Goal: Information Seeking & Learning: Learn about a topic

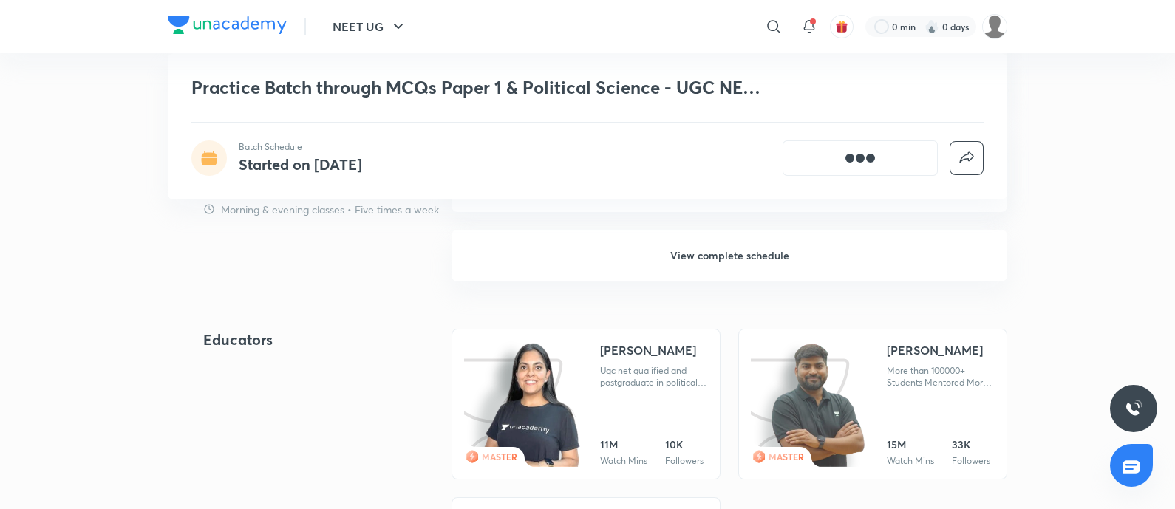
click at [713, 242] on h6 "View complete schedule" at bounding box center [730, 256] width 556 height 52
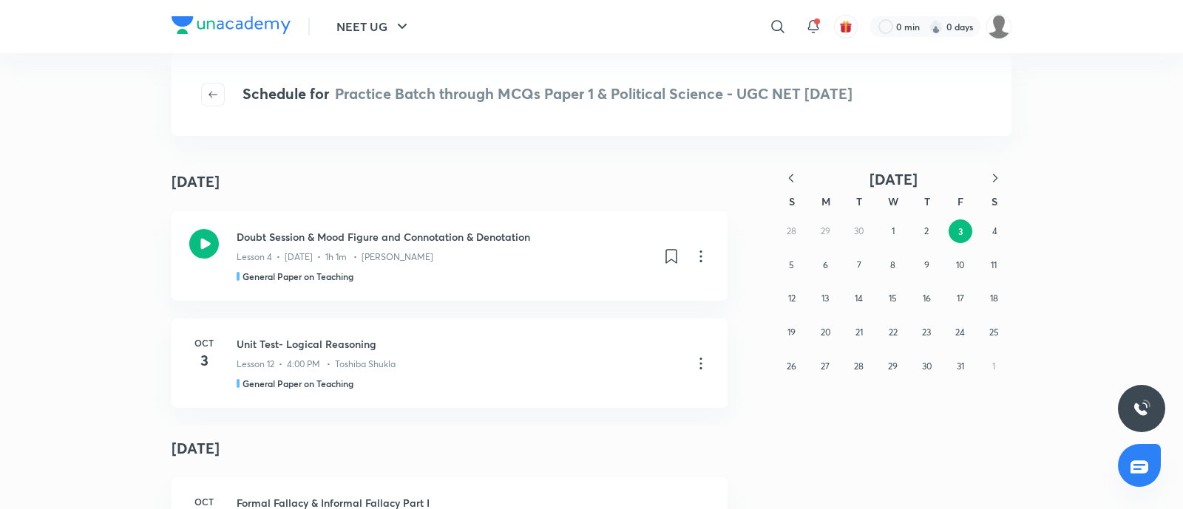
click at [791, 182] on icon "button" at bounding box center [790, 178] width 15 height 15
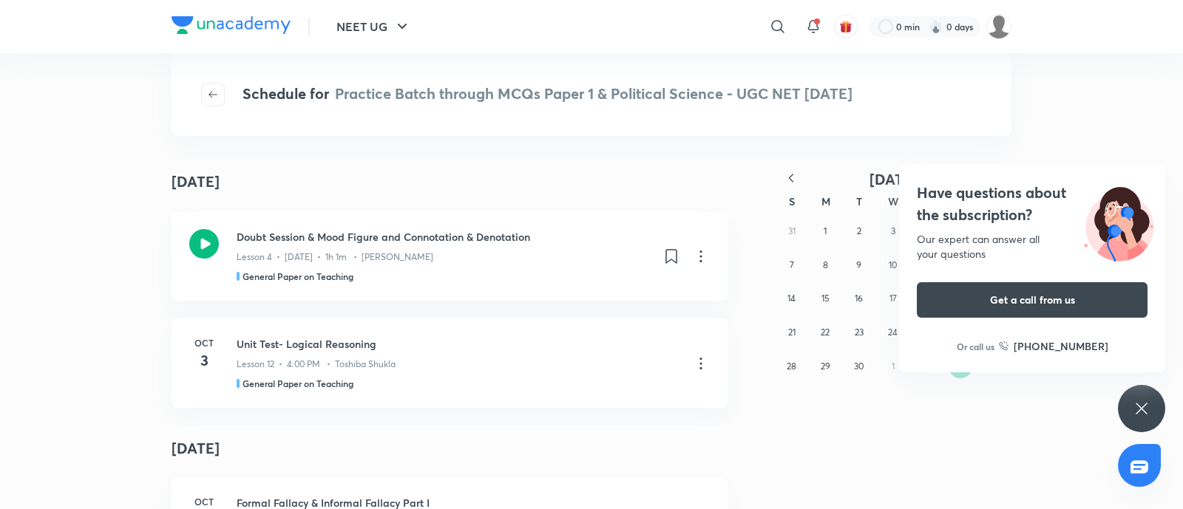
click at [200, 95] on div "Schedule for Practice Batch through MCQs Paper 1 & Political Science - UGC NET …" at bounding box center [591, 94] width 840 height 83
click at [214, 95] on icon "button" at bounding box center [213, 95] width 12 height 12
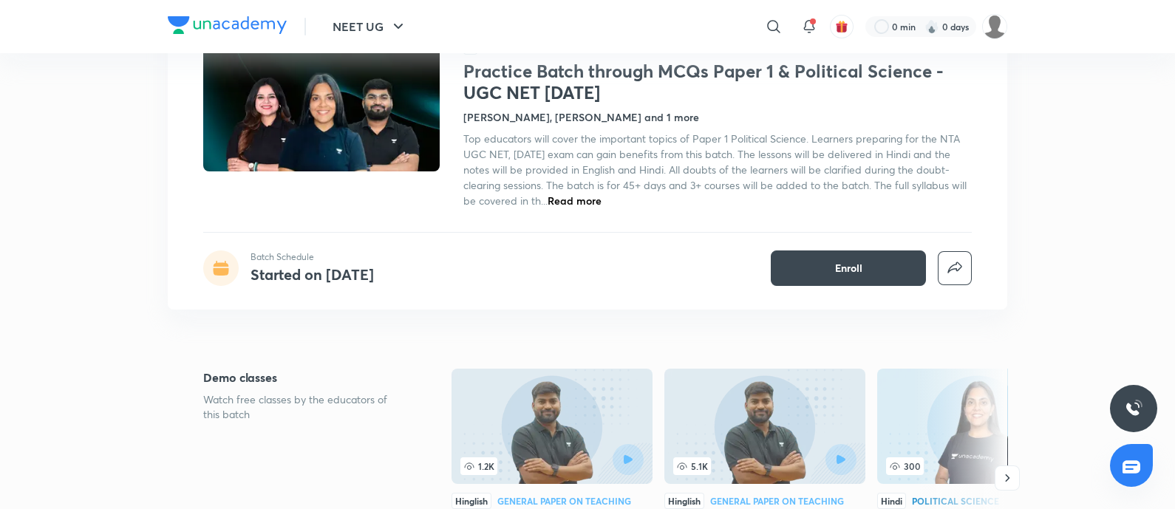
scroll to position [115, 0]
click at [1007, 216] on div "NTA-UGC-NET & SET Exams Plus Batches हि Practice Batch Practice Batch through M…" at bounding box center [588, 139] width 840 height 342
click at [813, 173] on span "Top educators will cover the important topics of Paper 1 Political Science. Lea…" at bounding box center [714, 170] width 503 height 76
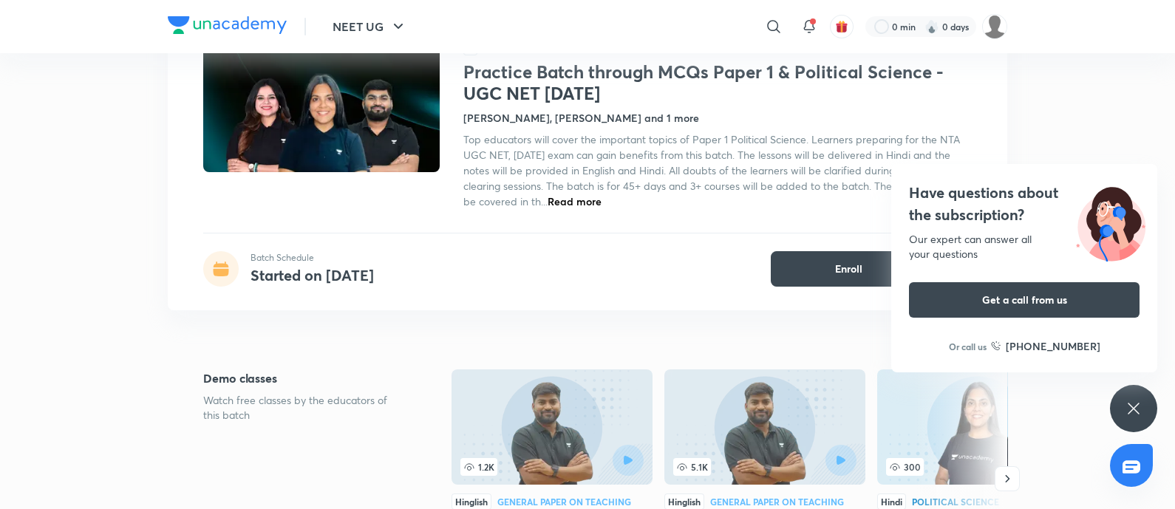
click at [573, 202] on span "Read more" at bounding box center [575, 201] width 54 height 14
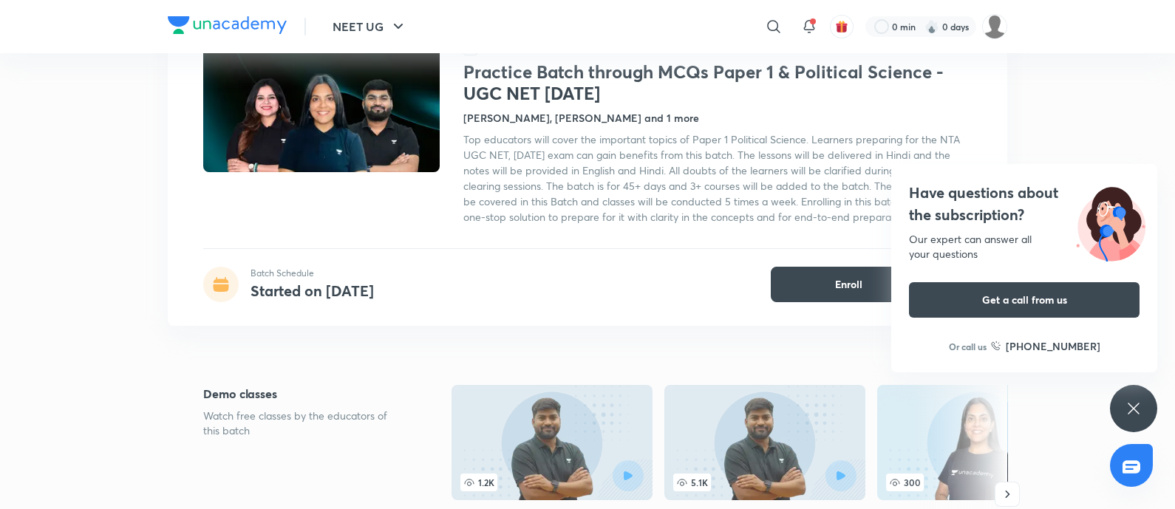
click at [1127, 387] on div "Have questions about the subscription? Our expert can answer all your questions…" at bounding box center [1133, 408] width 47 height 47
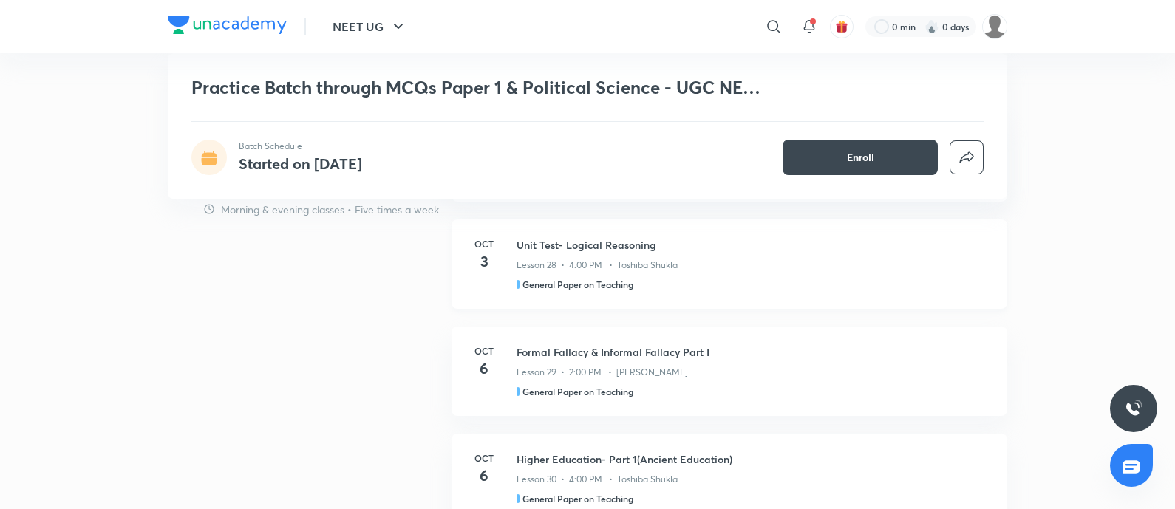
scroll to position [0, 0]
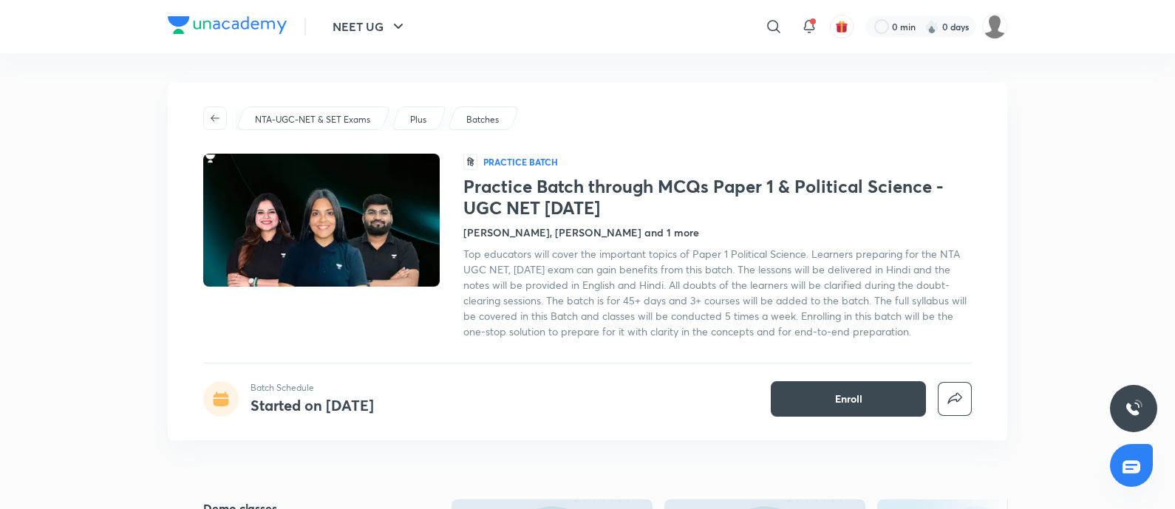
click at [499, 229] on h4 "Supreet Dhamija, Rajat Kumar and 1 more" at bounding box center [581, 233] width 236 height 16
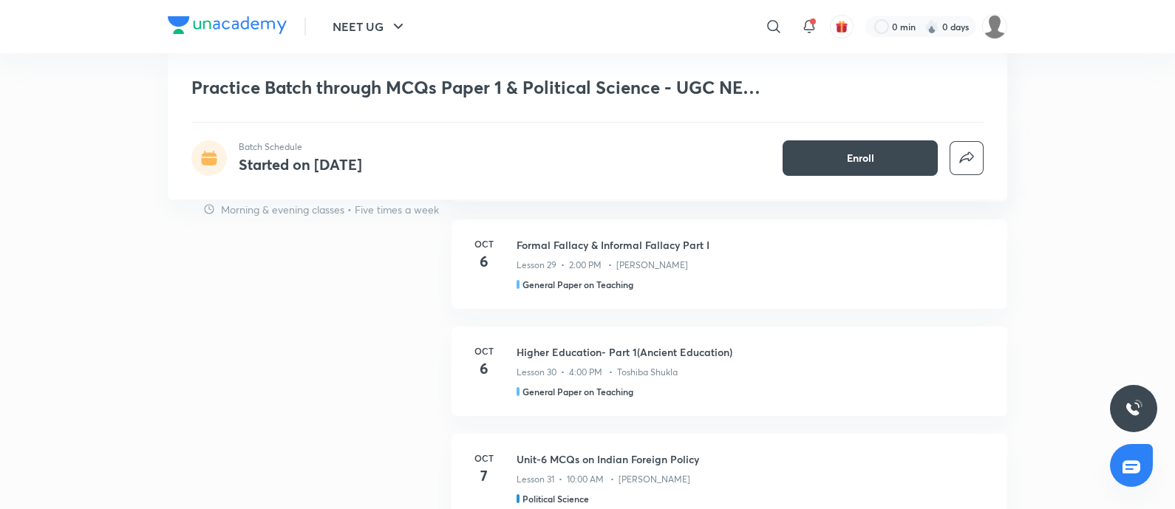
scroll to position [880, 0]
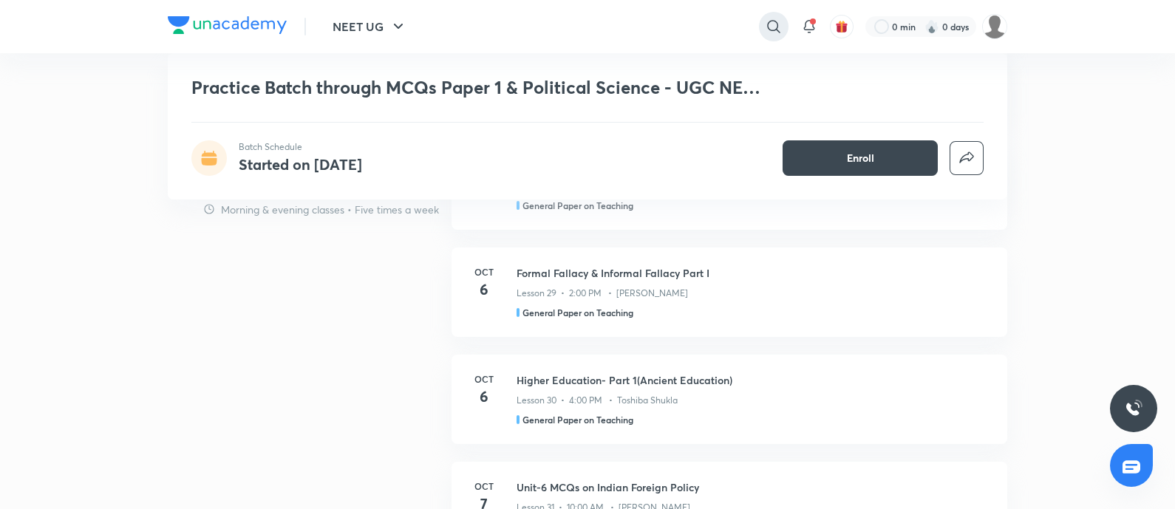
click at [766, 27] on icon at bounding box center [774, 27] width 18 height 18
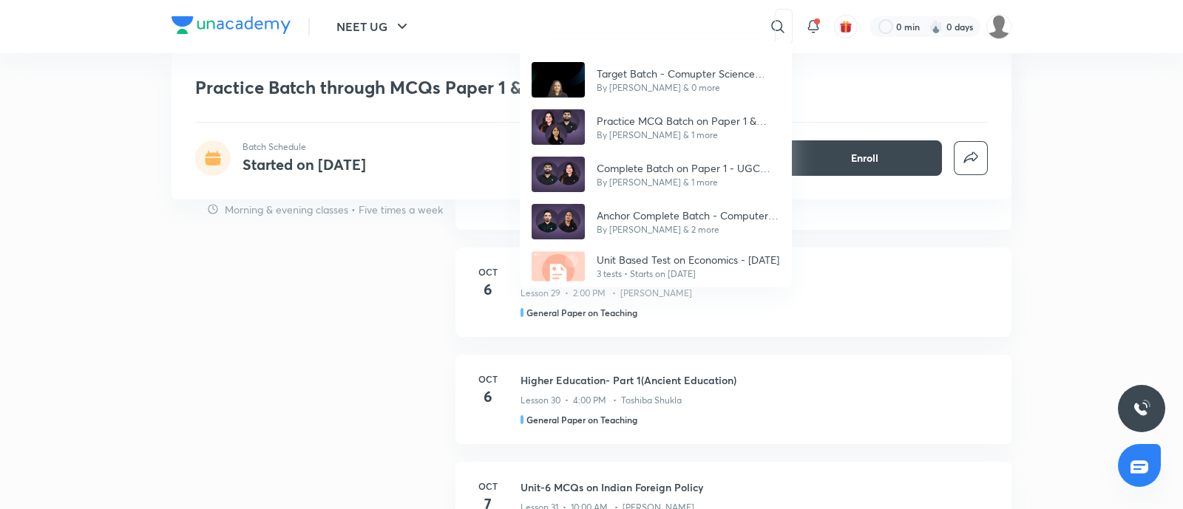
click at [330, 267] on div "Target Batch - Comupter Science UGC NET Dec'25 By Deepa Sharma & 0 more Practic…" at bounding box center [591, 254] width 1183 height 509
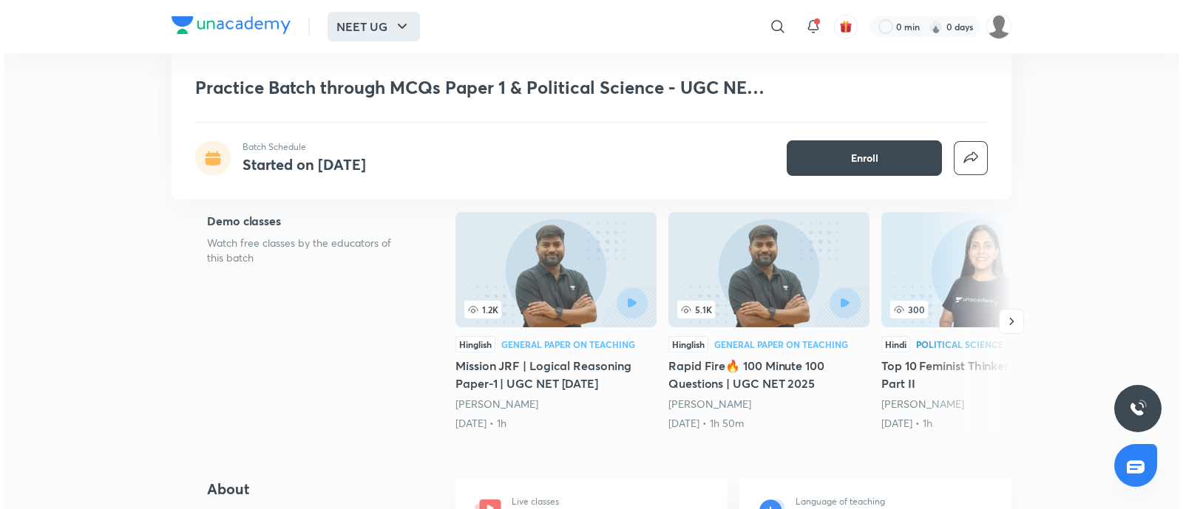
scroll to position [232, 0]
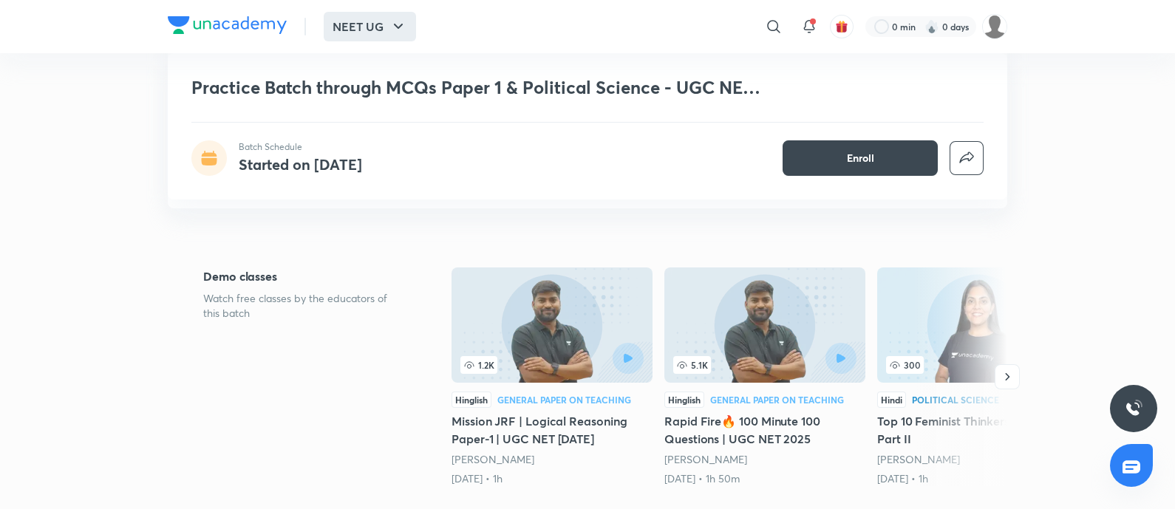
click at [364, 27] on button "NEET UG" at bounding box center [370, 27] width 92 height 30
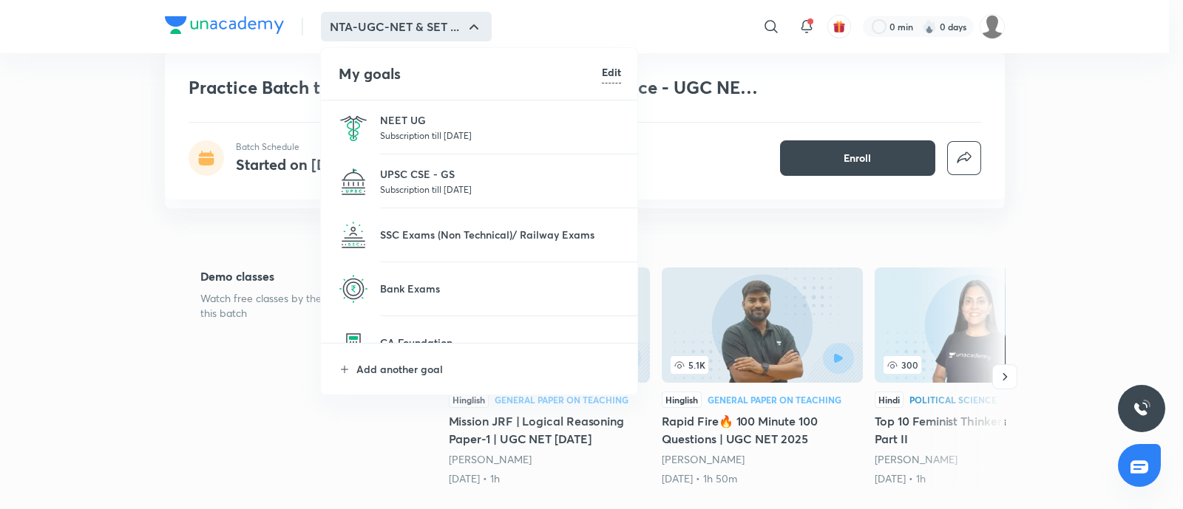
scroll to position [0, 0]
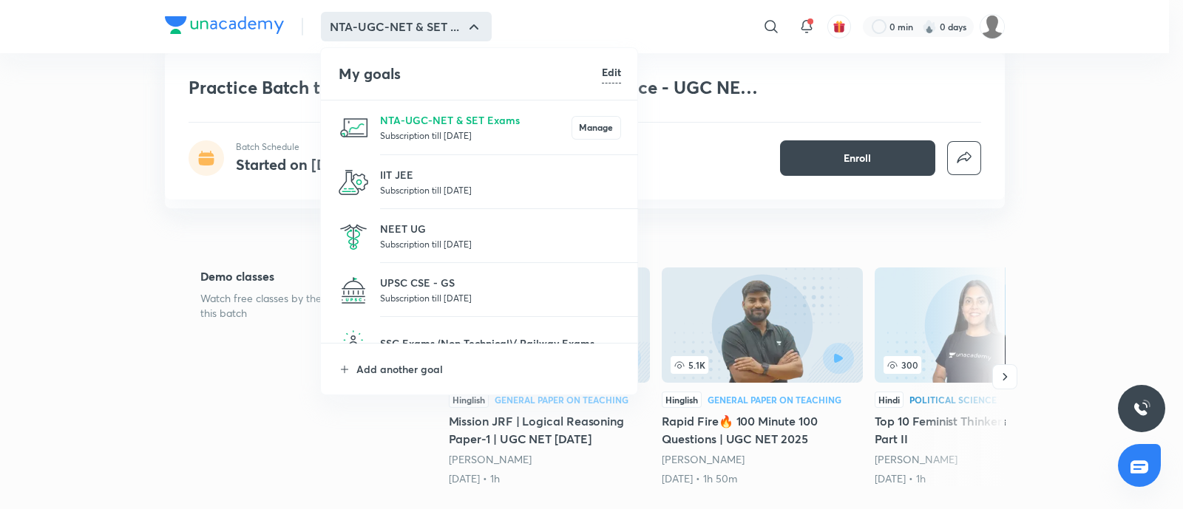
click at [769, 24] on div at bounding box center [591, 254] width 1183 height 509
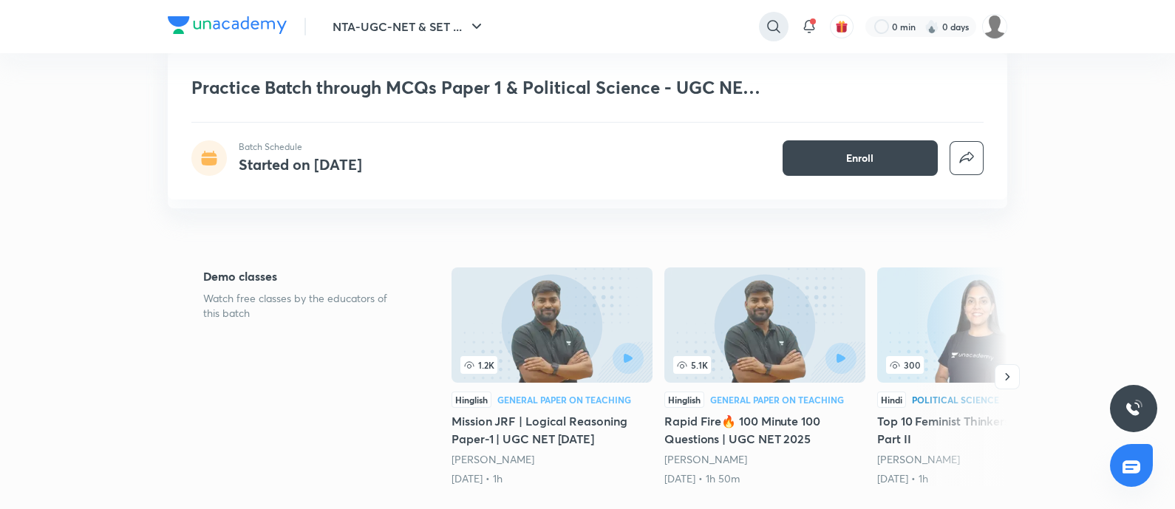
click at [769, 29] on icon at bounding box center [774, 27] width 18 height 18
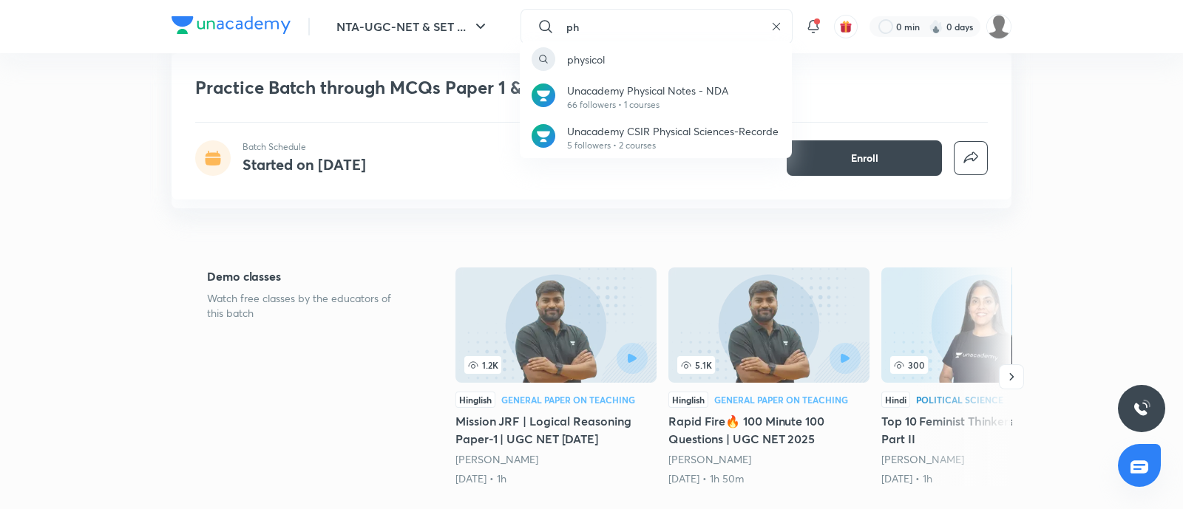
type input "p"
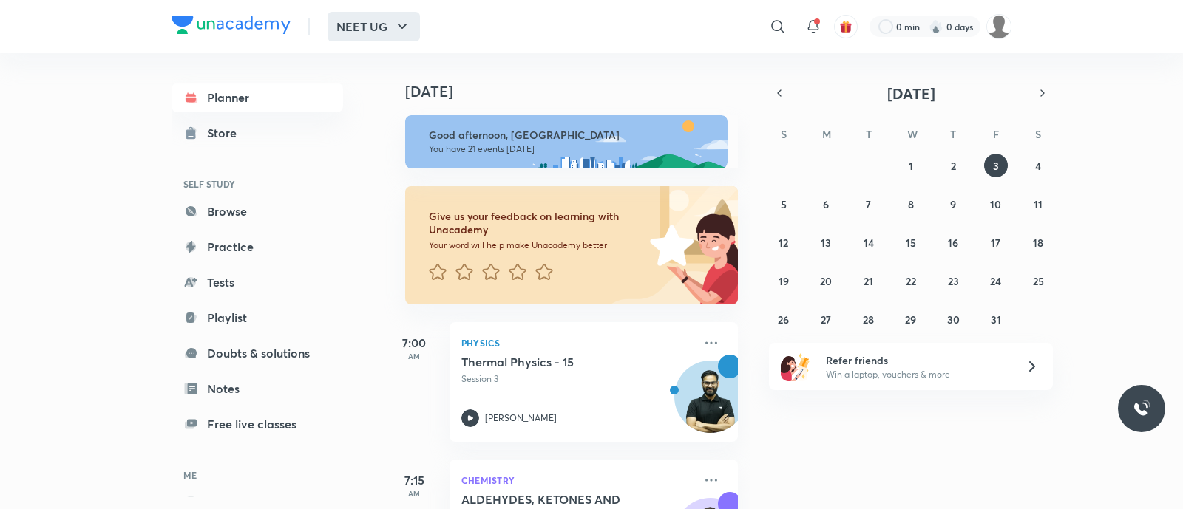
click at [375, 16] on button "NEET UG" at bounding box center [373, 27] width 92 height 30
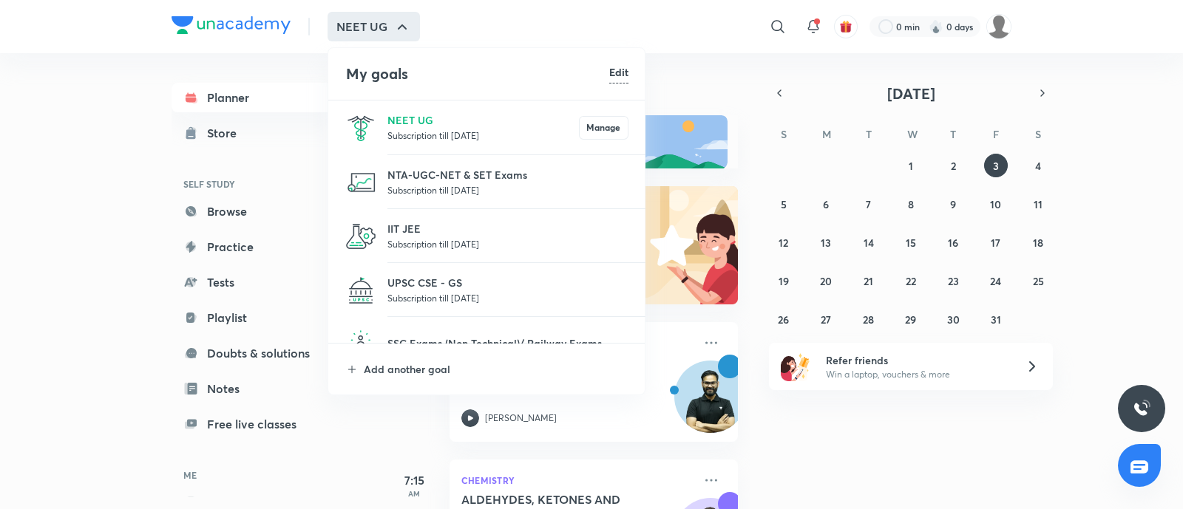
click at [442, 165] on li "NTA-UGC-NET & SET Exams Subscription till 10 Oct 2025" at bounding box center [487, 182] width 318 height 54
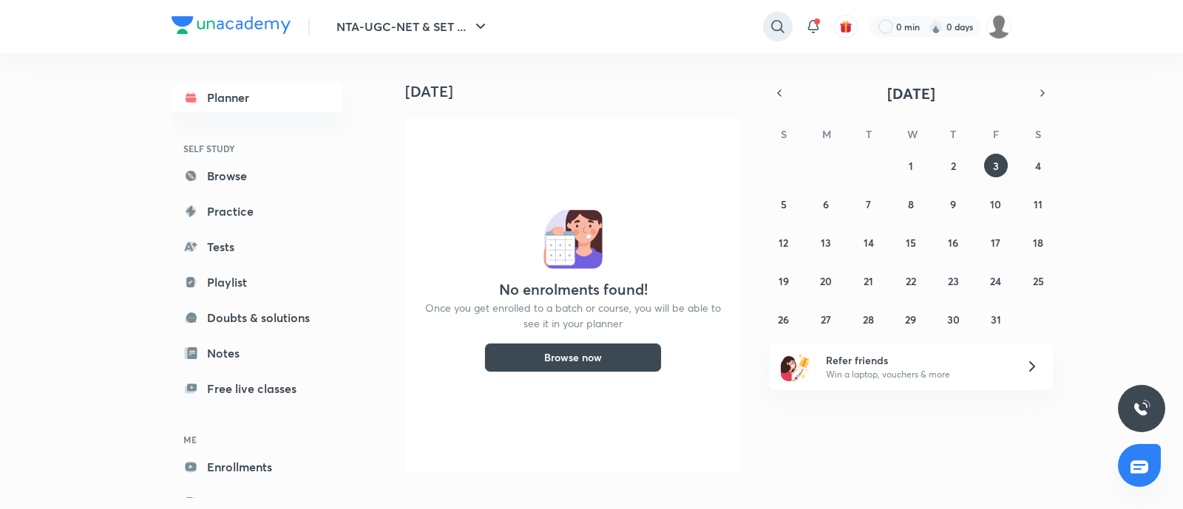
click at [777, 27] on icon at bounding box center [778, 27] width 18 height 18
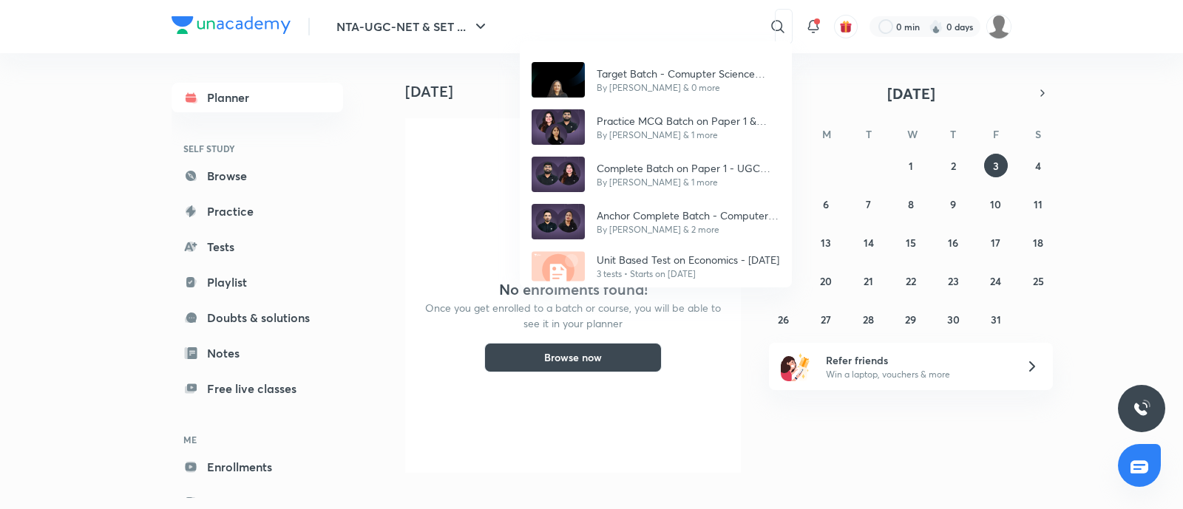
click at [681, 23] on div "Target Batch - Comupter Science UGC NET Dec'25 By Deepa Sharma & 0 more Practic…" at bounding box center [591, 254] width 1183 height 509
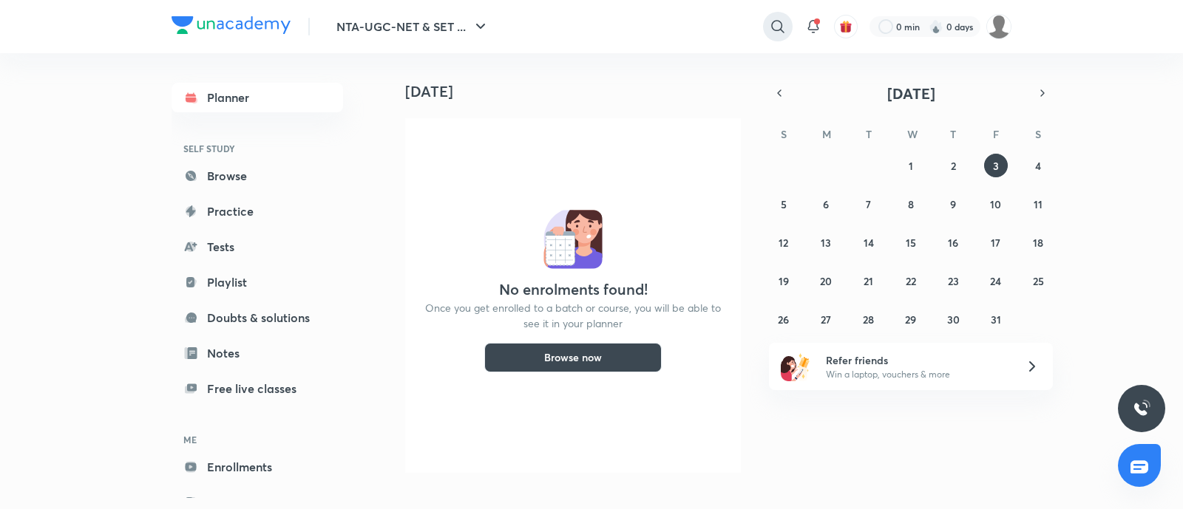
click at [770, 21] on icon at bounding box center [778, 27] width 18 height 18
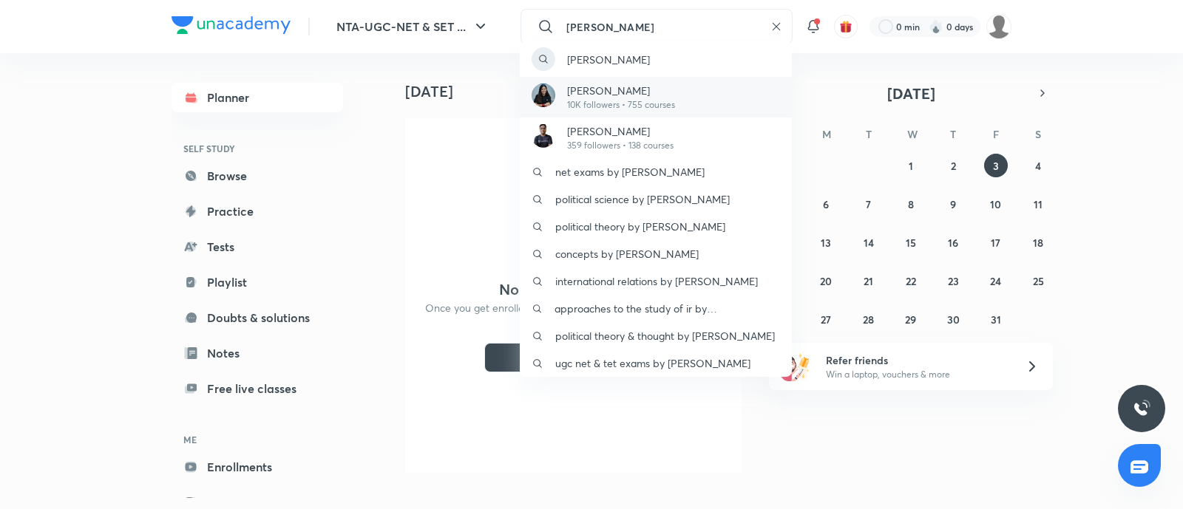
type input "supreet"
click at [645, 104] on p "10K followers • 755 courses" at bounding box center [621, 104] width 108 height 13
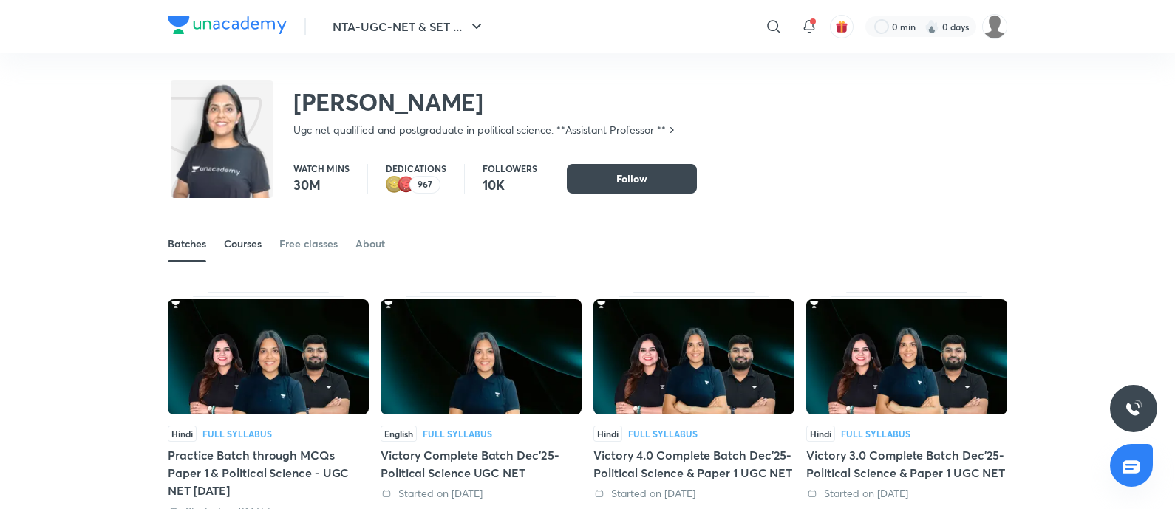
click at [252, 245] on div "Courses" at bounding box center [243, 244] width 38 height 15
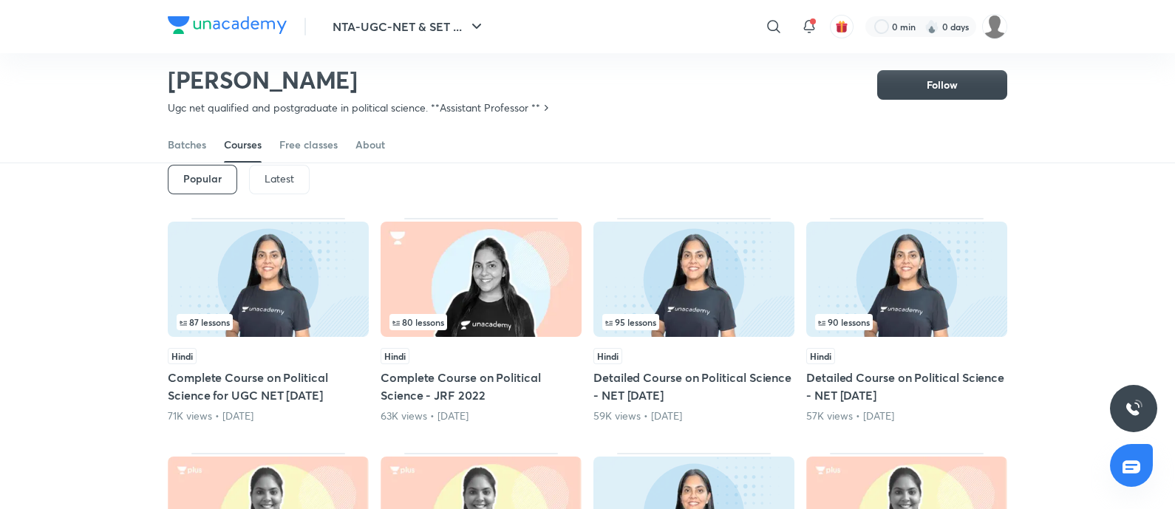
scroll to position [76, 0]
click at [265, 174] on p "Latest" at bounding box center [280, 180] width 30 height 12
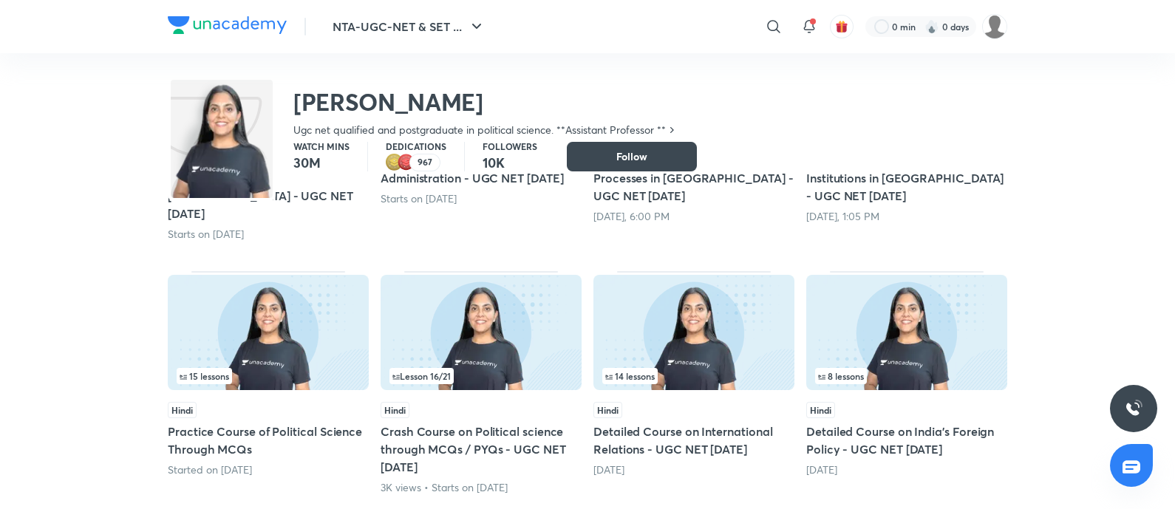
scroll to position [344, 0]
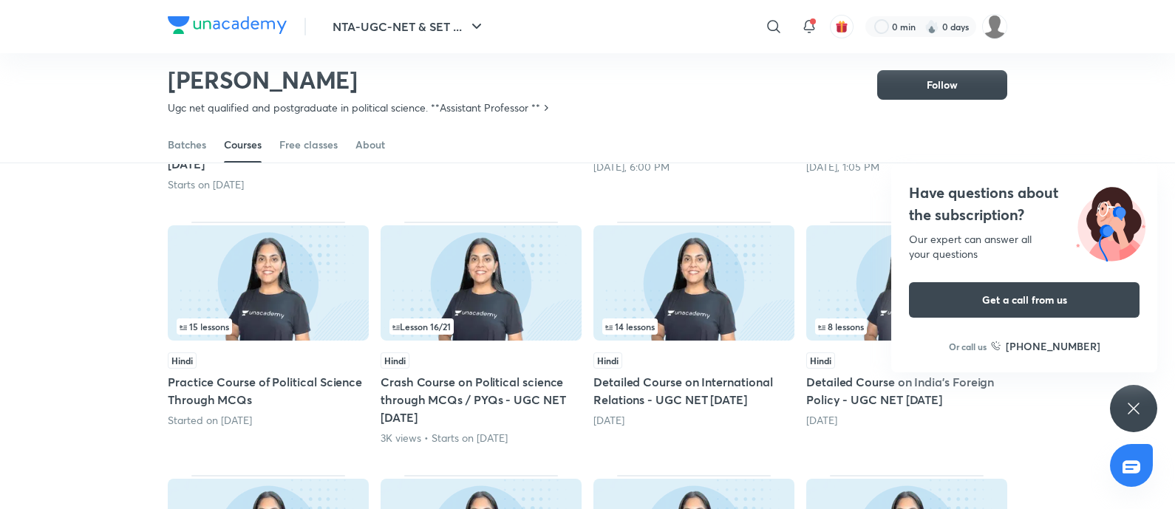
click at [280, 282] on img at bounding box center [268, 282] width 201 height 115
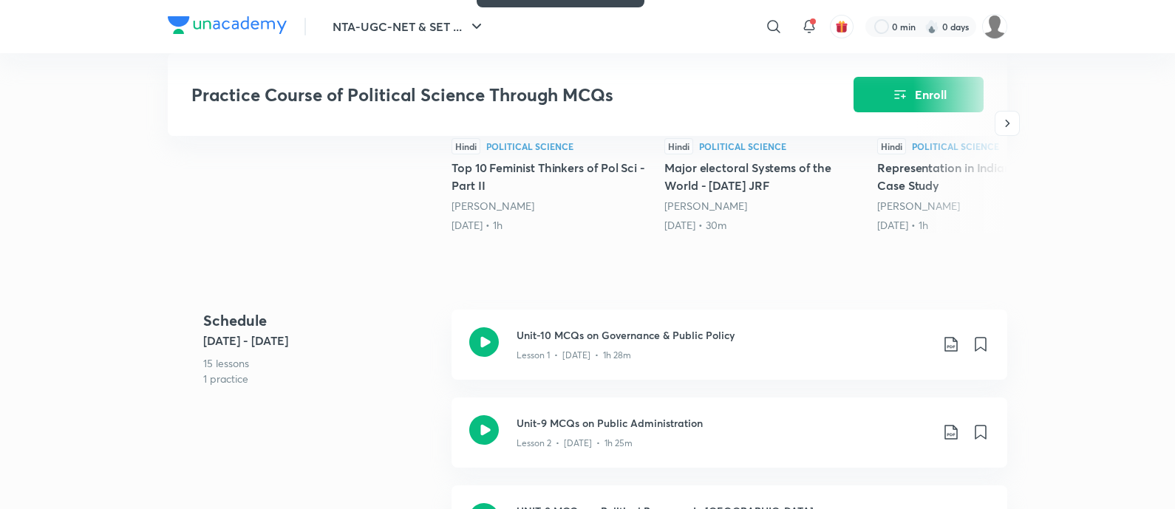
scroll to position [489, 0]
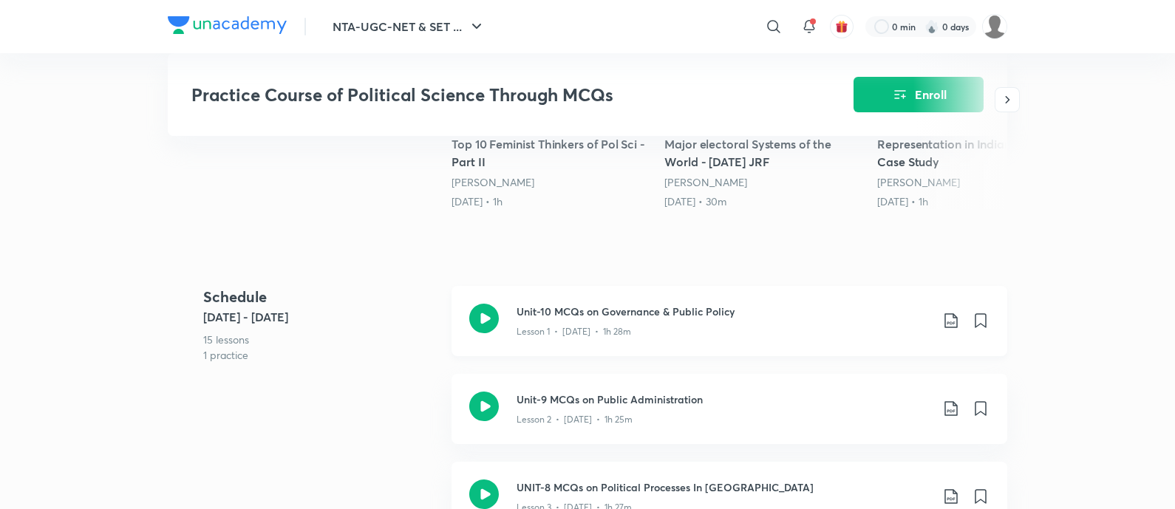
click at [954, 316] on icon at bounding box center [951, 320] width 13 height 15
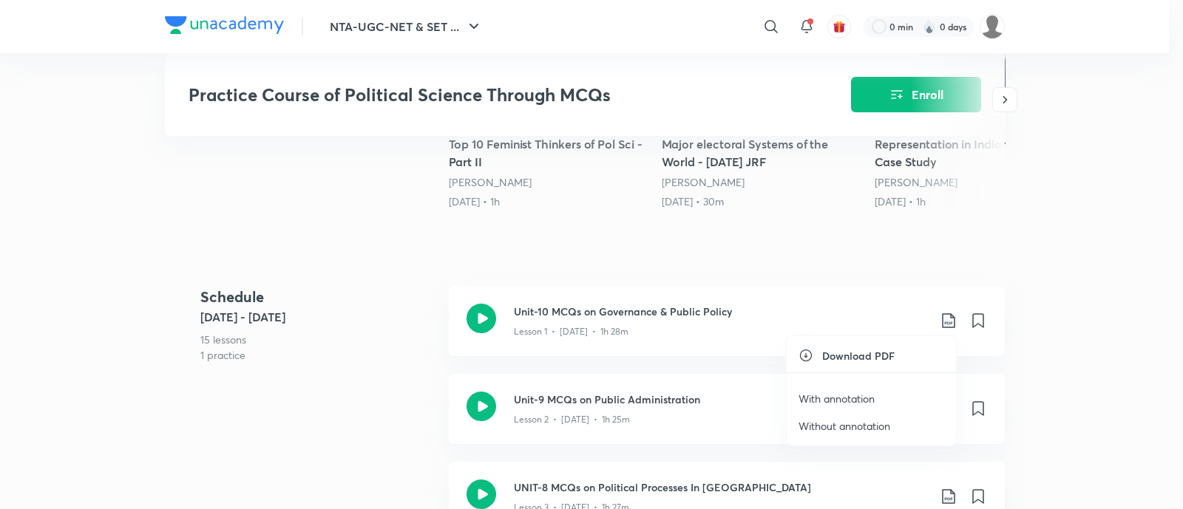
click at [822, 394] on p "With annotation" at bounding box center [836, 399] width 76 height 16
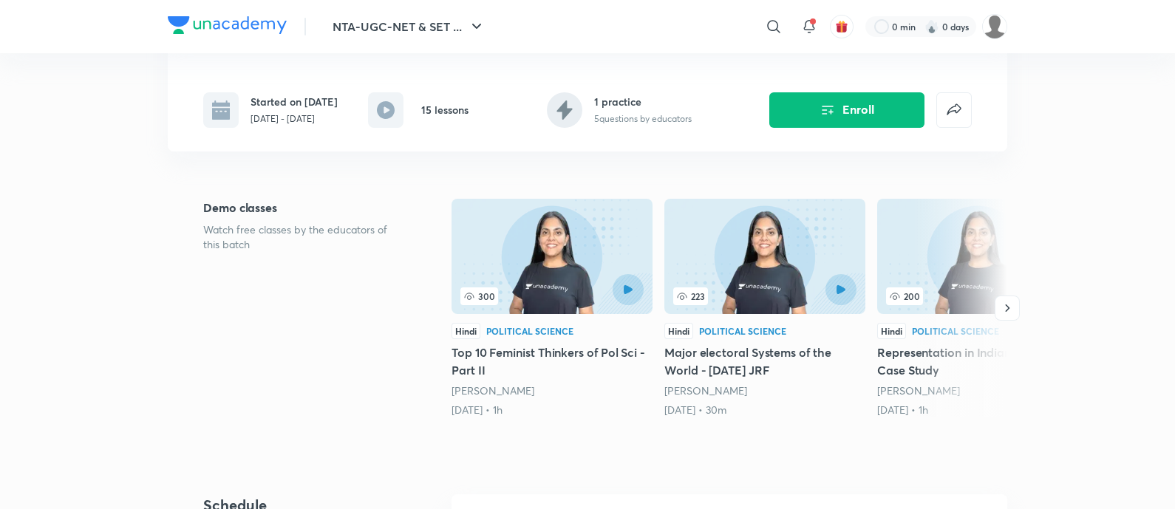
scroll to position [282, 0]
click at [770, 24] on icon at bounding box center [774, 27] width 18 height 18
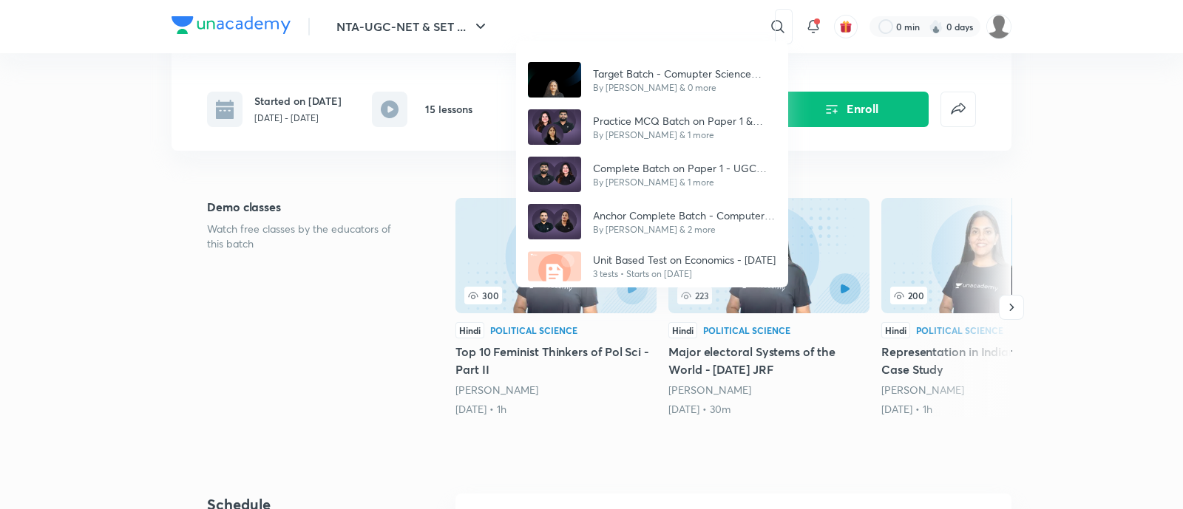
click at [347, 392] on div "Target Batch - Comupter Science UGC NET Dec'25 By Deepa Sharma & 0 more Practic…" at bounding box center [591, 254] width 1183 height 509
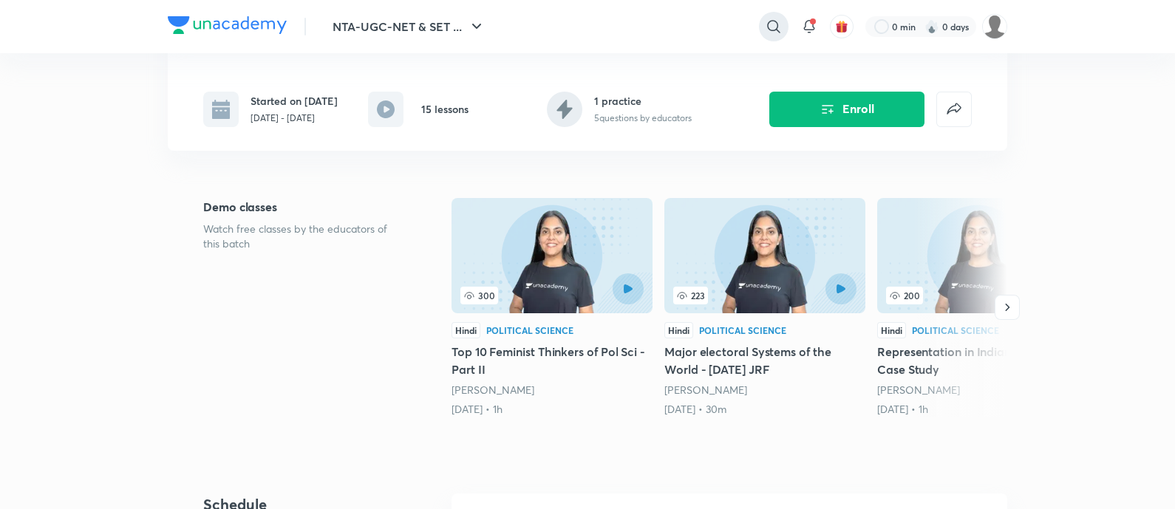
click at [778, 27] on icon at bounding box center [774, 27] width 18 height 18
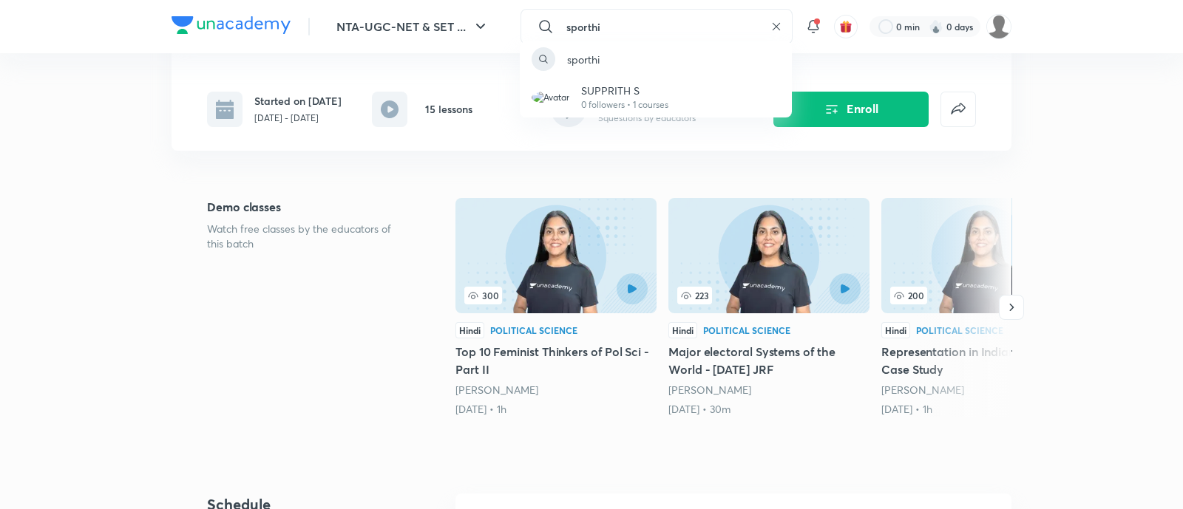
type input "sporthi"
click at [322, 288] on div "sporthi SUPPRITH S 0 followers • 1 courses" at bounding box center [591, 254] width 1183 height 509
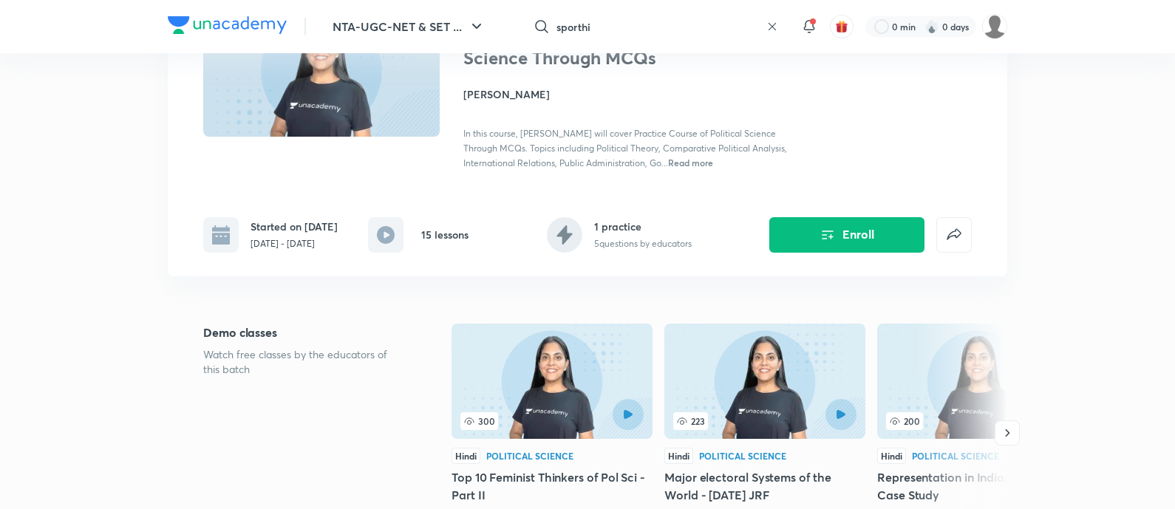
scroll to position [42, 0]
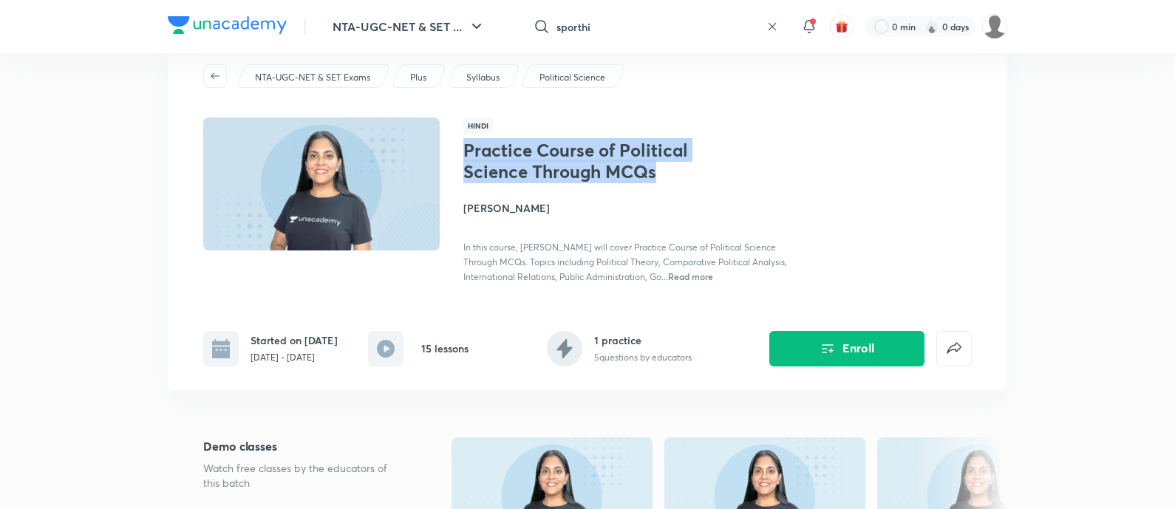
drag, startPoint x: 458, startPoint y: 149, endPoint x: 676, endPoint y: 182, distance: 220.6
click at [676, 182] on div "Hindi Practice Course of Political Science Through MCQs Supreet Dhamija In this…" at bounding box center [587, 201] width 769 height 166
click at [676, 182] on div "Practice Course of Political Science Through MCQs Supreet Dhamija In this cours…" at bounding box center [628, 212] width 331 height 144
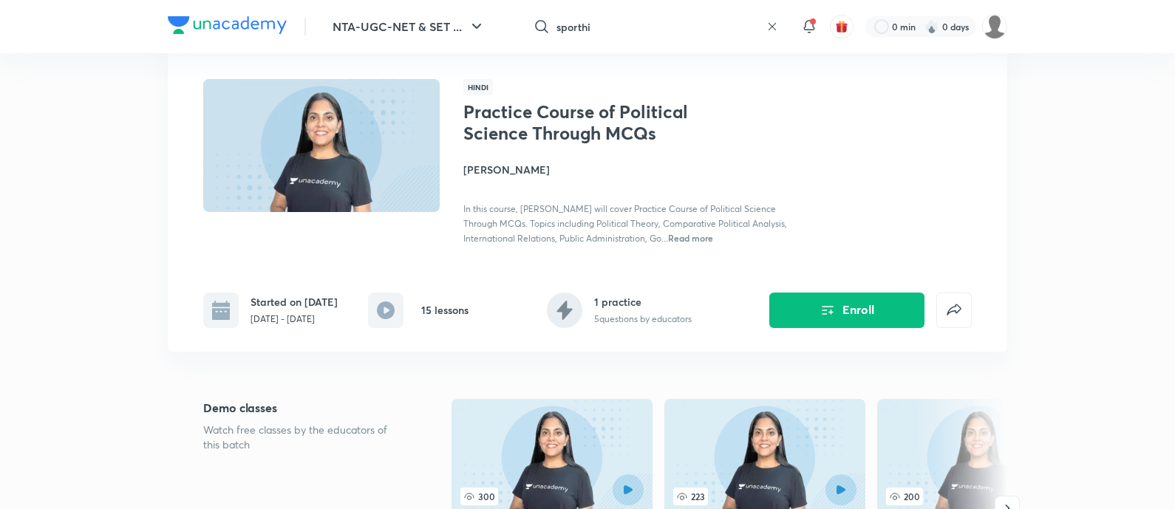
scroll to position [0, 0]
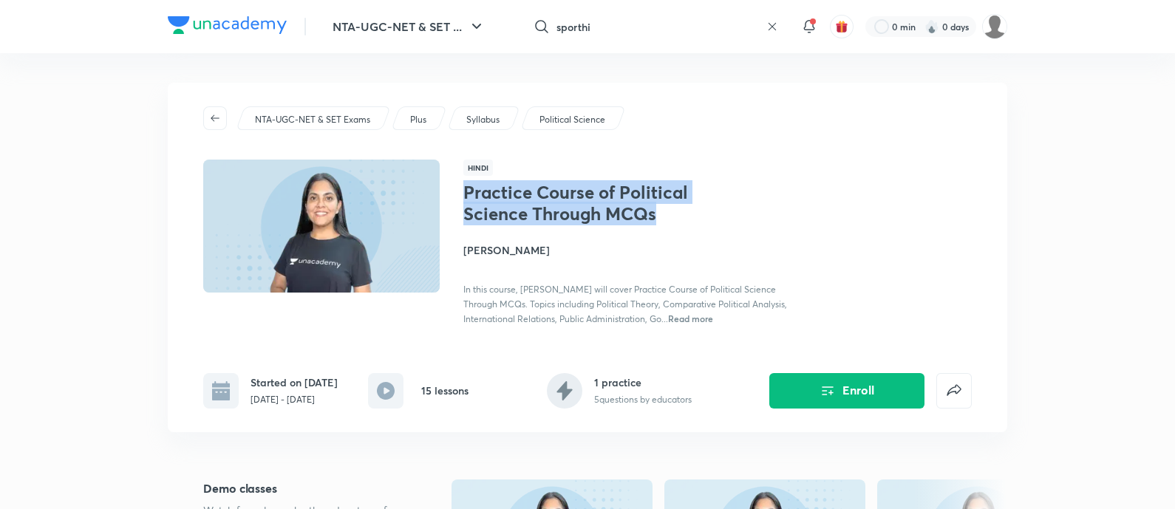
drag, startPoint x: 459, startPoint y: 189, endPoint x: 679, endPoint y: 214, distance: 221.7
click at [679, 214] on div "Hindi Practice Course of Political Science Through MCQs Supreet Dhamija In this…" at bounding box center [587, 243] width 769 height 166
click at [679, 214] on h1 "Practice Course of Political Science Through MCQs" at bounding box center [584, 203] width 242 height 43
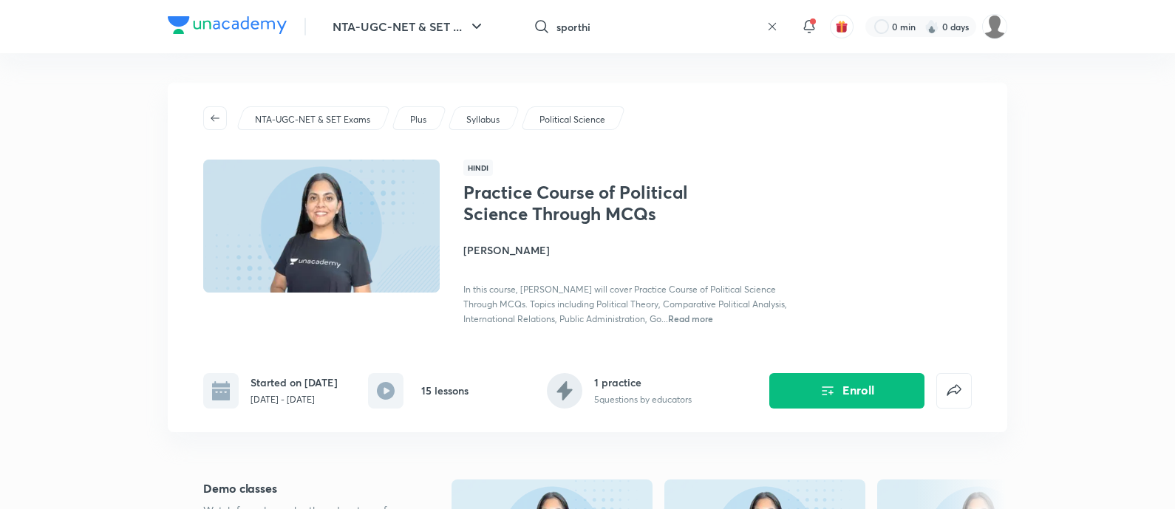
drag, startPoint x: 554, startPoint y: 248, endPoint x: 461, endPoint y: 248, distance: 93.1
click at [461, 248] on div "Hindi Practice Course of Political Science Through MCQs Supreet Dhamija In this…" at bounding box center [587, 243] width 769 height 166
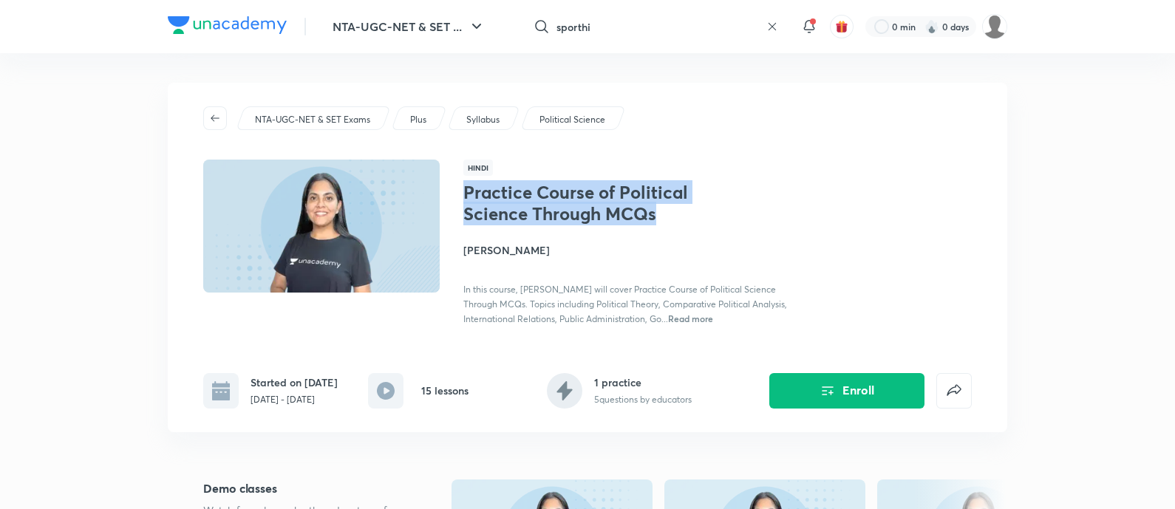
drag, startPoint x: 466, startPoint y: 188, endPoint x: 662, endPoint y: 222, distance: 199.5
click at [662, 222] on h1 "Practice Course of Political Science Through MCQs" at bounding box center [584, 203] width 242 height 43
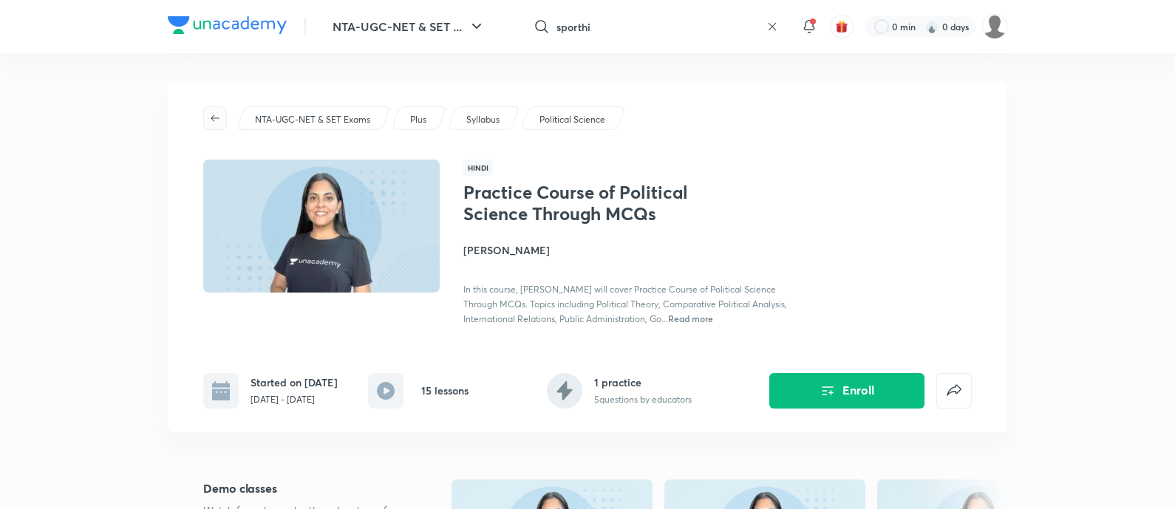
click at [211, 109] on button "button" at bounding box center [215, 118] width 24 height 24
click at [213, 119] on icon "button" at bounding box center [215, 118] width 12 height 12
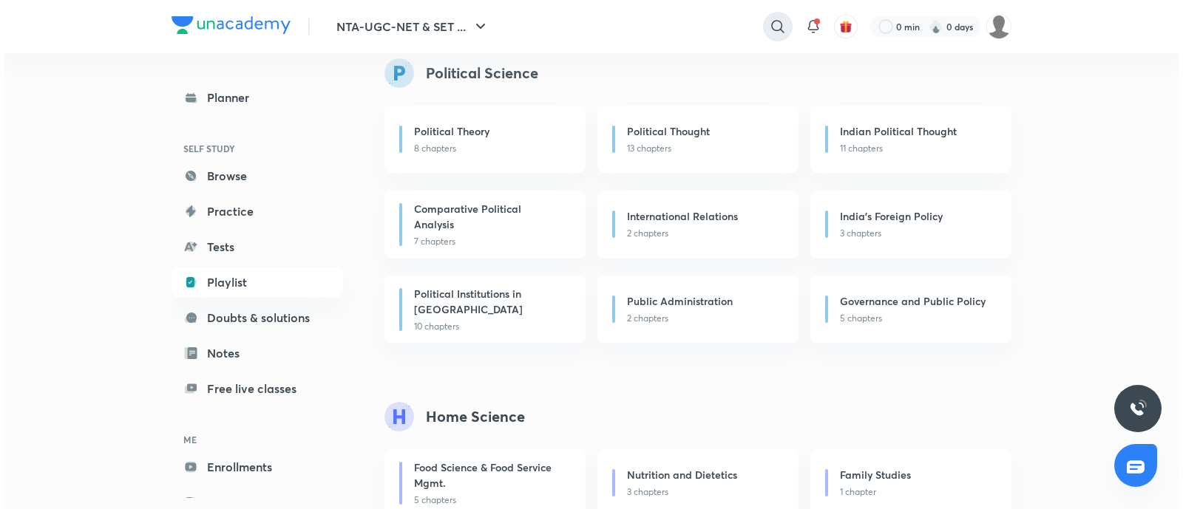
scroll to position [2421, 0]
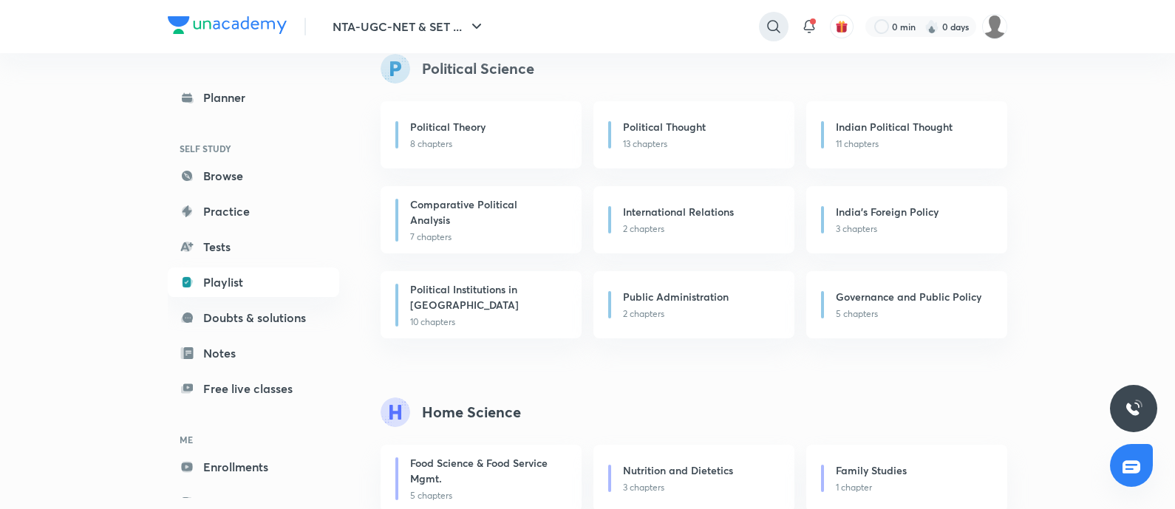
click at [774, 27] on icon at bounding box center [774, 27] width 18 height 18
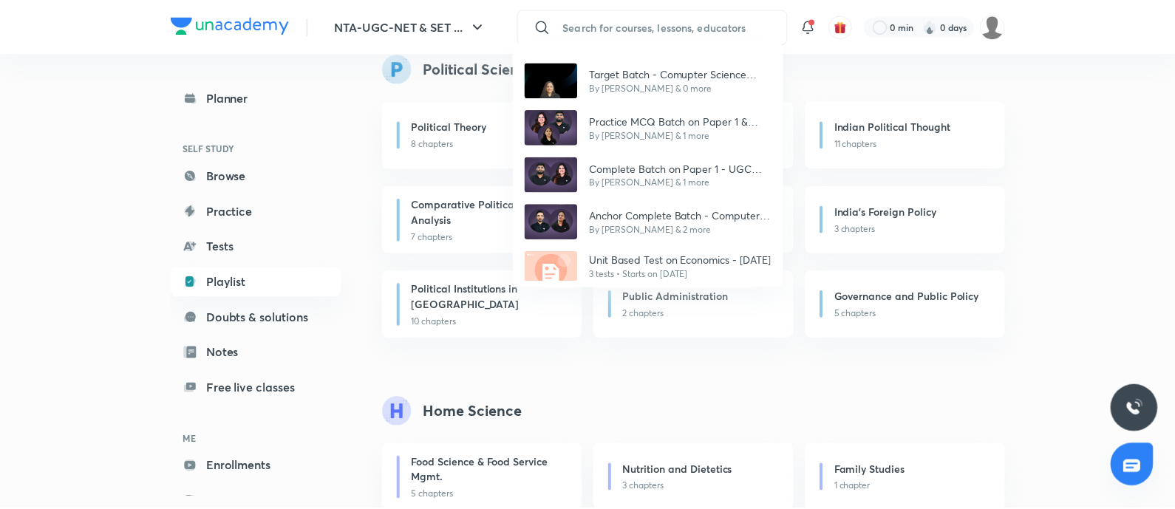
scroll to position [0, 0]
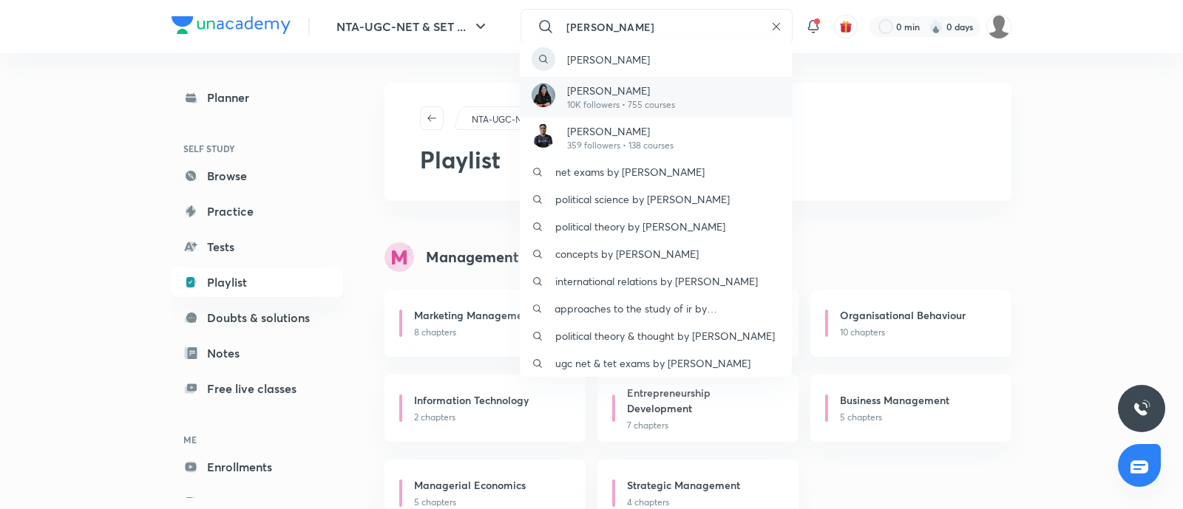
type input "supreet"
click at [639, 113] on div "Supreet Dhamija 10K followers • 755 courses" at bounding box center [656, 97] width 272 height 41
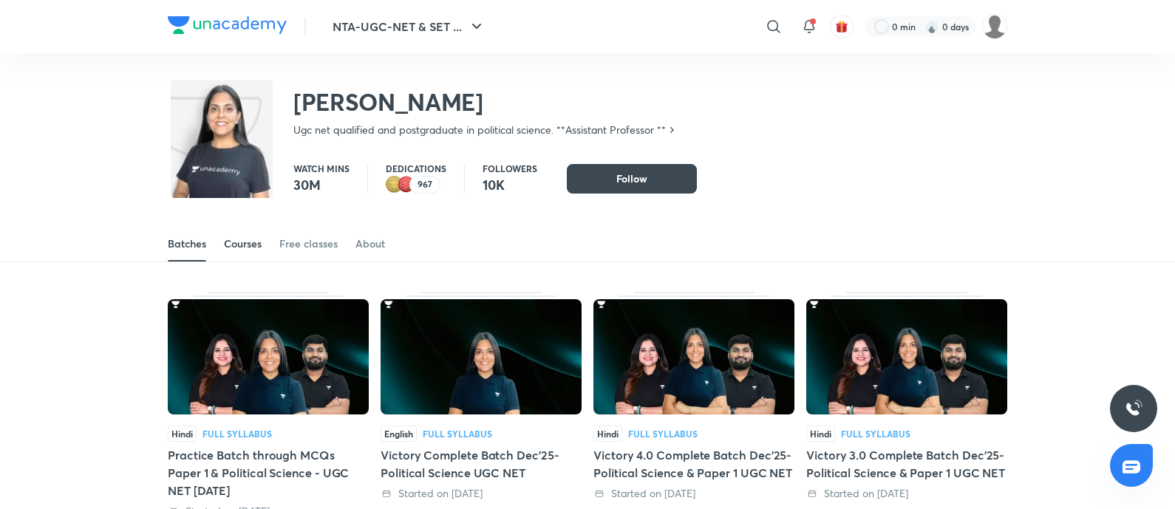
click at [248, 242] on div "Courses" at bounding box center [243, 244] width 38 height 15
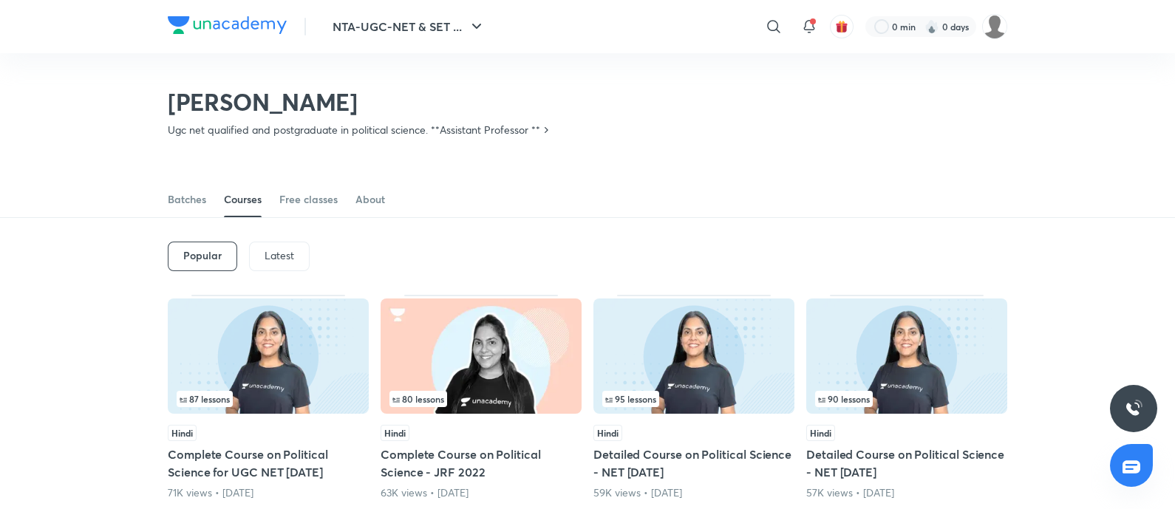
scroll to position [65, 0]
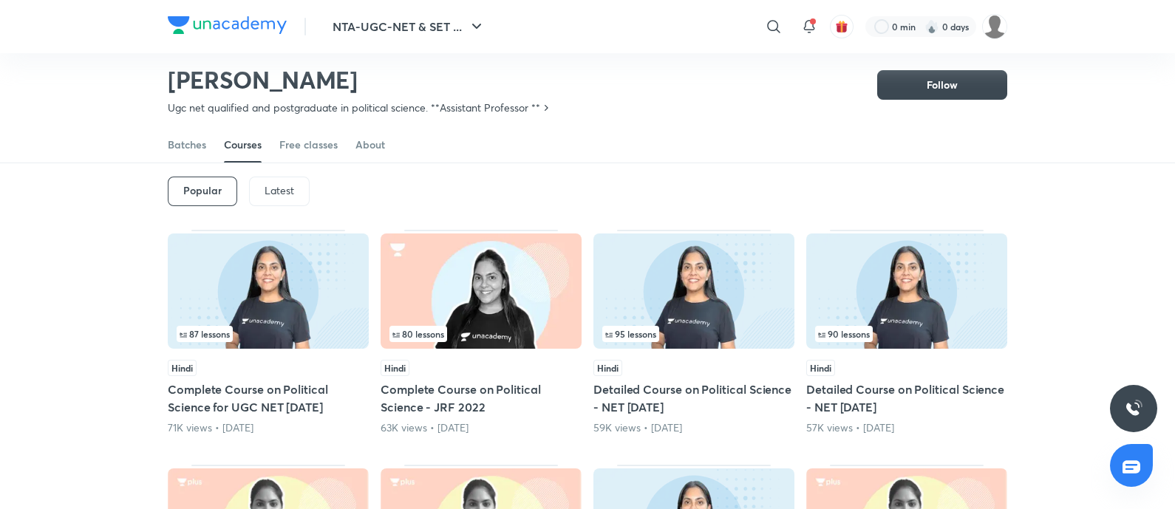
click at [285, 188] on p "Latest" at bounding box center [280, 191] width 30 height 12
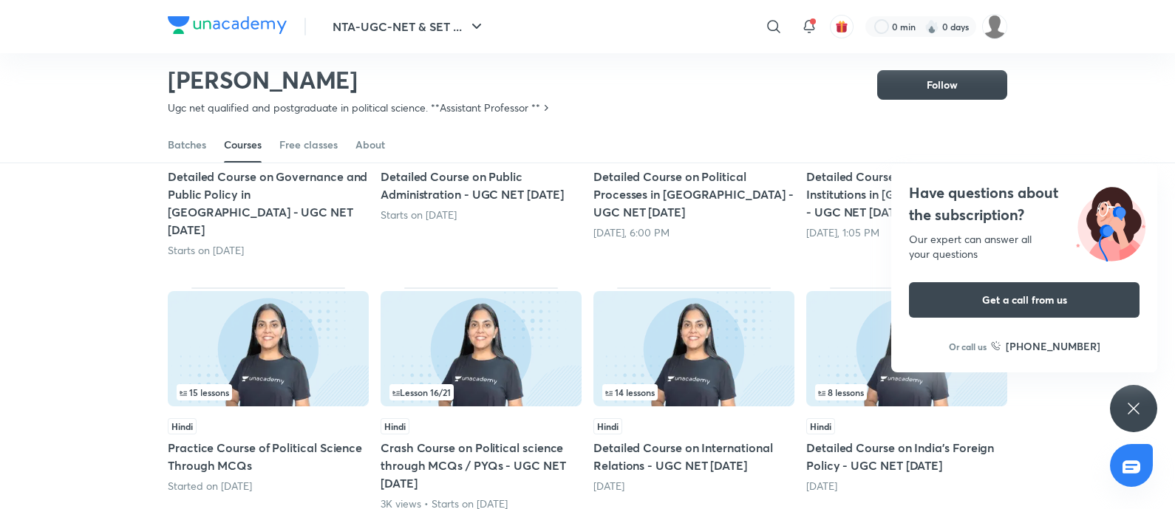
scroll to position [273, 0]
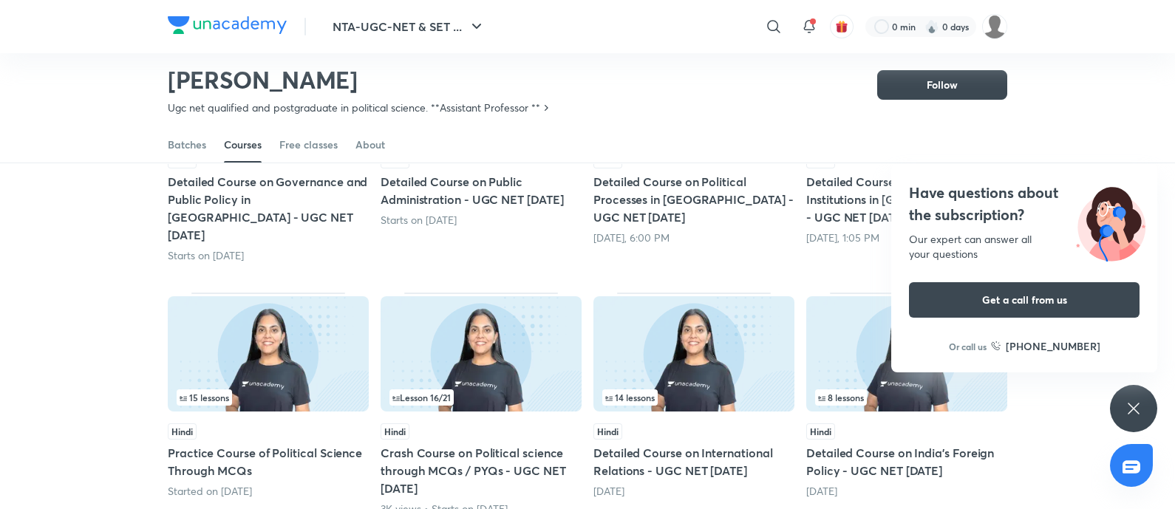
click at [1127, 395] on div "Have questions about the subscription? Our expert can answer all your questions…" at bounding box center [1133, 408] width 47 height 47
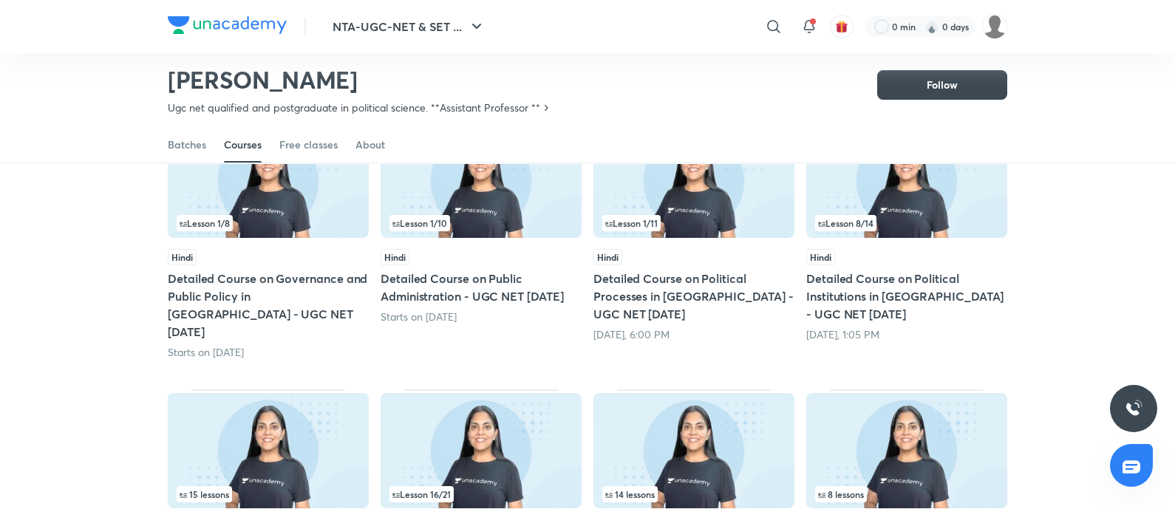
scroll to position [174, 0]
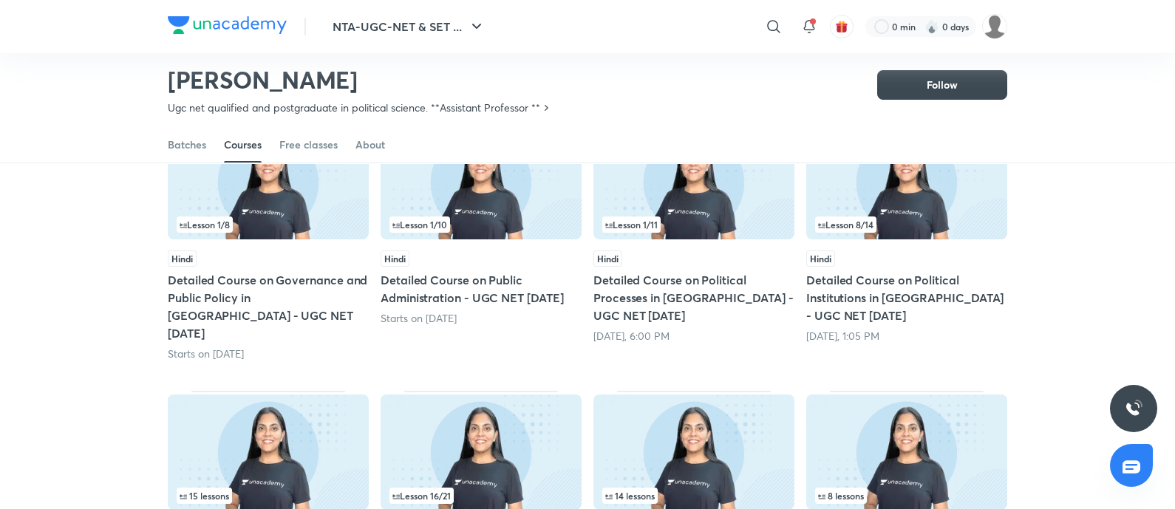
click at [693, 213] on img at bounding box center [694, 181] width 201 height 115
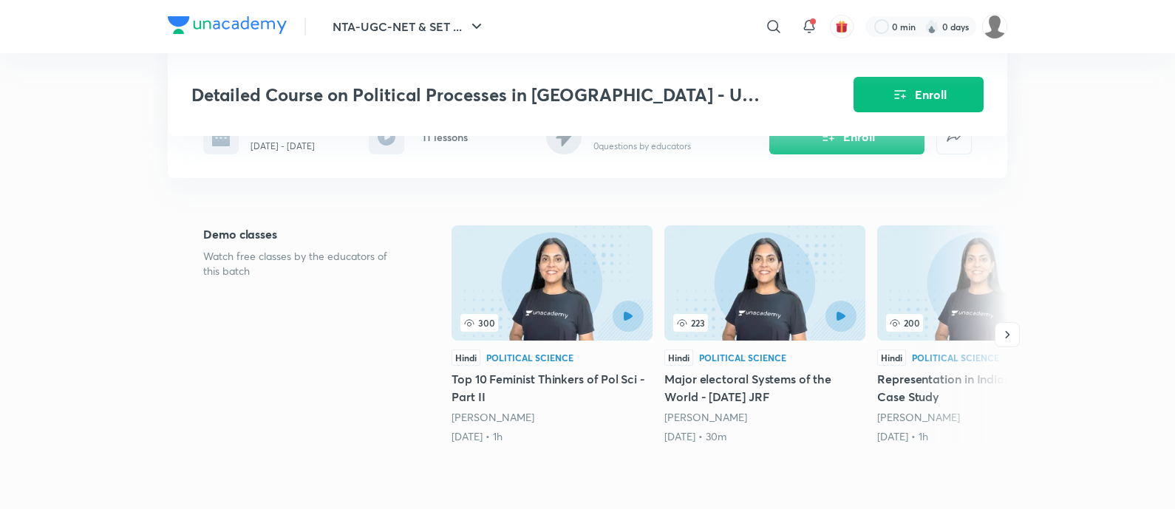
scroll to position [297, 0]
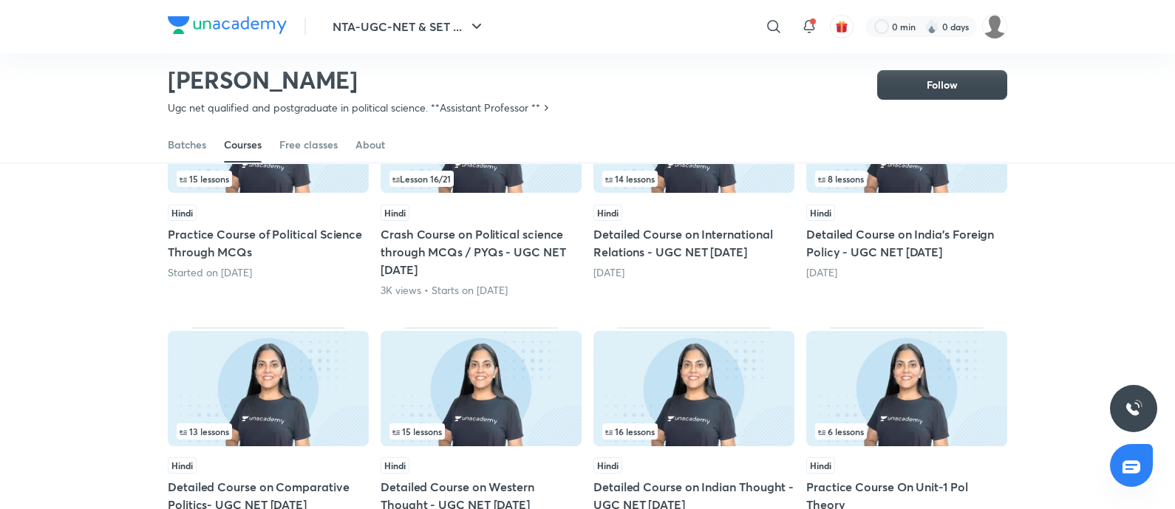
scroll to position [408, 0]
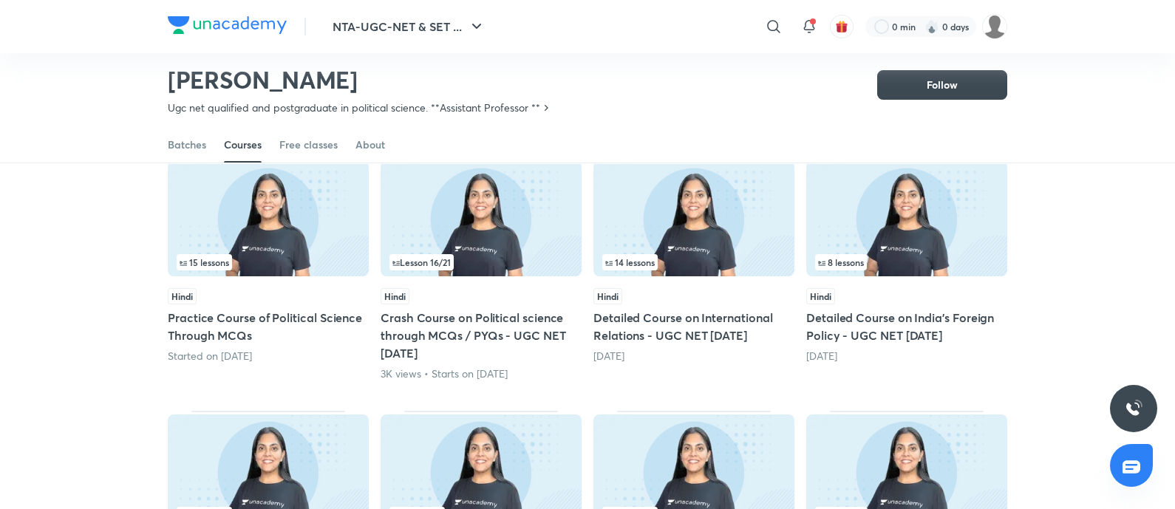
click at [276, 205] on img at bounding box center [268, 218] width 201 height 115
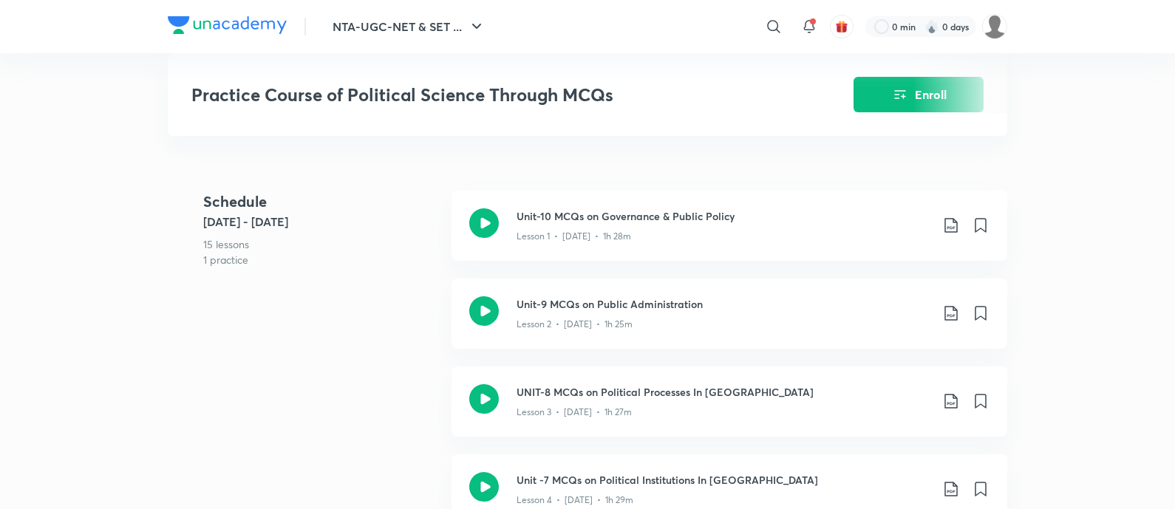
scroll to position [578, 0]
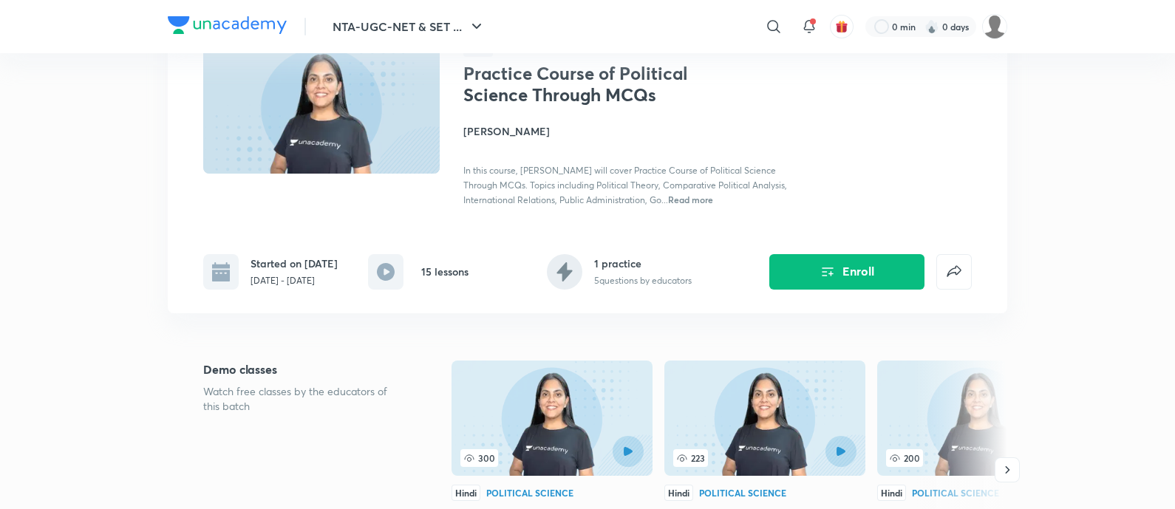
scroll to position [0, 0]
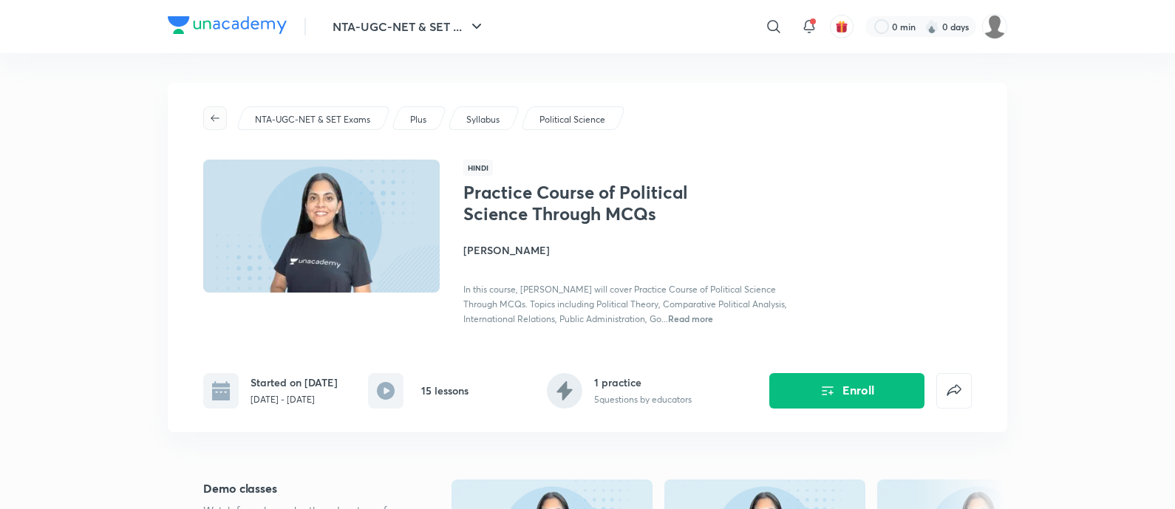
click at [217, 112] on icon "button" at bounding box center [215, 118] width 12 height 12
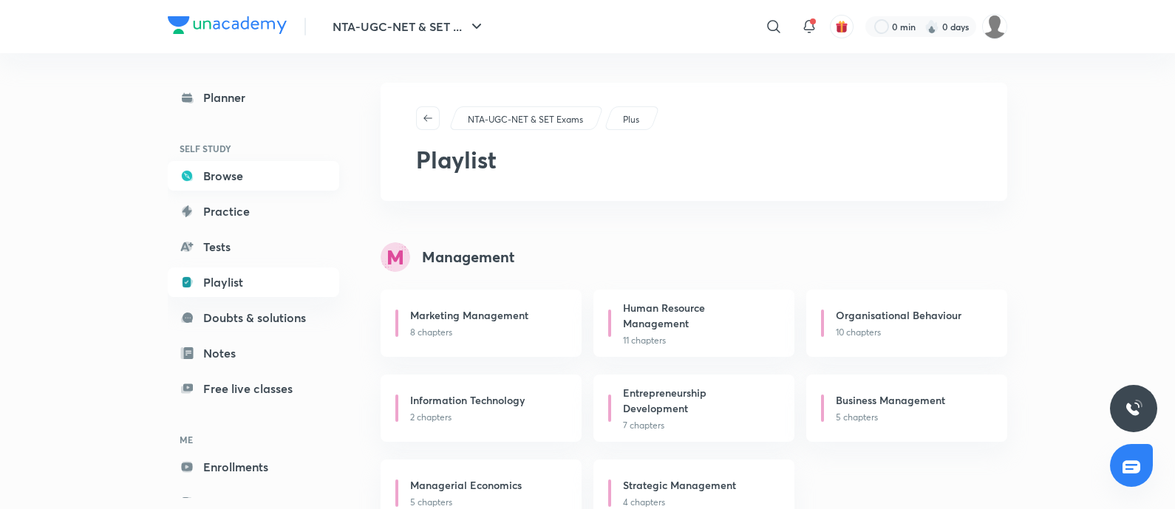
click at [251, 168] on link "Browse" at bounding box center [253, 176] width 171 height 30
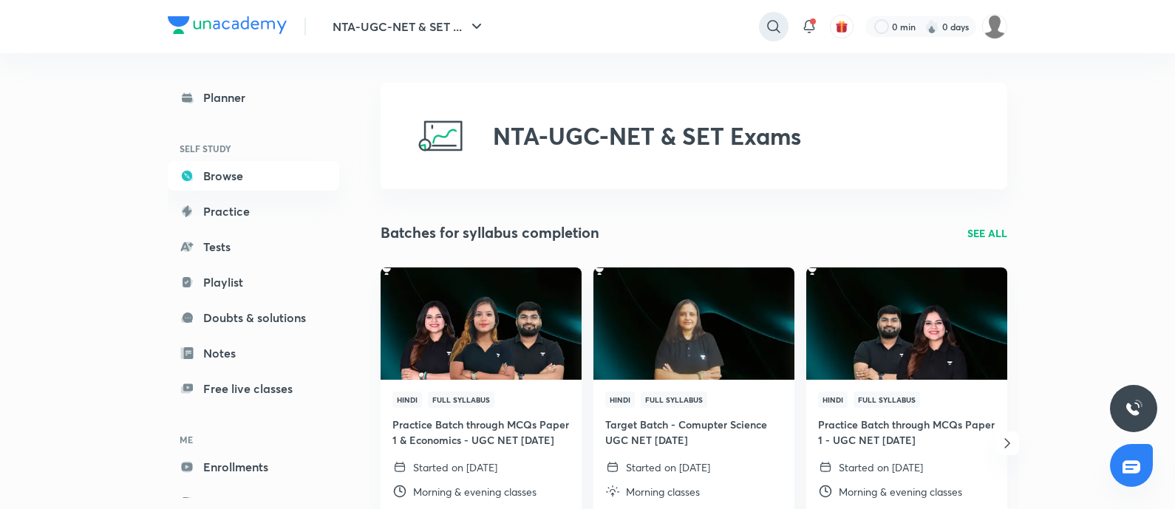
click at [765, 32] on icon at bounding box center [774, 27] width 18 height 18
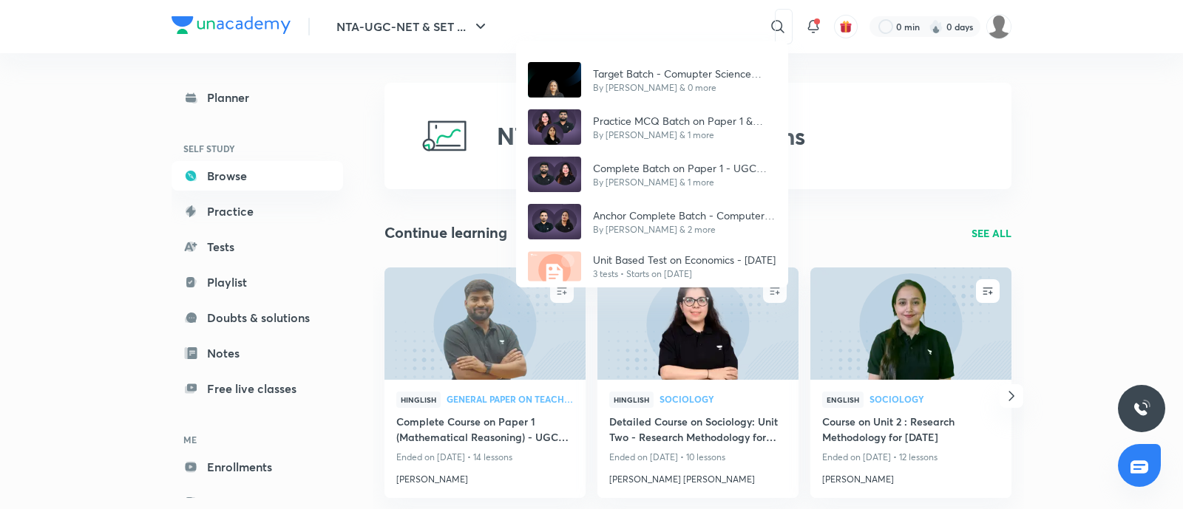
click at [603, 27] on div "Target Batch - Comupter Science UGC NET Dec'25 By Deepa Sharma & 0 more Practic…" at bounding box center [591, 254] width 1183 height 509
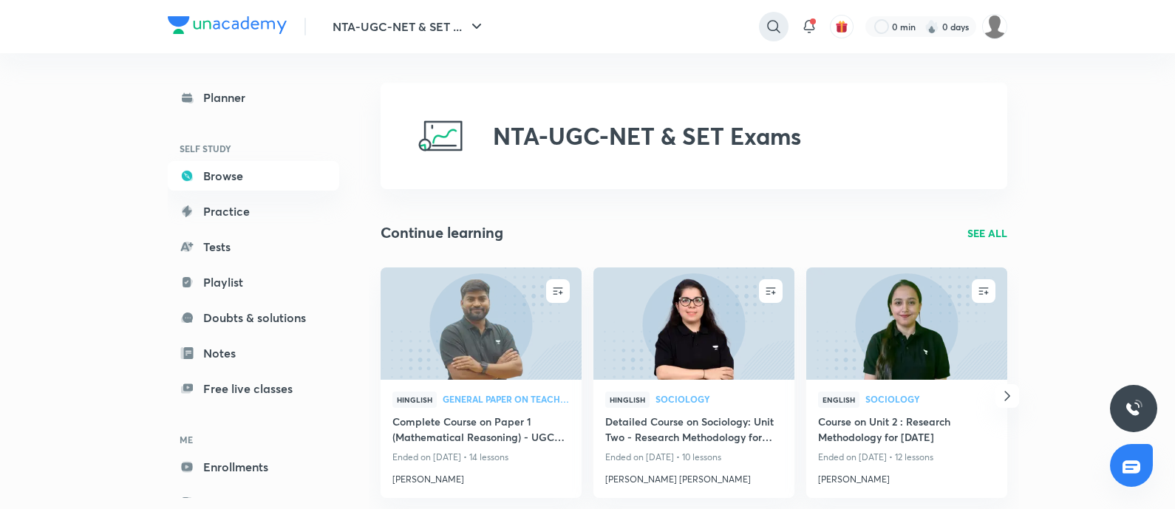
click at [773, 30] on icon at bounding box center [773, 26] width 13 height 13
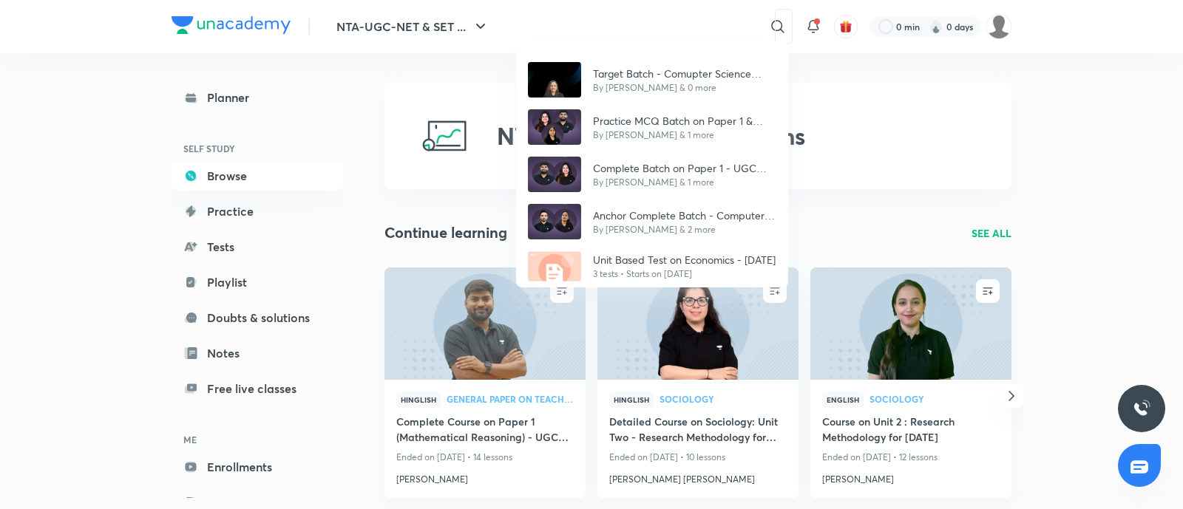
click at [646, 21] on div "Target Batch - Comupter Science UGC NET Dec'25 By Deepa Sharma & 0 more Practic…" at bounding box center [591, 254] width 1183 height 509
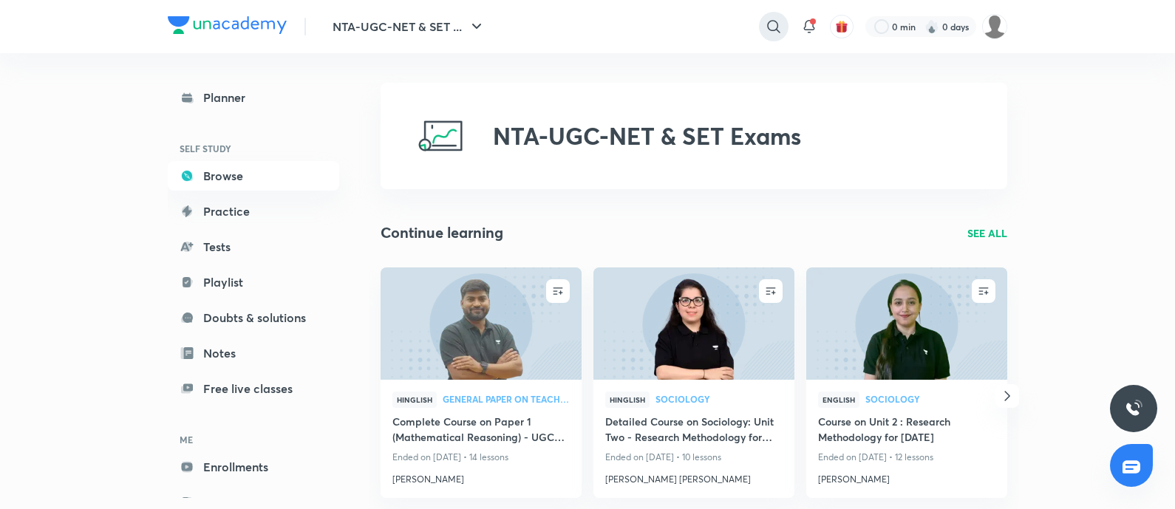
click at [777, 31] on icon at bounding box center [773, 26] width 13 height 13
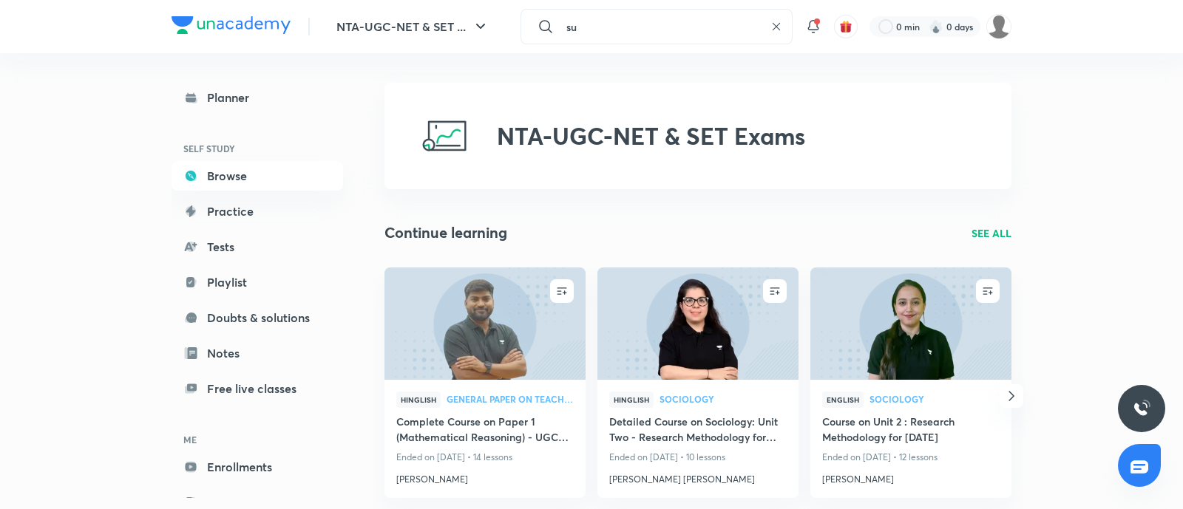
type input "s"
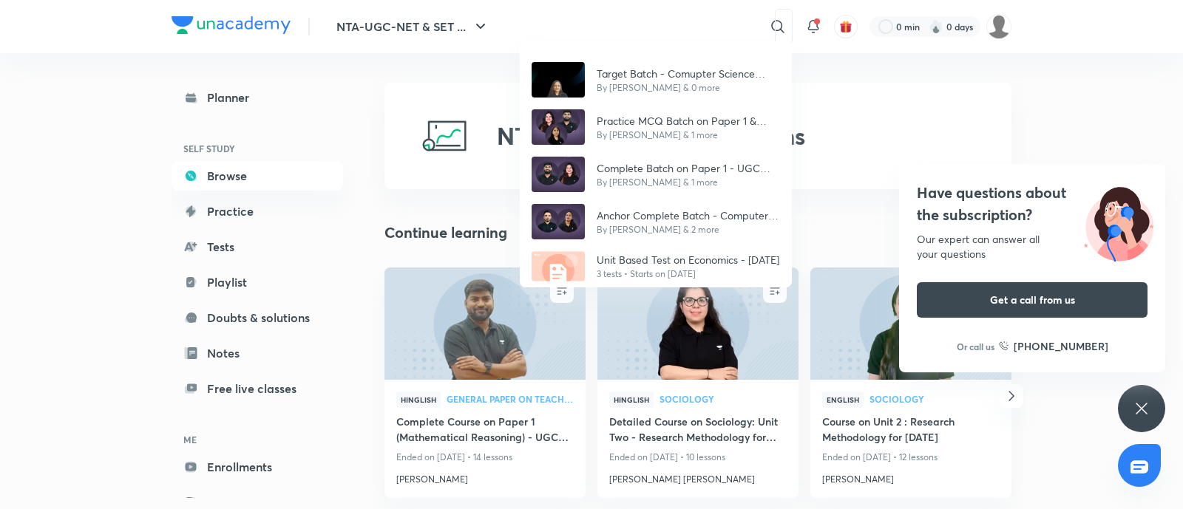
click at [1155, 405] on div "Have questions about the subscription? Our expert can answer all your questions…" at bounding box center [1141, 408] width 47 height 47
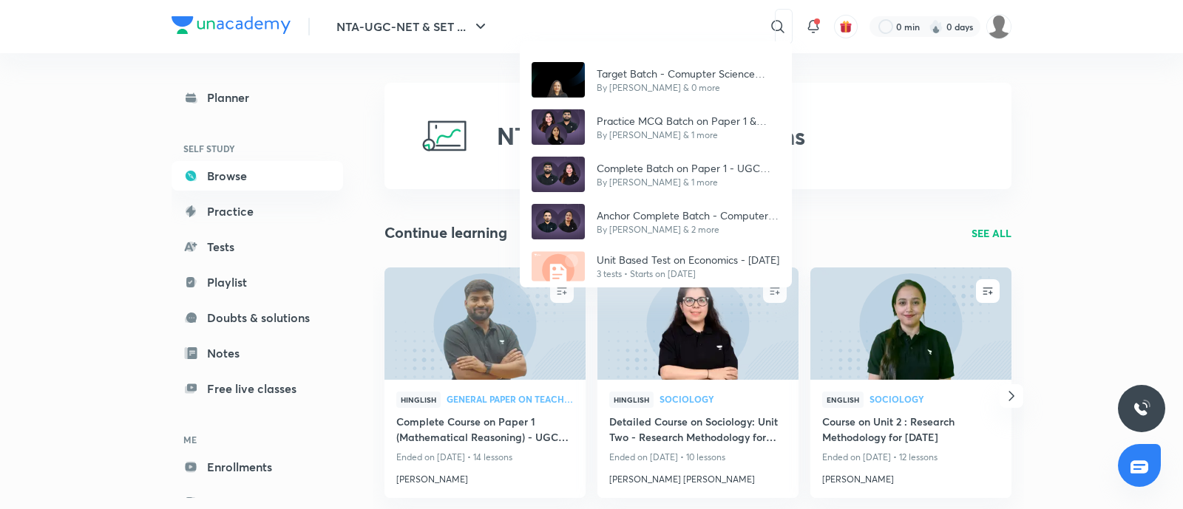
click at [1095, 215] on div "Target Batch - Comupter Science UGC NET Dec'25 By Deepa Sharma & 0 more Practic…" at bounding box center [591, 254] width 1183 height 509
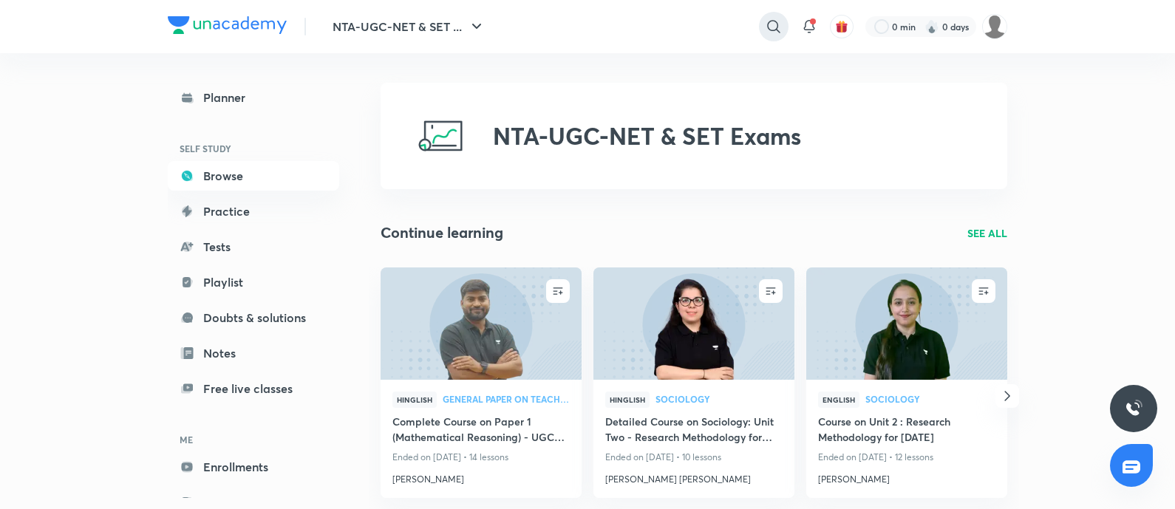
click at [776, 21] on icon at bounding box center [774, 27] width 18 height 18
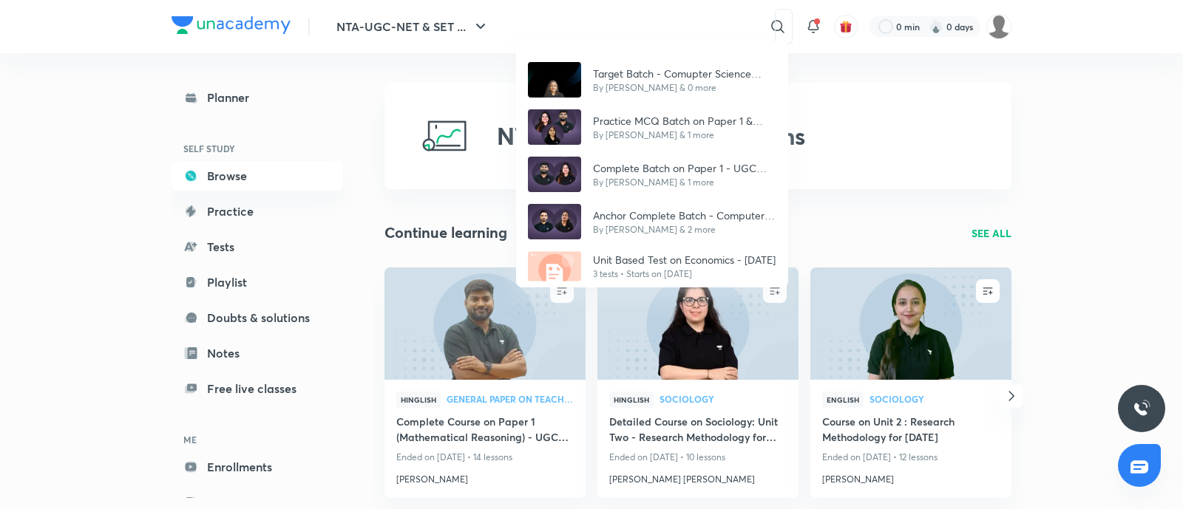
click at [649, 21] on div "Target Batch - Comupter Science UGC NET Dec'25 By Deepa Sharma & 0 more Practic…" at bounding box center [591, 254] width 1183 height 509
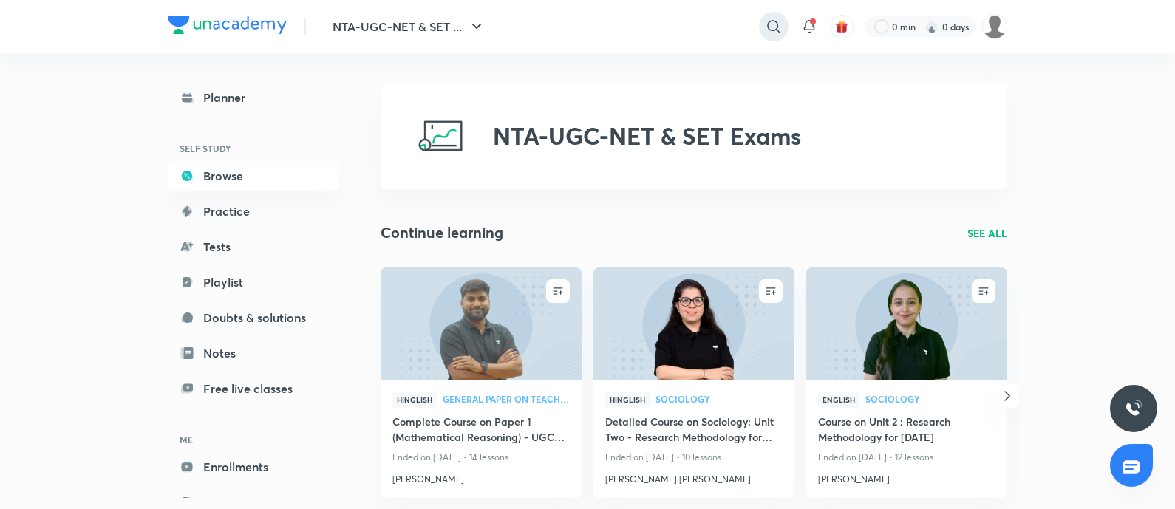
click at [764, 29] on div at bounding box center [774, 27] width 30 height 30
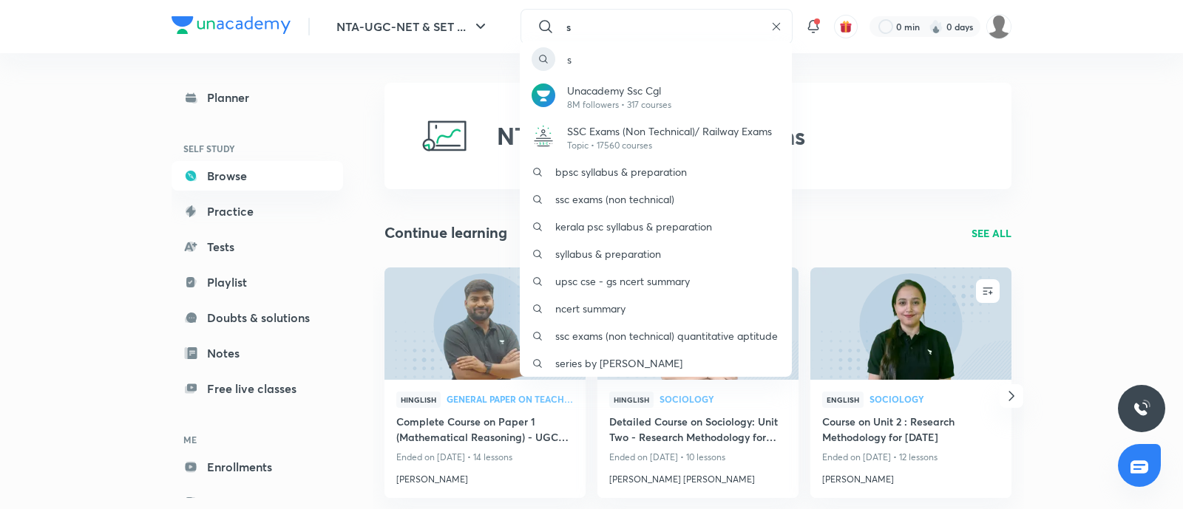
type input "s"
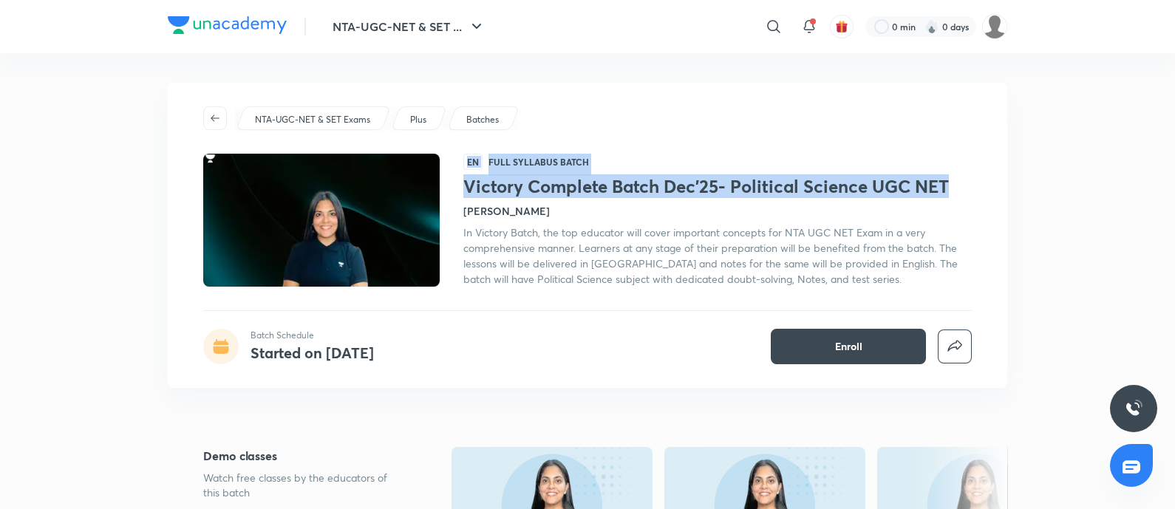
drag, startPoint x: 459, startPoint y: 183, endPoint x: 957, endPoint y: 183, distance: 498.2
click at [957, 183] on div "EN Full Syllabus Batch Victory Complete Batch Dec'25- Political Science UGC NET…" at bounding box center [587, 220] width 769 height 133
click at [957, 183] on h1 "Victory Complete Batch Dec'25- Political Science UGC NET" at bounding box center [717, 186] width 509 height 21
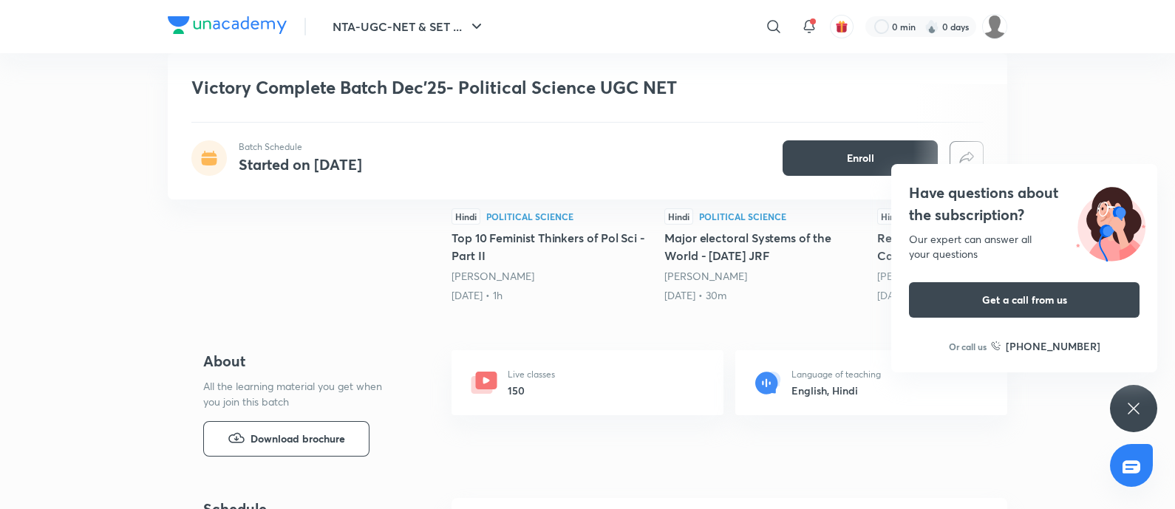
scroll to position [386, 0]
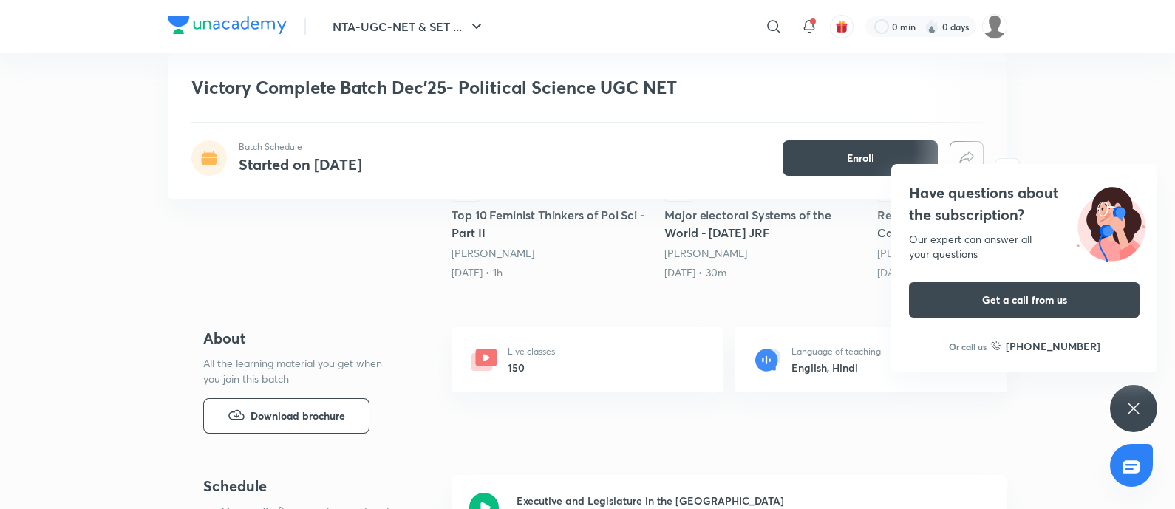
click at [1142, 409] on icon at bounding box center [1134, 409] width 18 height 18
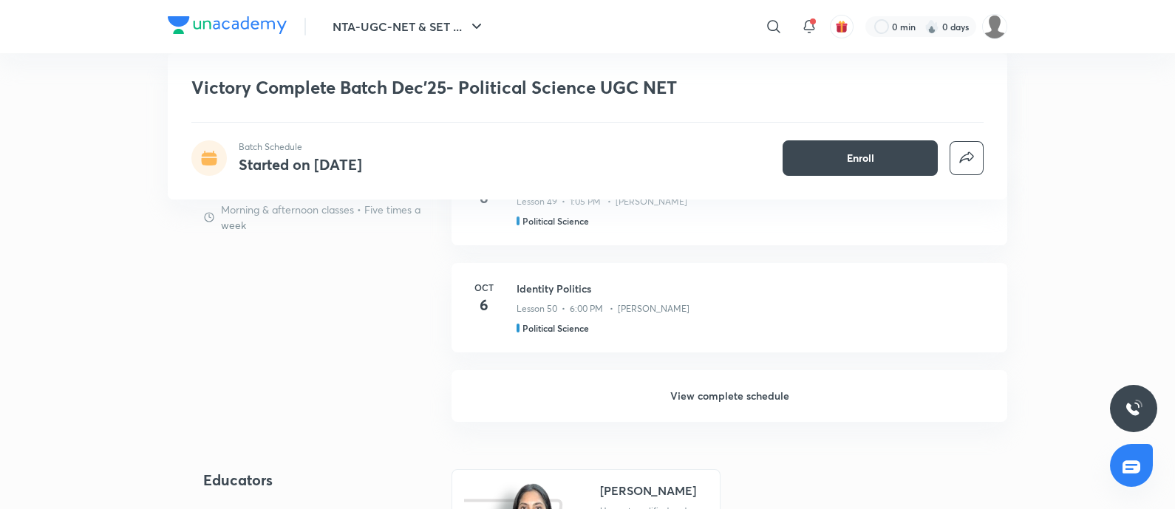
scroll to position [1140, 0]
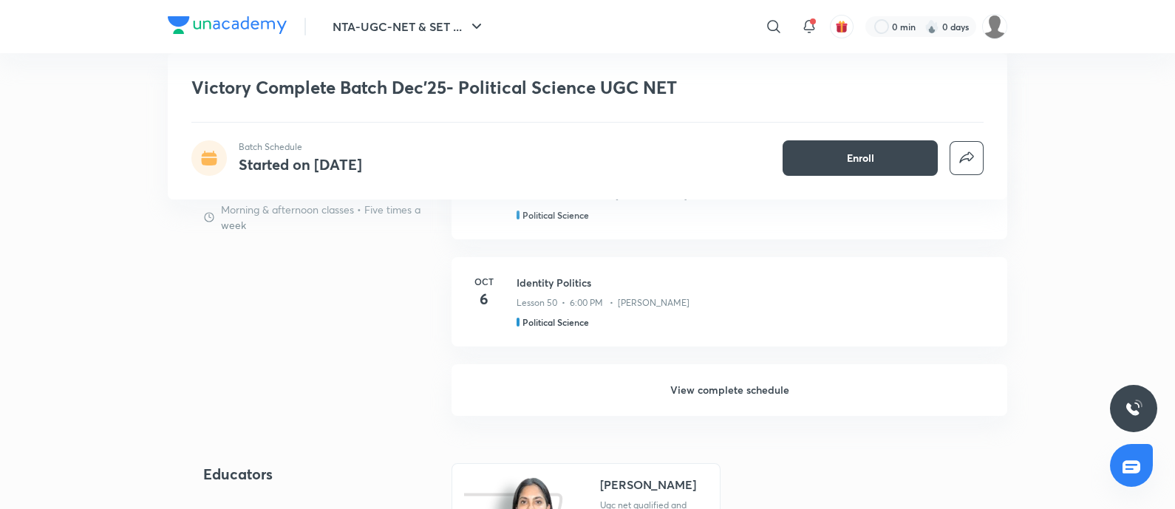
click at [685, 393] on h6 "View complete schedule" at bounding box center [730, 390] width 556 height 52
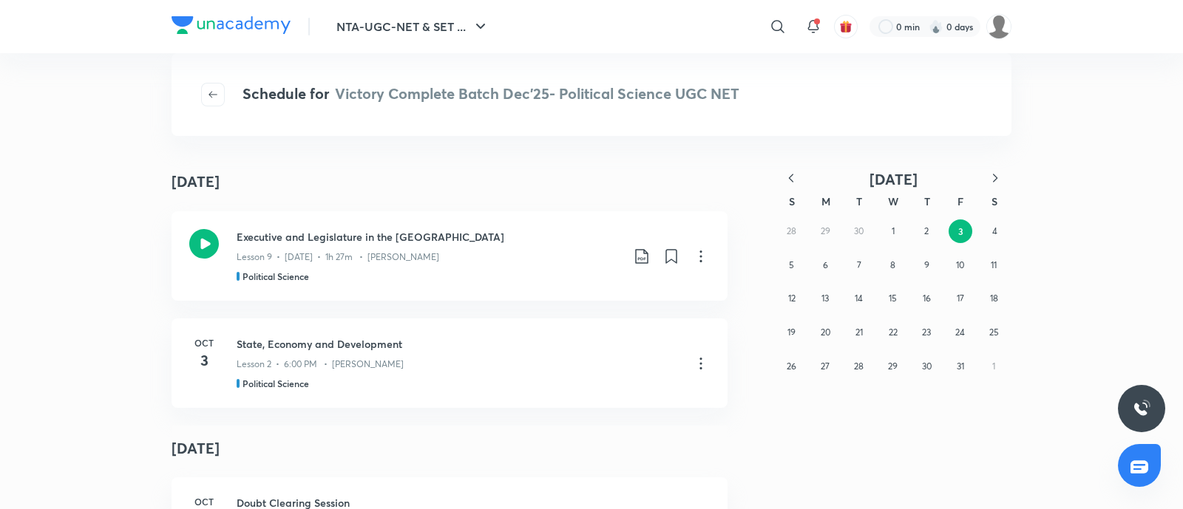
click at [793, 181] on icon "button" at bounding box center [790, 178] width 15 height 15
click at [965, 306] on button "15" at bounding box center [960, 299] width 24 height 24
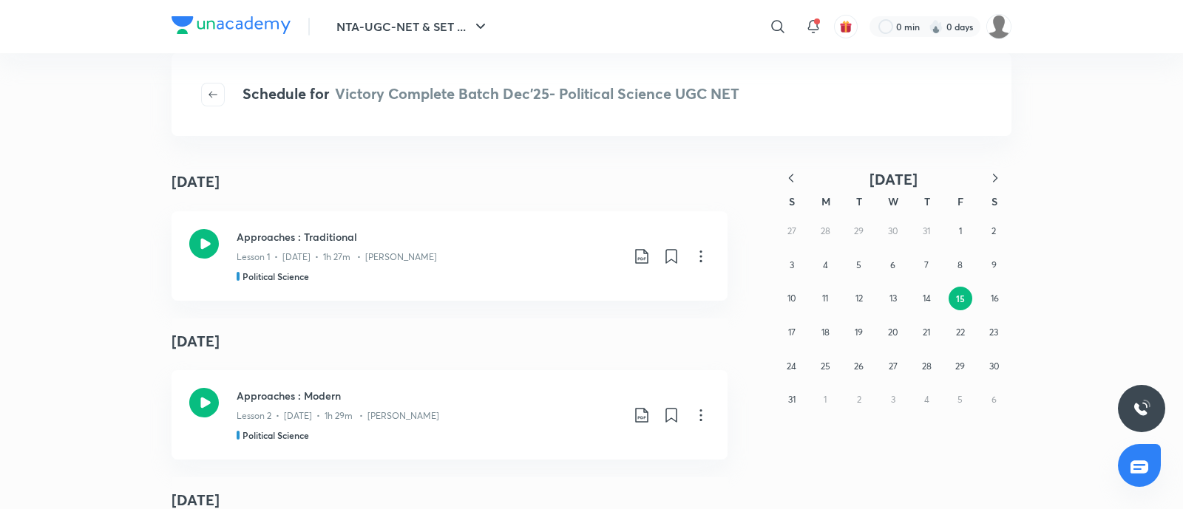
click at [389, 194] on div "August 15" at bounding box center [449, 182] width 556 height 33
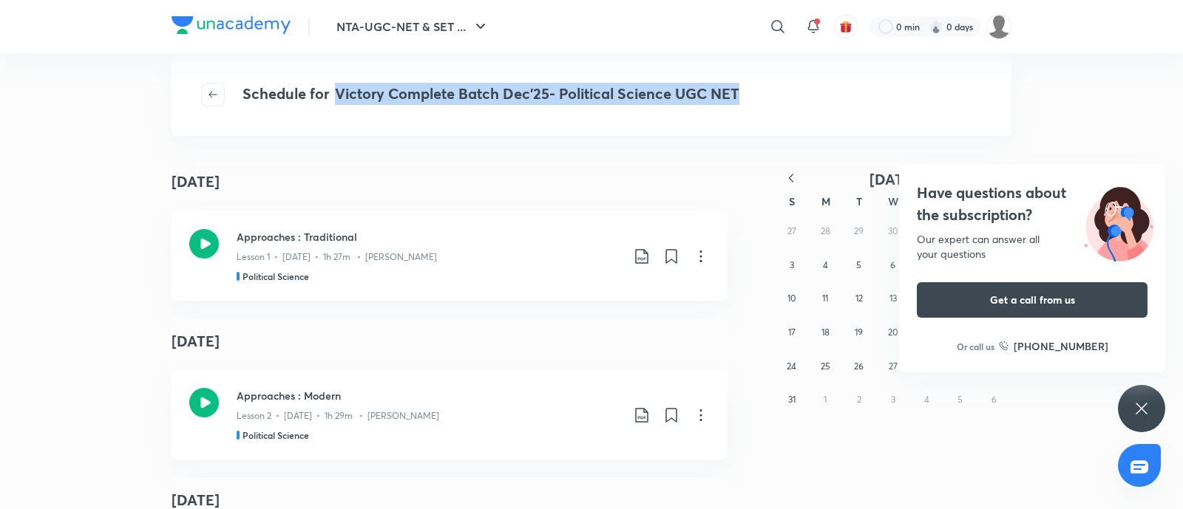
drag, startPoint x: 339, startPoint y: 94, endPoint x: 741, endPoint y: 104, distance: 401.5
click at [741, 104] on div "Schedule for Victory Complete Batch Dec'25- Political Science UGC NET" at bounding box center [591, 94] width 840 height 83
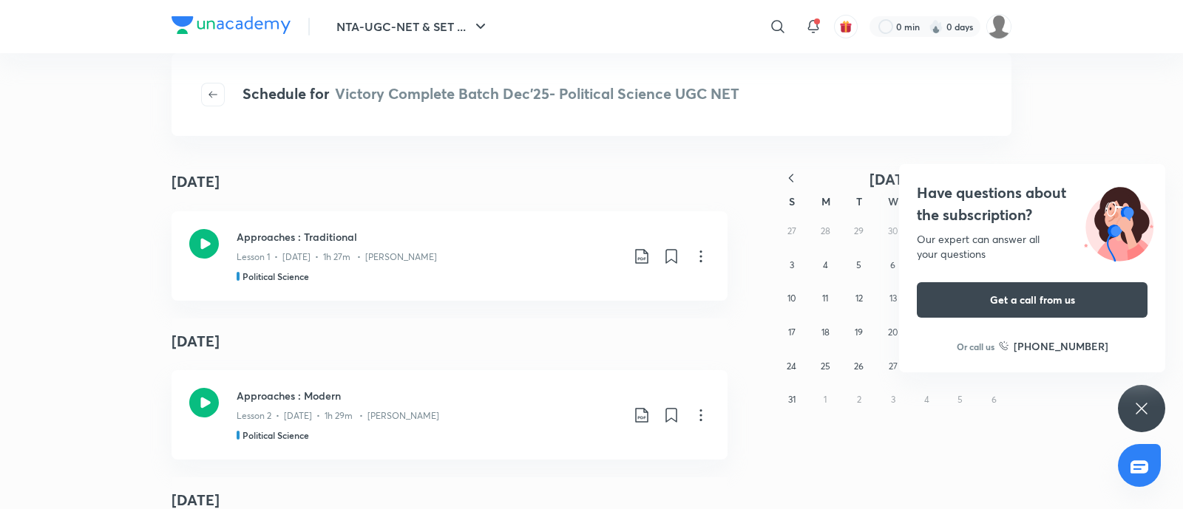
click at [367, 149] on div "Schedule for Victory Complete Batch Dec'25- Political Science UGC NET August 15…" at bounding box center [591, 281] width 840 height 397
click at [1135, 401] on icon at bounding box center [1141, 409] width 18 height 18
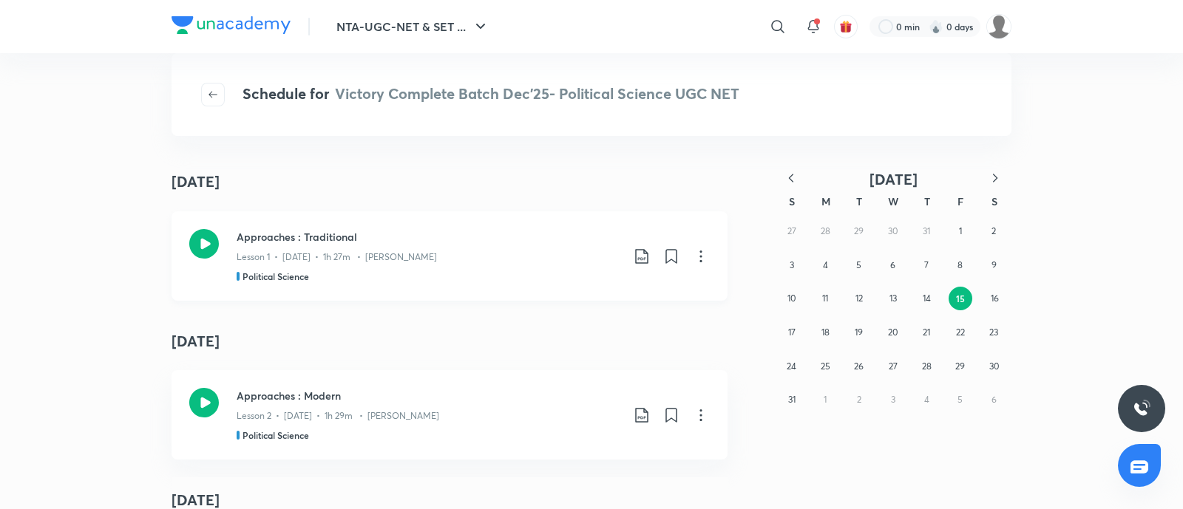
click at [694, 254] on icon at bounding box center [701, 257] width 18 height 18
click at [730, 286] on div at bounding box center [591, 254] width 1183 height 509
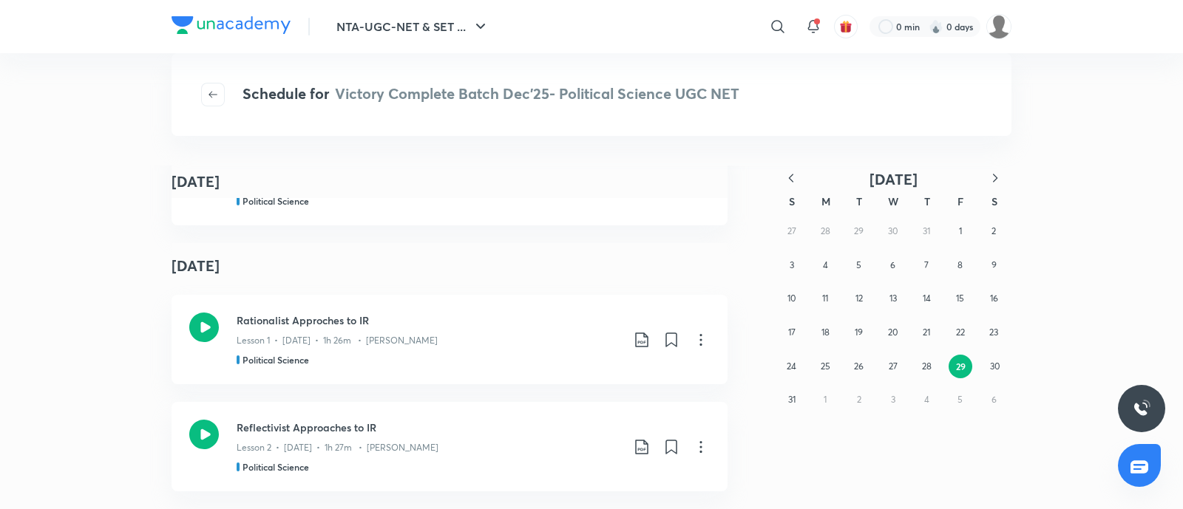
scroll to position [1892, 0]
click at [222, 102] on button "button" at bounding box center [213, 95] width 24 height 24
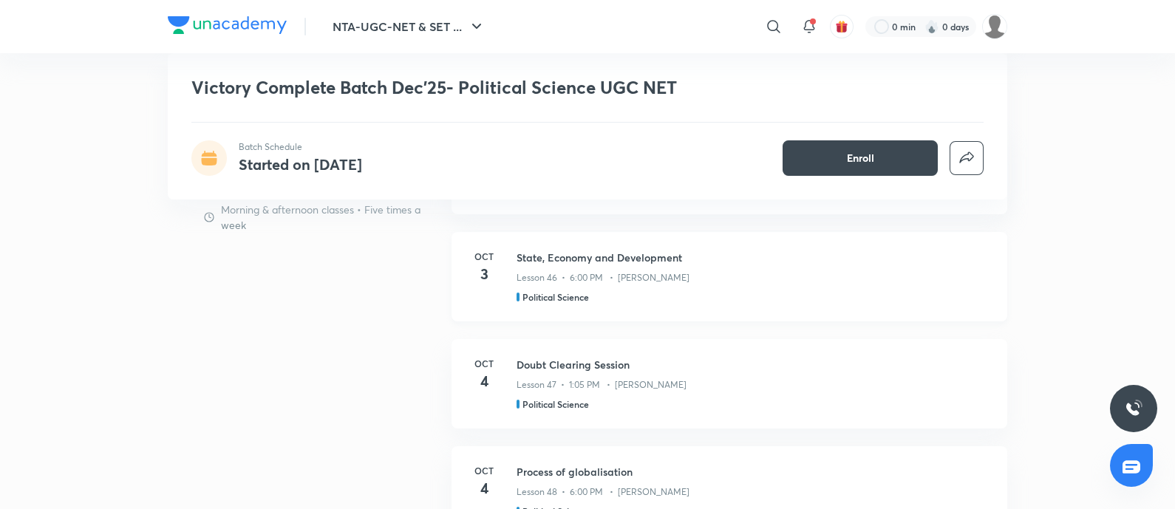
scroll to position [751, 0]
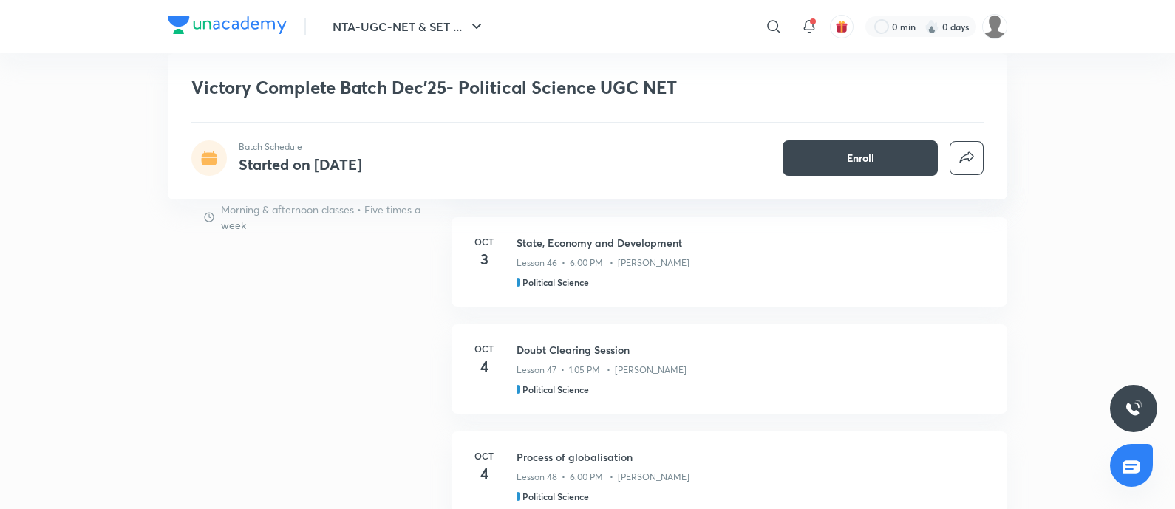
click at [403, 339] on div "Schedule Morning & afternoon classes • Five times a week Executive and Legislat…" at bounding box center [588, 457] width 840 height 695
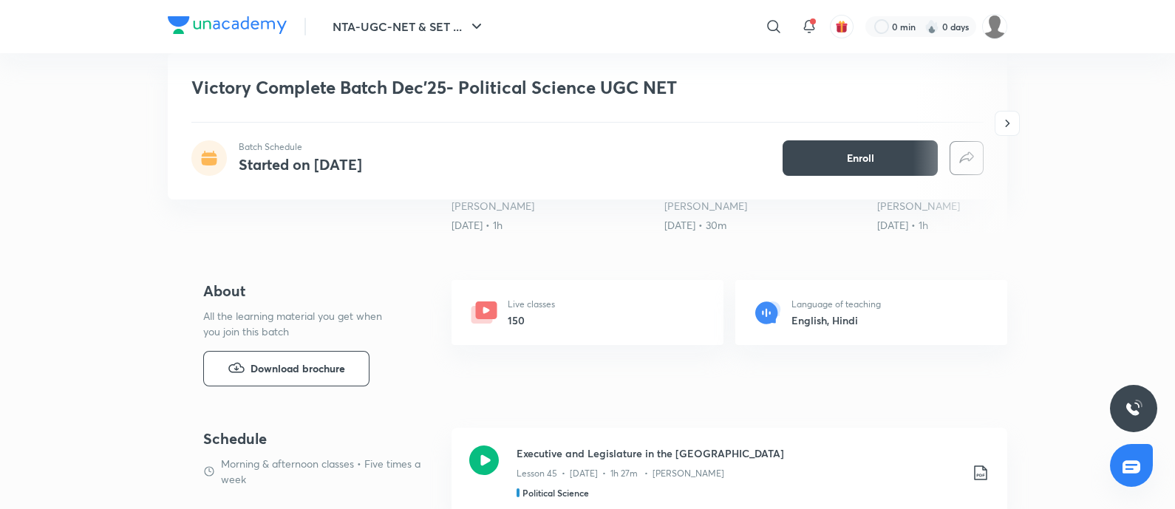
scroll to position [434, 0]
click at [307, 376] on button "Download brochure" at bounding box center [286, 367] width 166 height 35
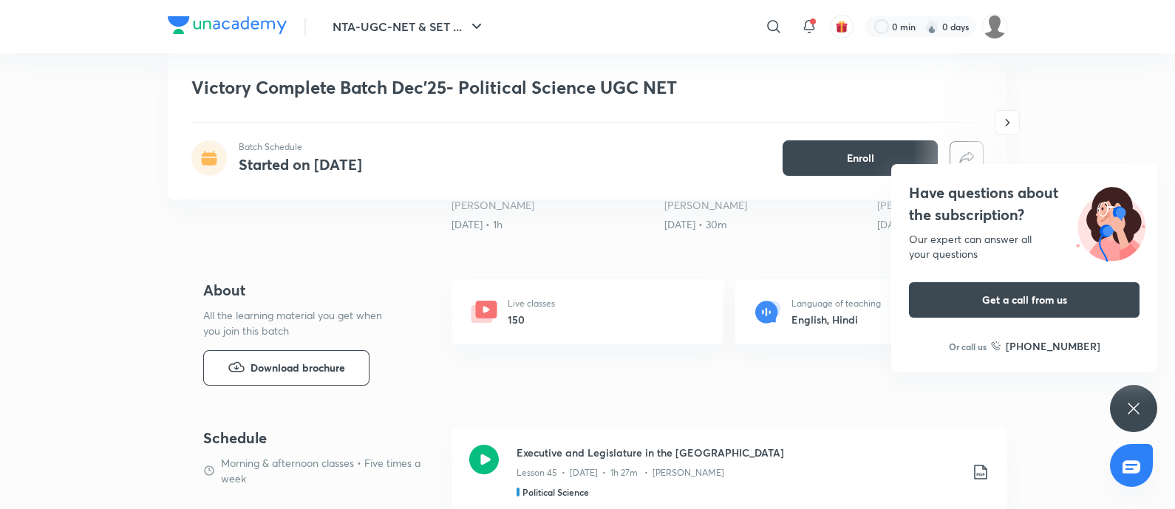
drag, startPoint x: 1132, startPoint y: 399, endPoint x: 1041, endPoint y: 386, distance: 91.9
click at [1132, 400] on icon at bounding box center [1134, 409] width 18 height 18
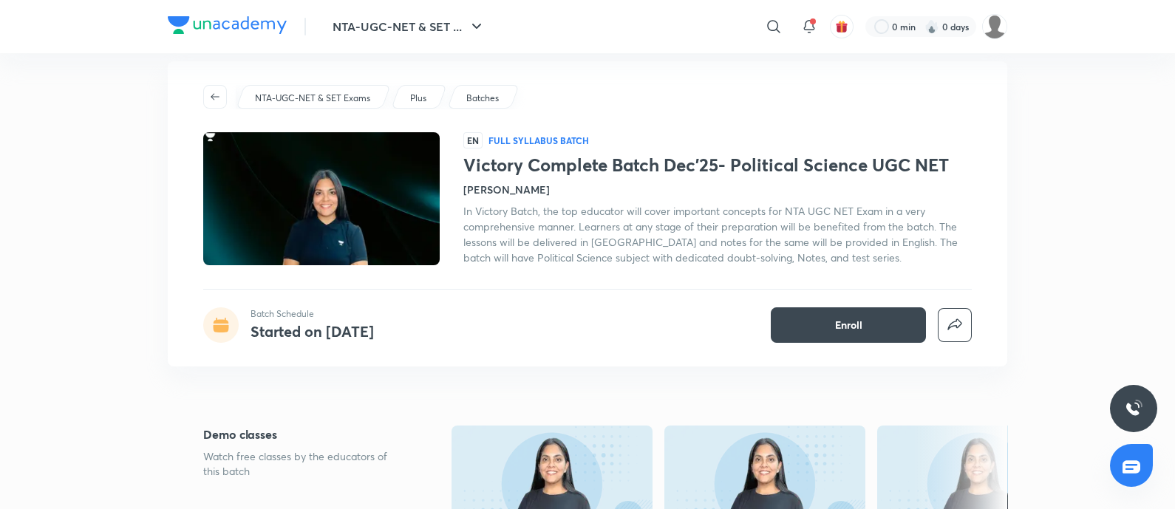
scroll to position [0, 0]
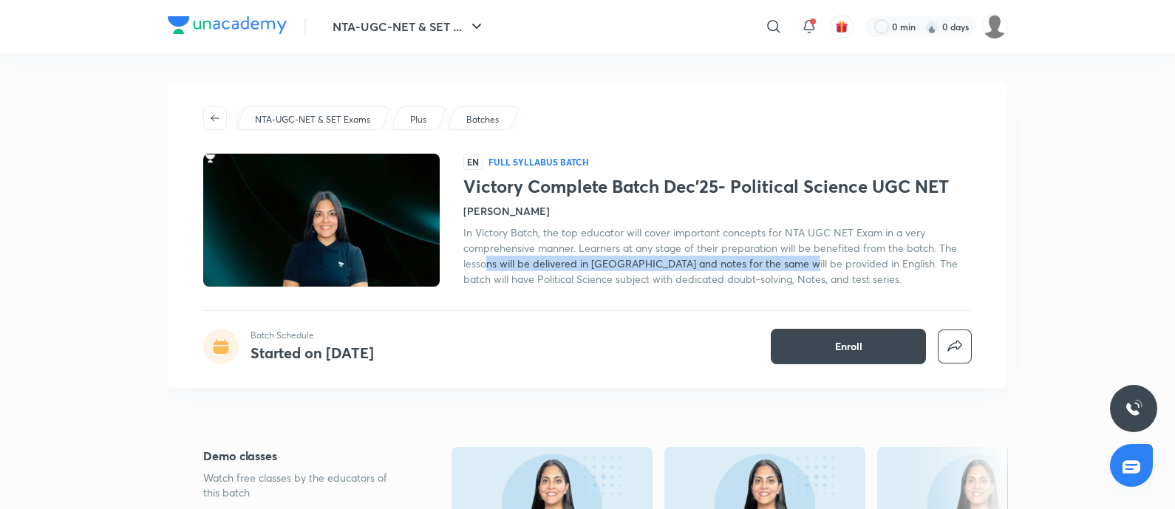
drag, startPoint x: 489, startPoint y: 265, endPoint x: 794, endPoint y: 269, distance: 305.3
click at [794, 269] on span "In Victory Batch, the top educator will cover important concepts for NTA UGC NE…" at bounding box center [710, 255] width 494 height 61
click at [214, 118] on icon "button" at bounding box center [215, 118] width 9 height 7
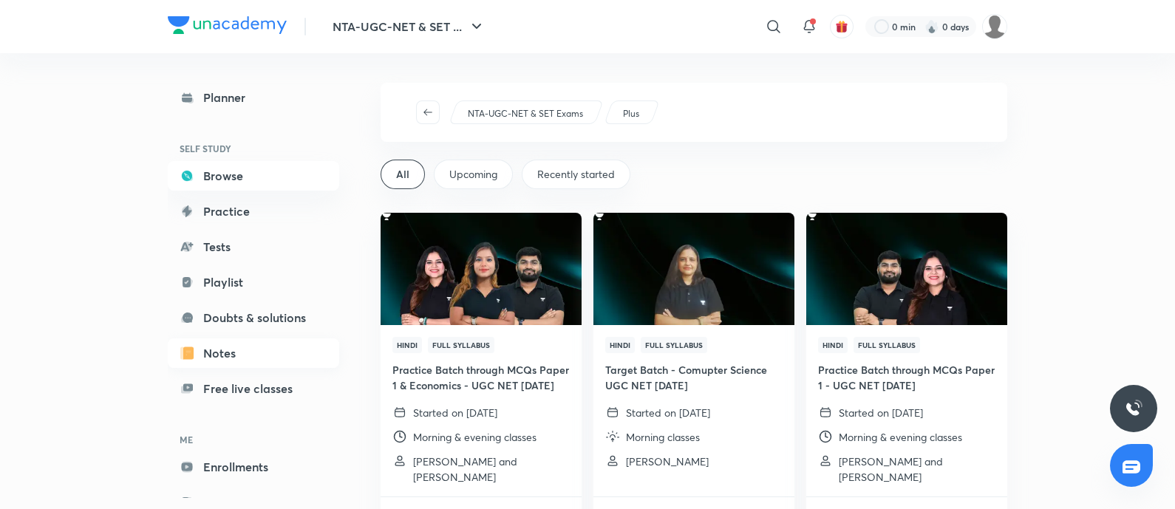
click at [245, 350] on link "Notes" at bounding box center [253, 354] width 171 height 30
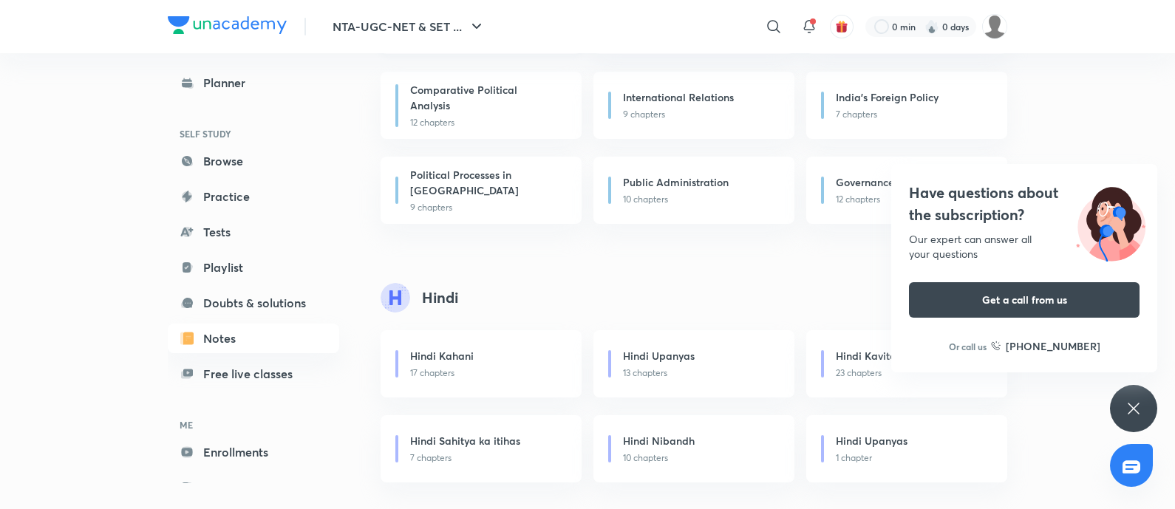
scroll to position [2092, 0]
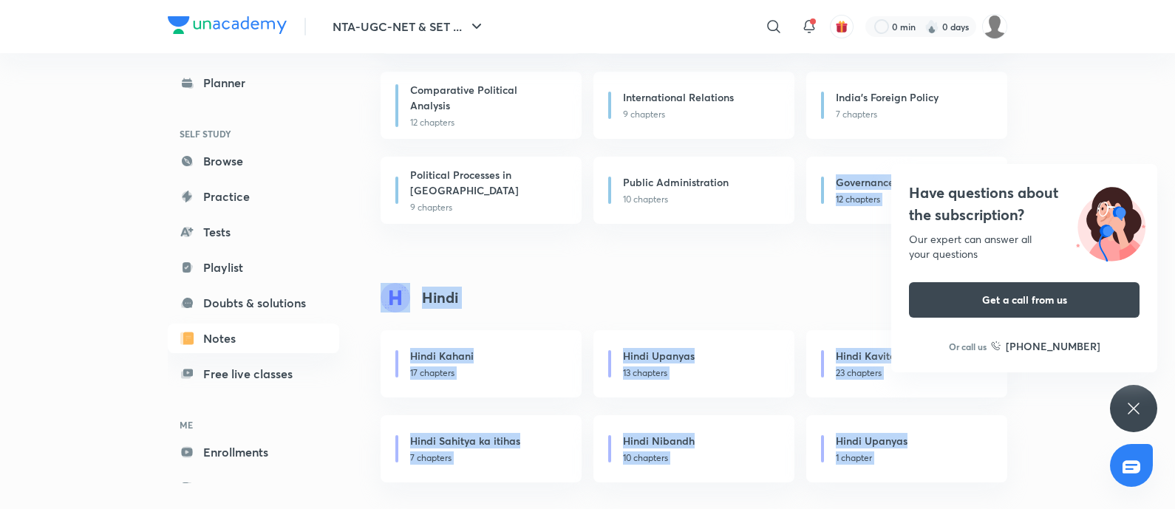
drag, startPoint x: 1118, startPoint y: 387, endPoint x: 1129, endPoint y: 402, distance: 18.7
click at [1129, 402] on icon at bounding box center [1134, 409] width 18 height 18
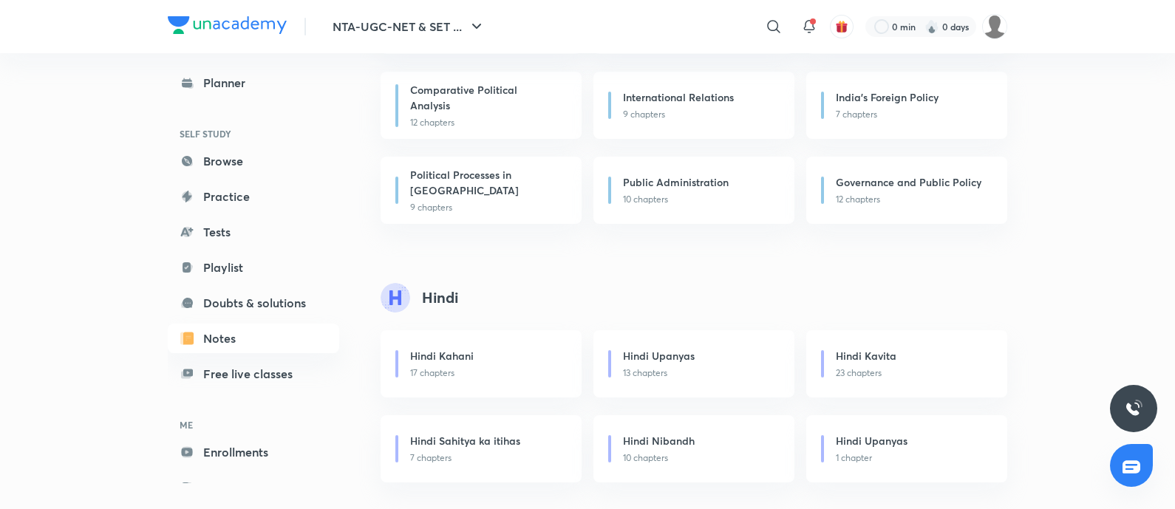
click at [928, 224] on div "Political Theory 9 chapters Political Thought 15 chapters Indian Political Thou…" at bounding box center [694, 105] width 627 height 237
click at [477, 20] on h6 "Political Theory" at bounding box center [447, 12] width 75 height 16
click at [769, 30] on icon at bounding box center [774, 27] width 18 height 18
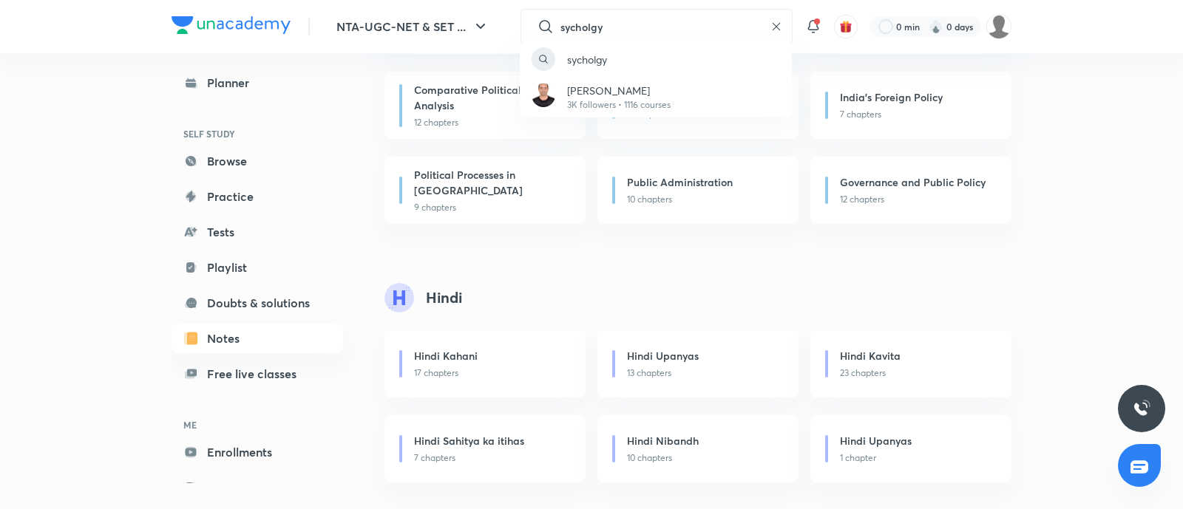
click at [567, 27] on div "sycholgy Sushil Kumar 3K followers • 1116 courses" at bounding box center [591, 254] width 1183 height 509
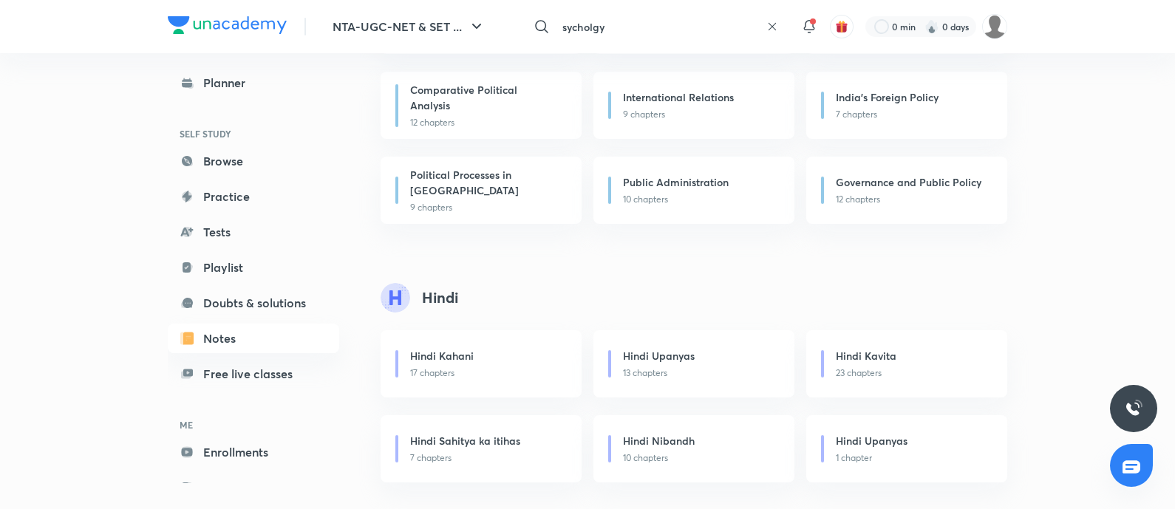
click at [559, 24] on input "sycholgy" at bounding box center [659, 27] width 204 height 40
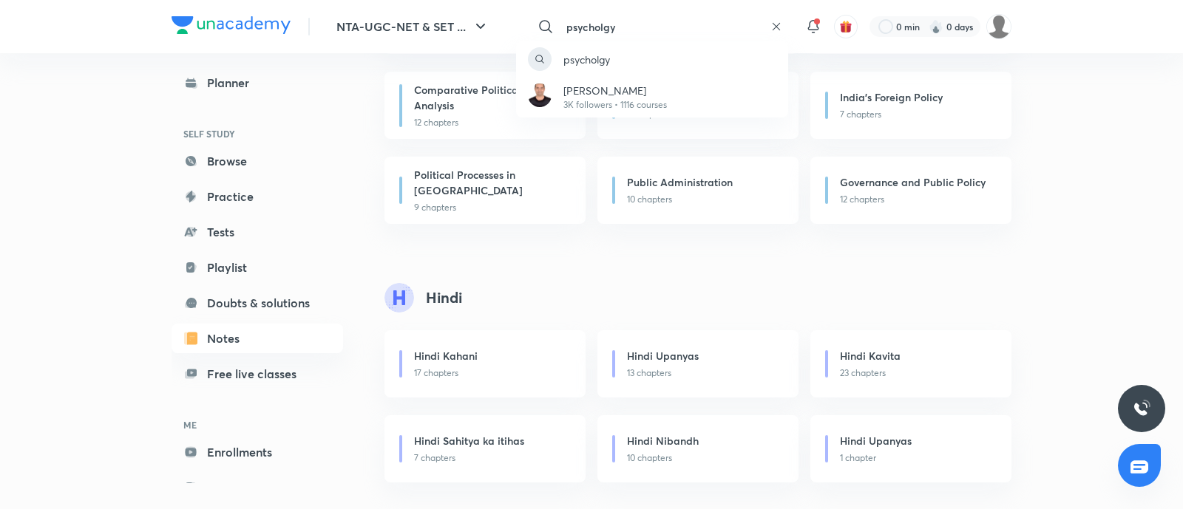
type input "psycholgy"
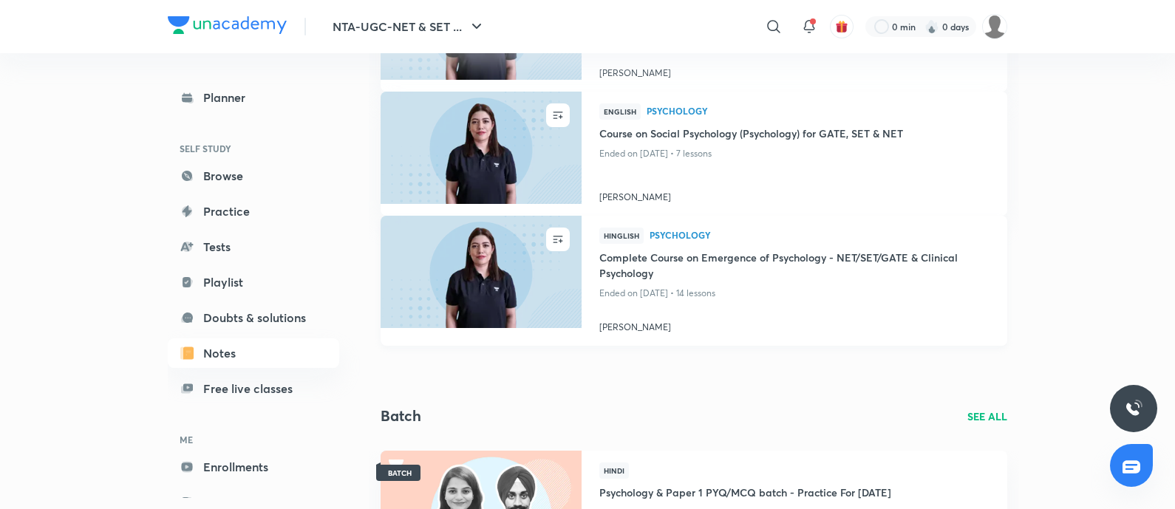
scroll to position [818, 0]
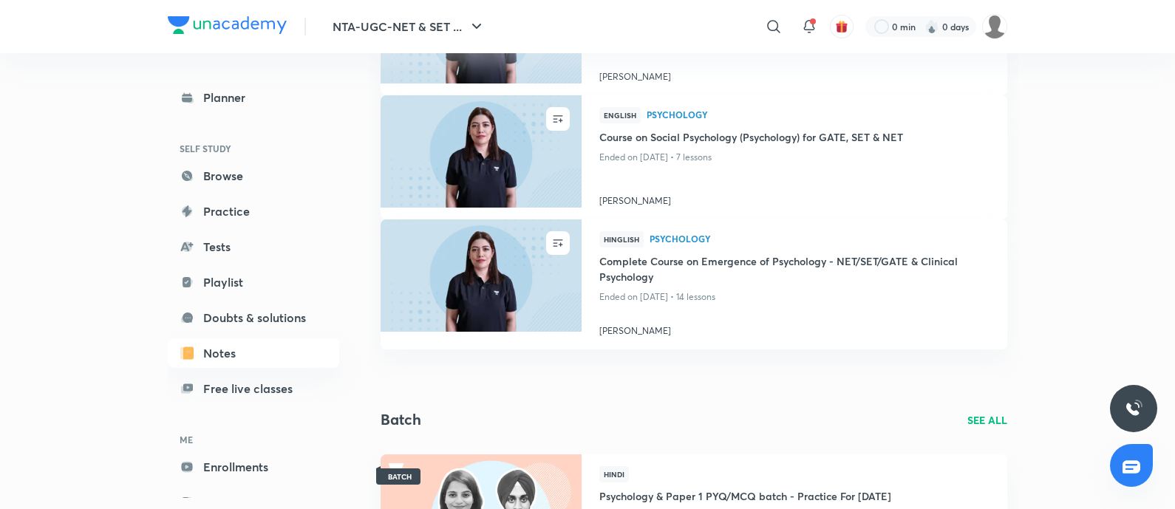
click at [989, 418] on p "SEE ALL" at bounding box center [988, 420] width 40 height 16
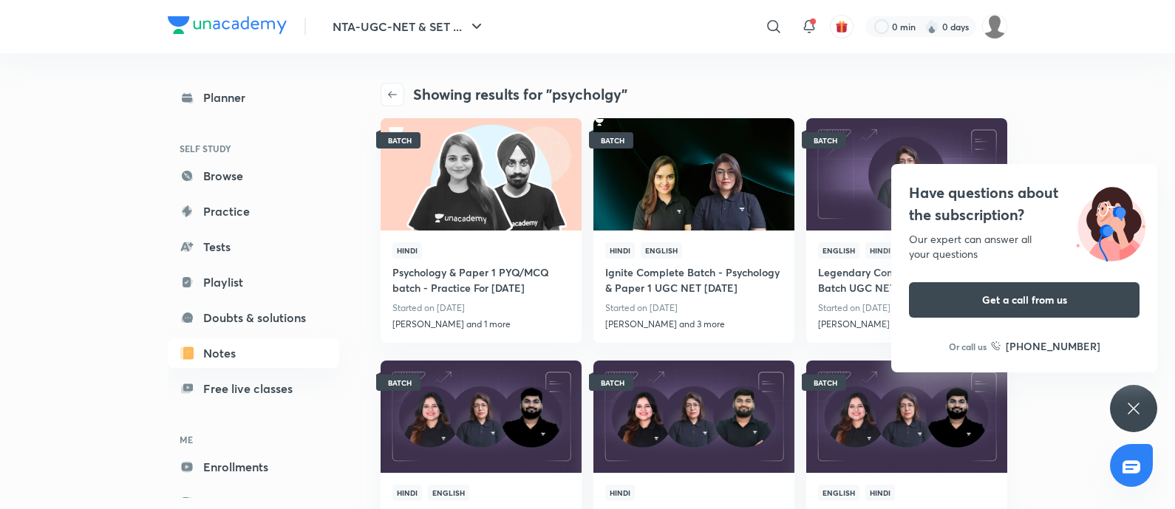
click at [1135, 421] on div "Have questions about the subscription? Our expert can answer all your questions…" at bounding box center [1133, 408] width 47 height 47
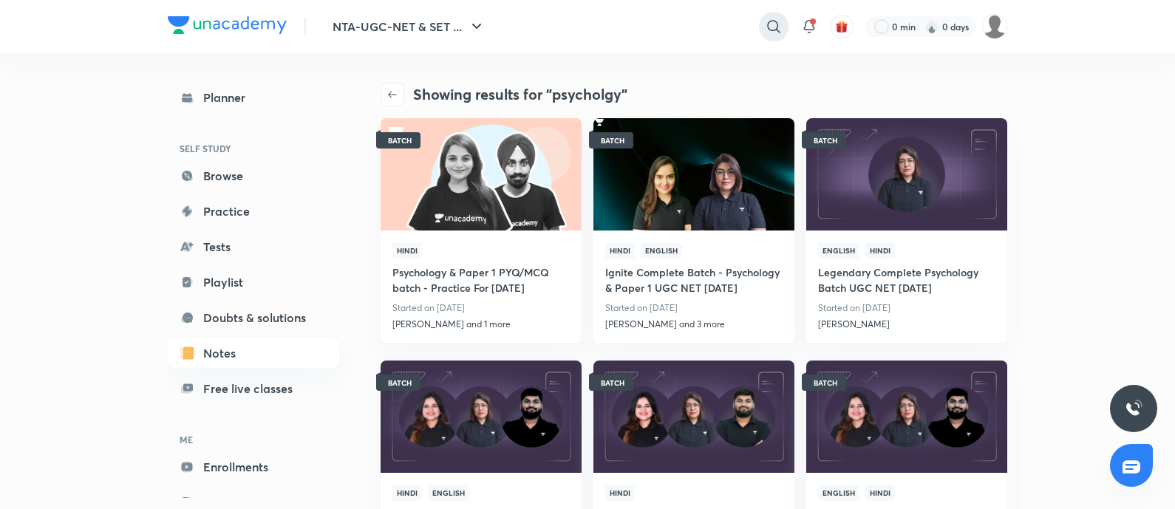
click at [767, 29] on icon at bounding box center [774, 27] width 18 height 18
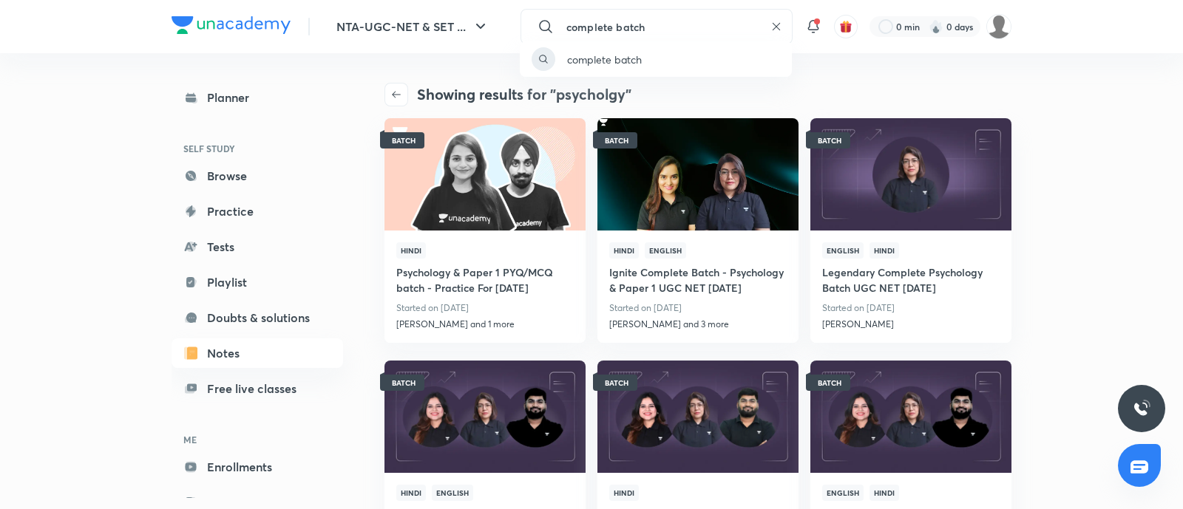
type input "complete batch"
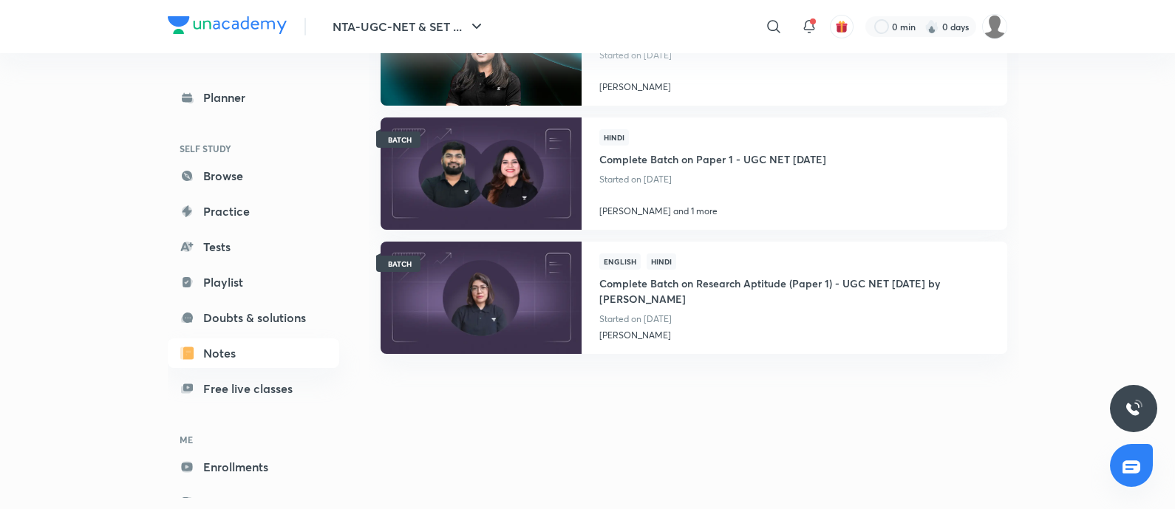
scroll to position [186, 0]
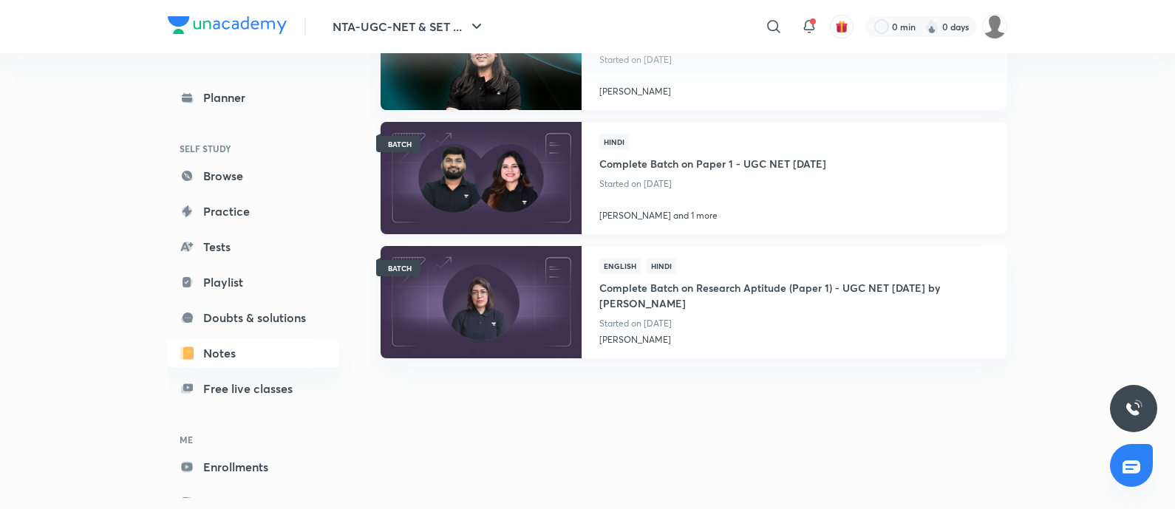
click at [547, 178] on img at bounding box center [480, 177] width 205 height 115
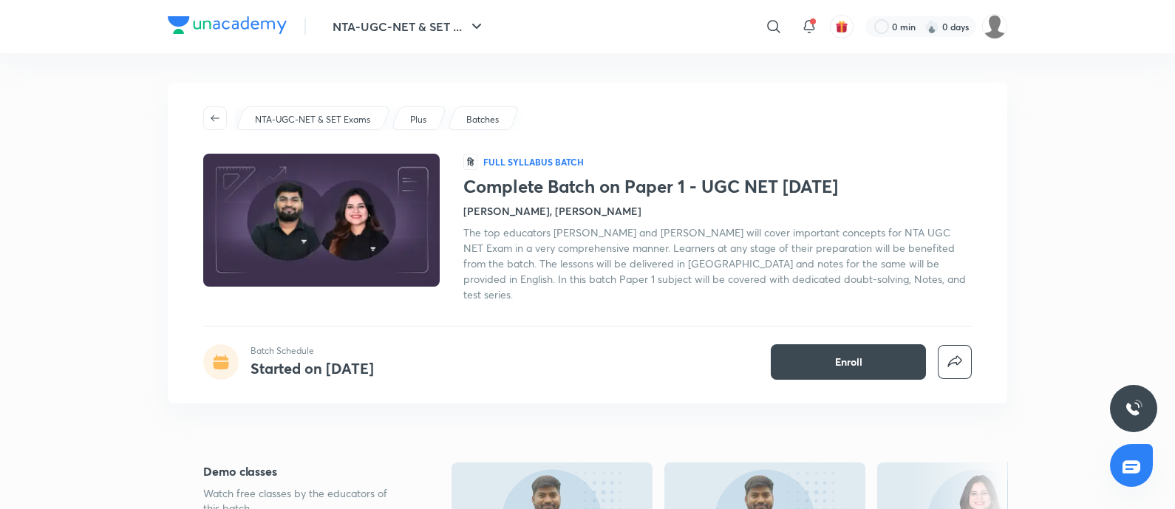
click at [547, 178] on h1 "Complete Batch on Paper 1 - UGC NET Dec 2025" at bounding box center [717, 186] width 509 height 21
click at [596, 147] on div "NTA-UGC-NET & SET Exams Plus Batches हि Full Syllabus Batch Complete Batch on P…" at bounding box center [588, 243] width 840 height 321
click at [560, 183] on h1 "Complete Batch on Paper 1 - UGC NET Dec 2025" at bounding box center [717, 186] width 509 height 21
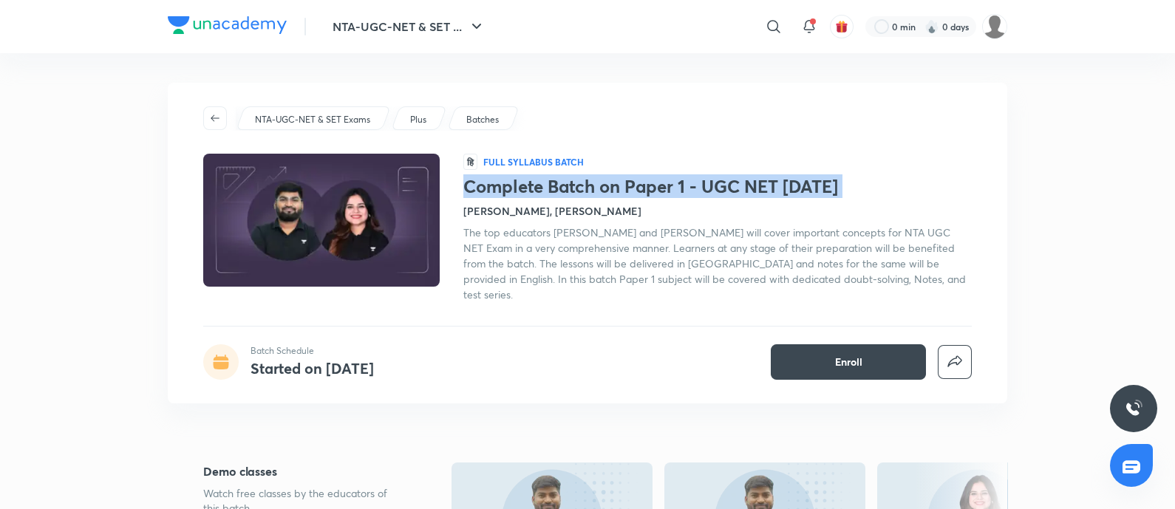
click at [560, 183] on h1 "Complete Batch on Paper 1 - UGC NET Dec 2025" at bounding box center [717, 186] width 509 height 21
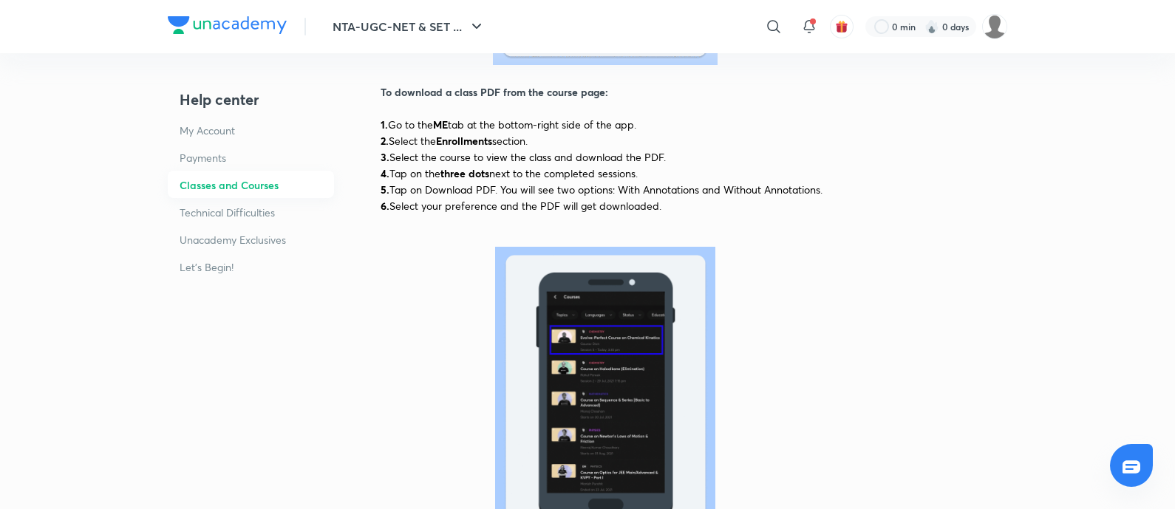
scroll to position [562, 0]
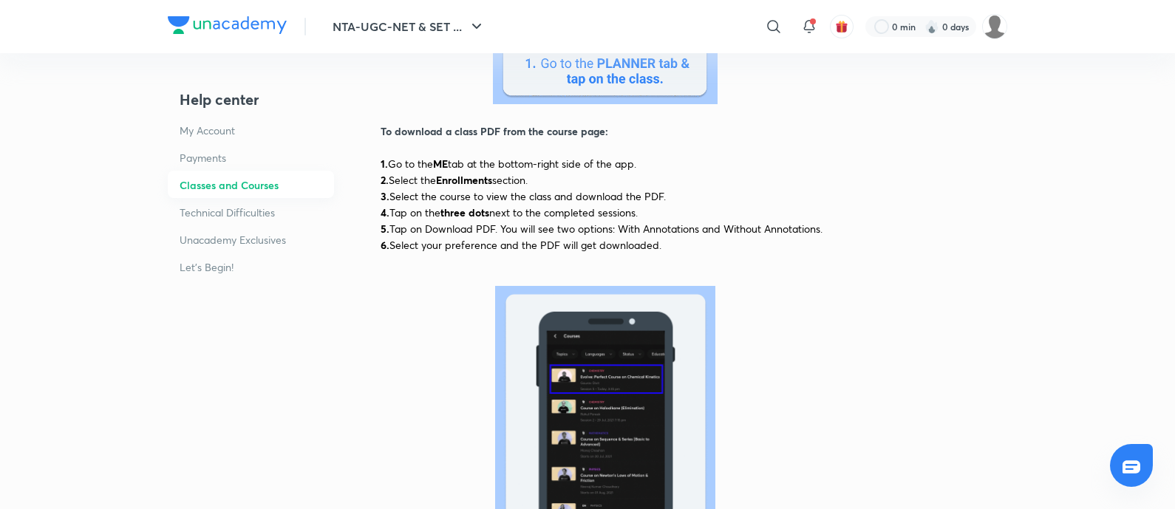
click at [457, 177] on span "Enrollments" at bounding box center [464, 180] width 56 height 14
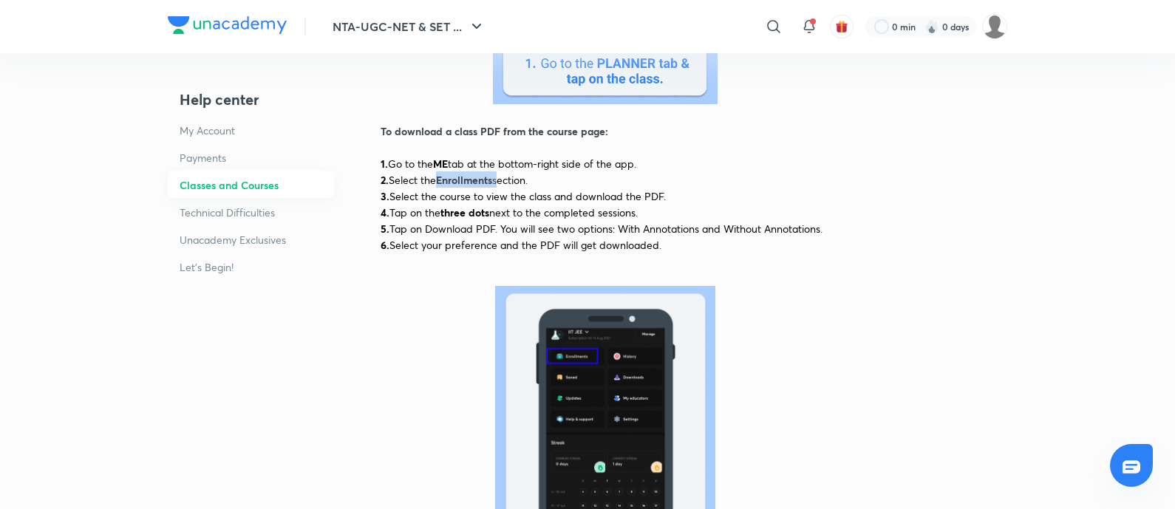
drag, startPoint x: 443, startPoint y: 177, endPoint x: 503, endPoint y: 177, distance: 59.9
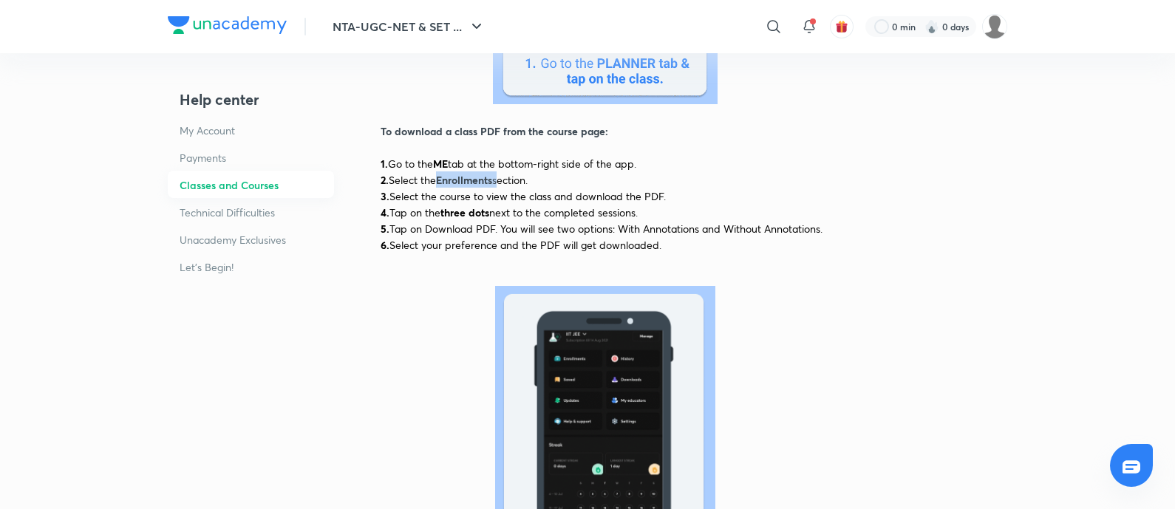
click at [503, 177] on span "2. Select the Enrollments section." at bounding box center [454, 180] width 147 height 14
copy span "Enrollments"
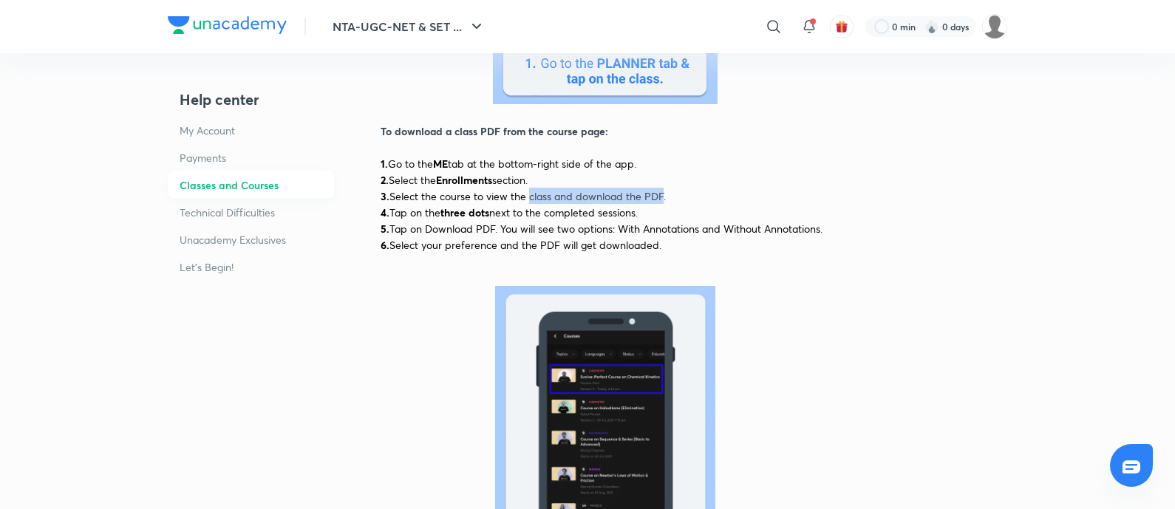
drag, startPoint x: 528, startPoint y: 195, endPoint x: 662, endPoint y: 193, distance: 133.1
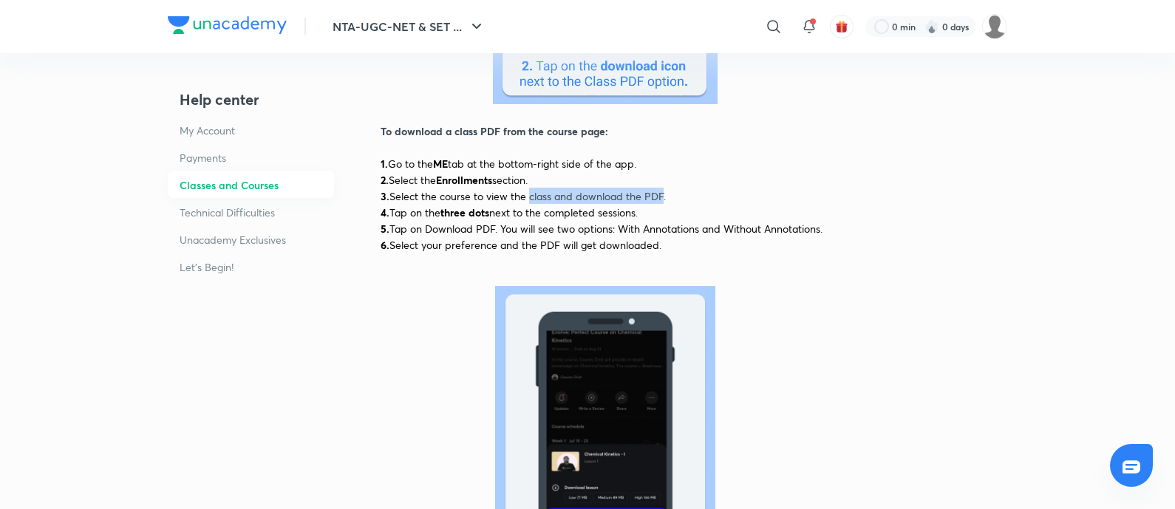
click at [662, 193] on span "Select the course to view the class and download the PDF." at bounding box center [528, 196] width 276 height 14
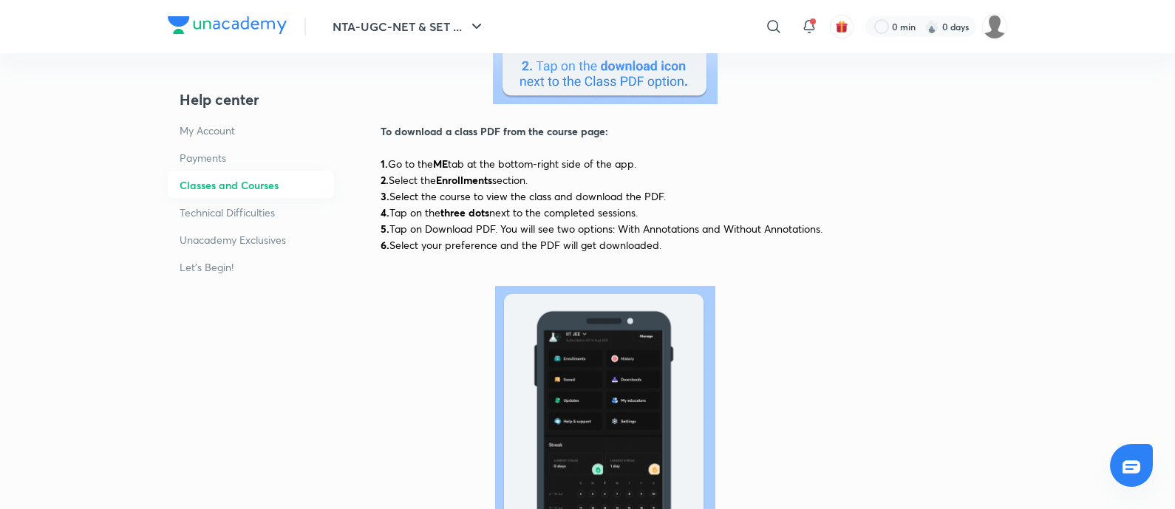
drag, startPoint x: 579, startPoint y: 197, endPoint x: 677, endPoint y: 197, distance: 97.6
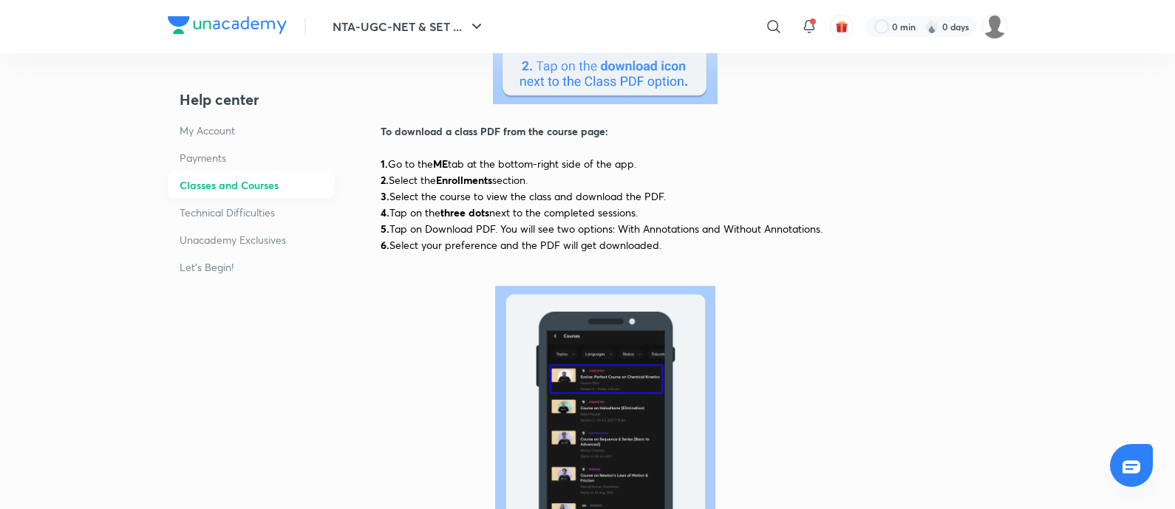
click at [677, 197] on p "3. Select the course to view the class and download the PDF." at bounding box center [605, 196] width 449 height 16
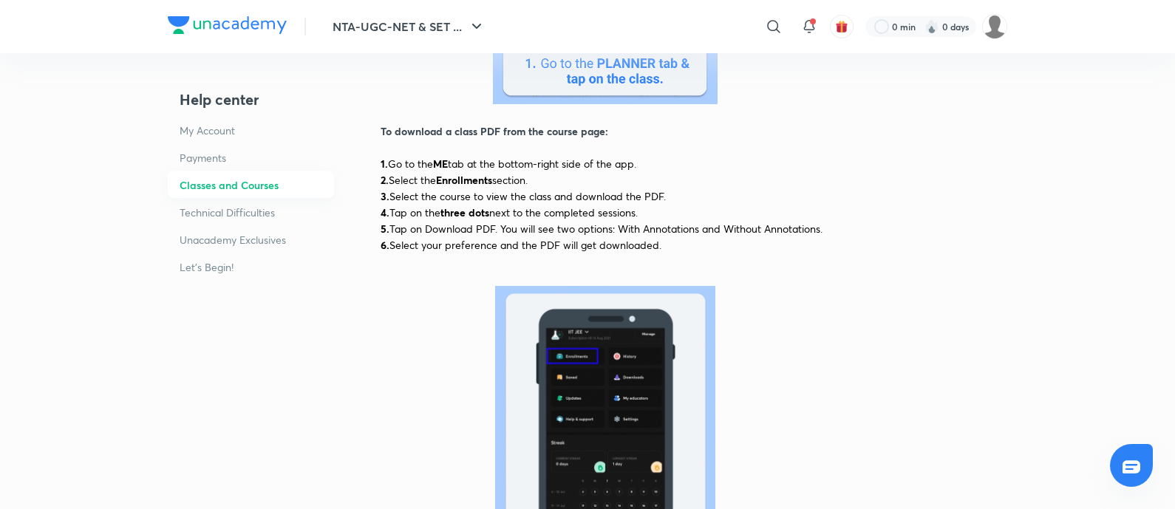
copy span "download the PDF."
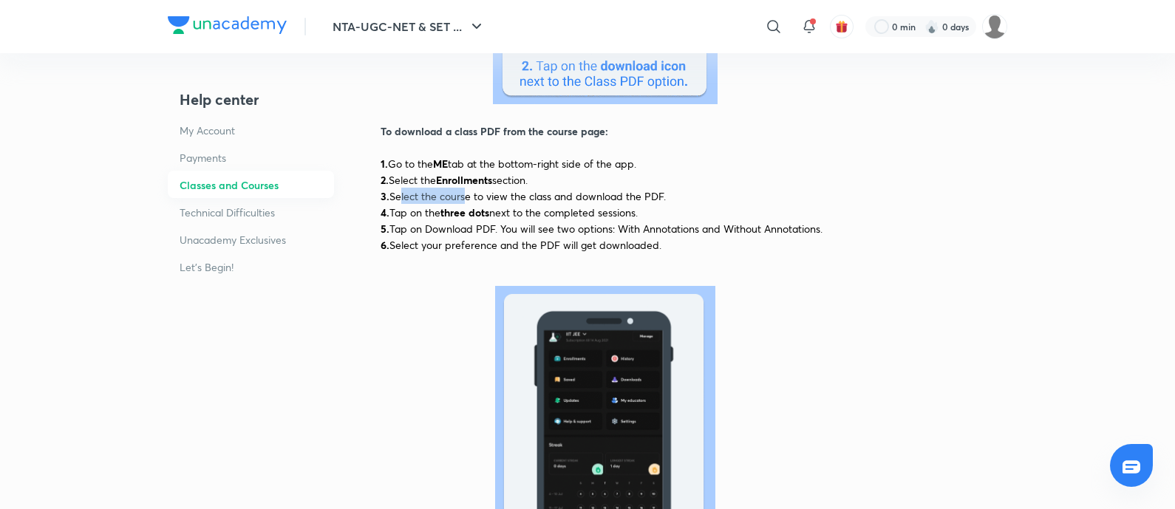
drag, startPoint x: 395, startPoint y: 193, endPoint x: 465, endPoint y: 199, distance: 69.7
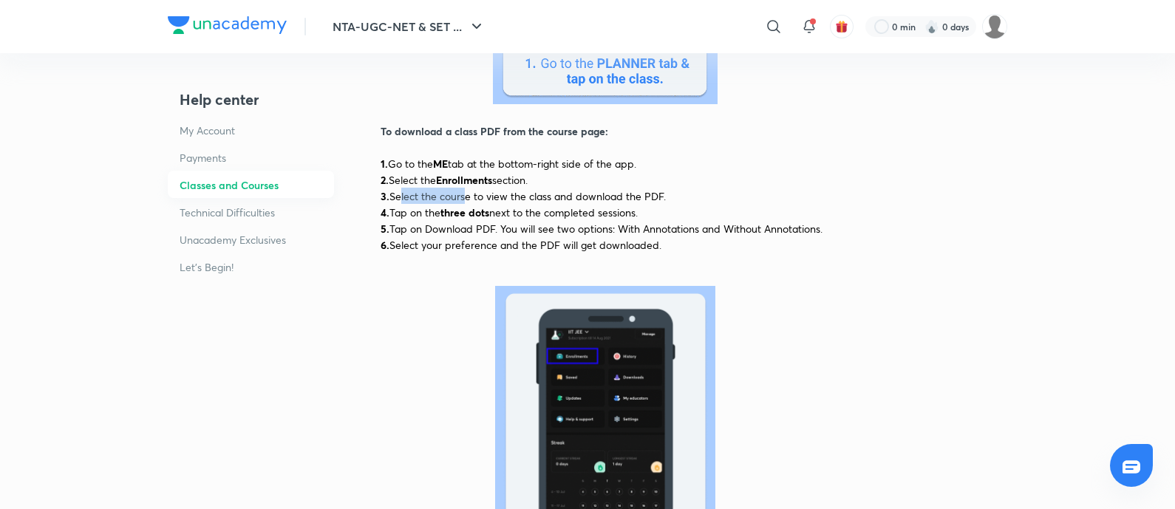
click at [465, 199] on span "Select the course to view the class and download the PDF." at bounding box center [528, 196] width 276 height 14
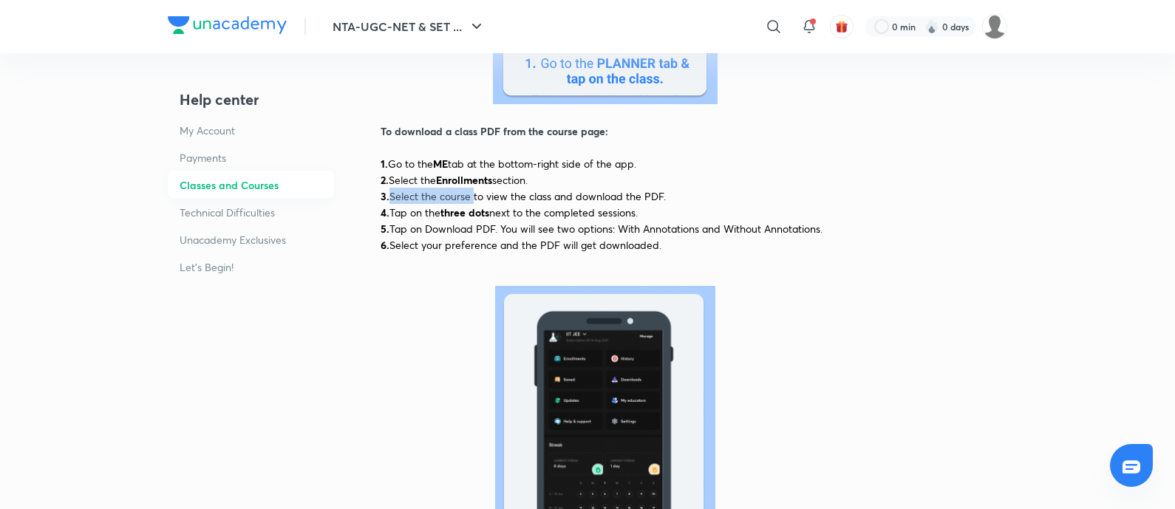
drag, startPoint x: 390, startPoint y: 194, endPoint x: 473, endPoint y: 197, distance: 83.6
click at [473, 197] on span "Select the course to view the class and download the PDF." at bounding box center [528, 196] width 276 height 14
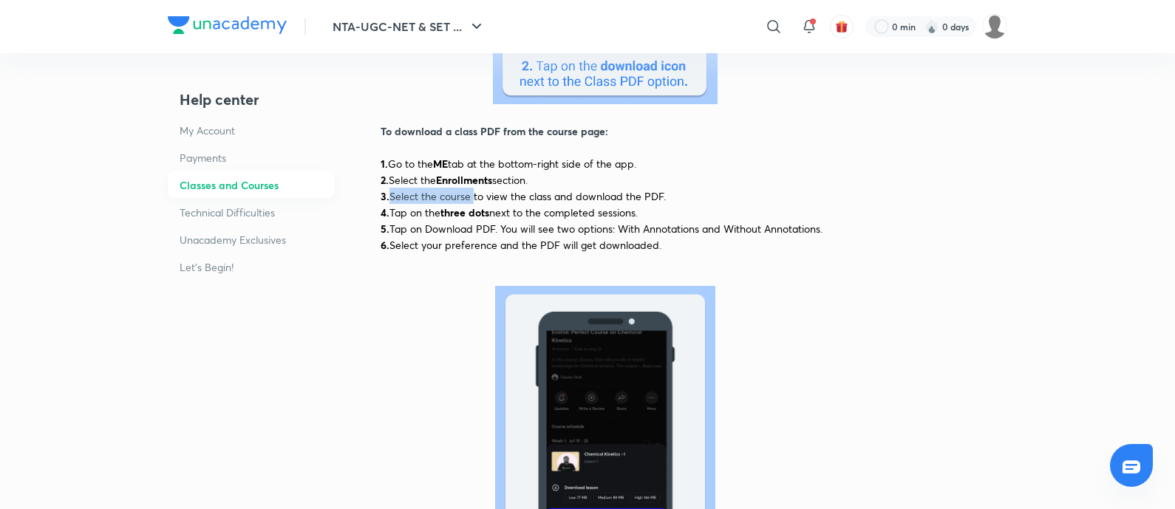
copy span "Select the course"
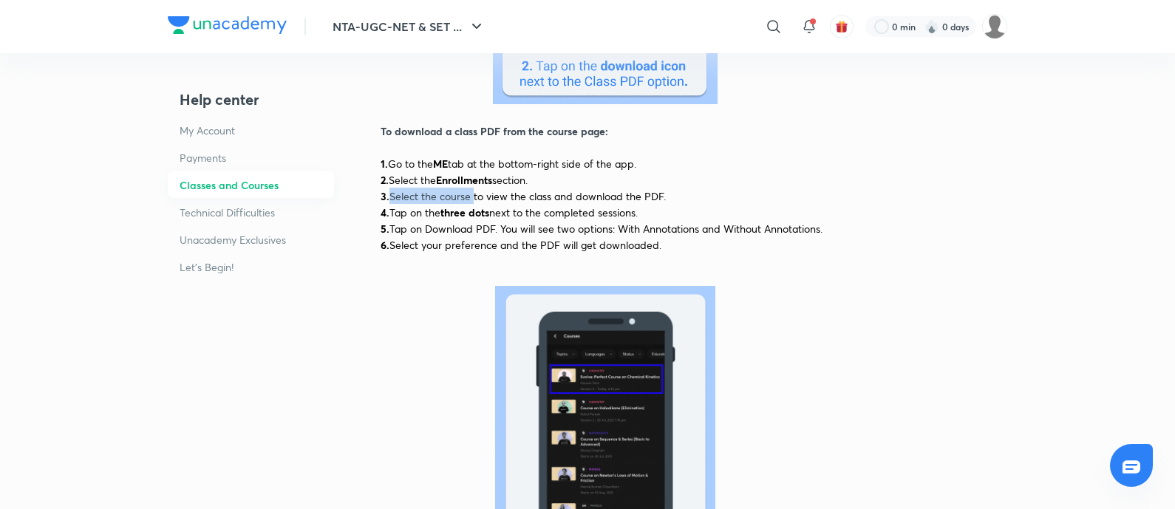
drag, startPoint x: 443, startPoint y: 208, endPoint x: 495, endPoint y: 205, distance: 51.9
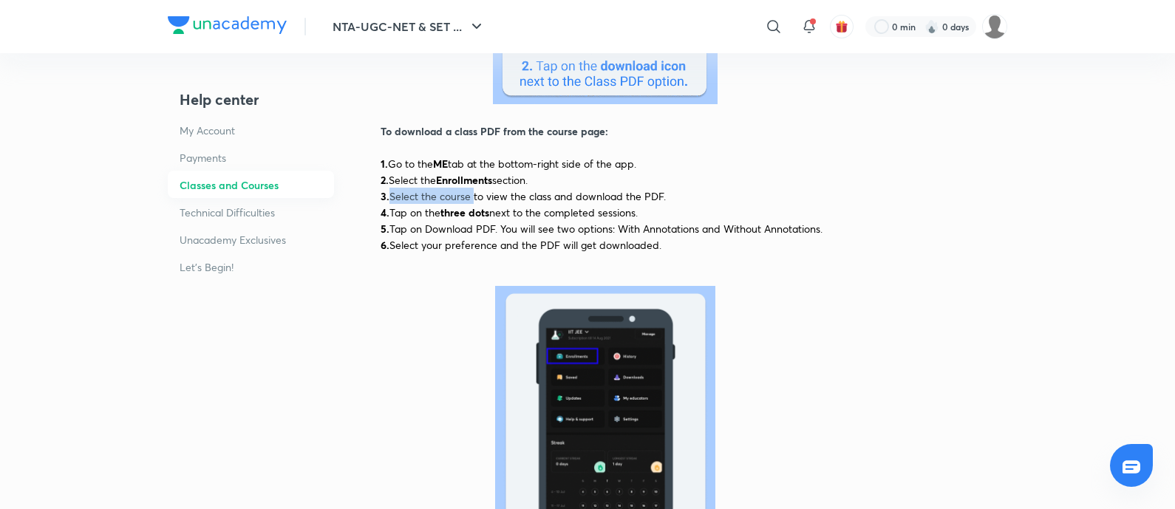
click at [495, 205] on span "4. Tap on the three dots next to the completed sessions." at bounding box center [509, 212] width 257 height 14
copy span "three dots"
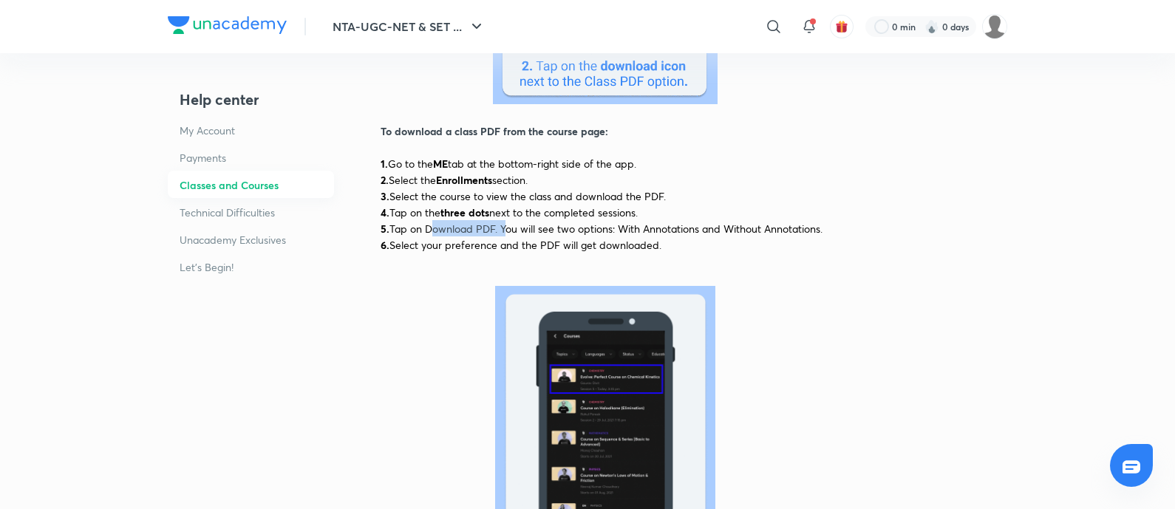
drag, startPoint x: 426, startPoint y: 231, endPoint x: 501, endPoint y: 225, distance: 74.9
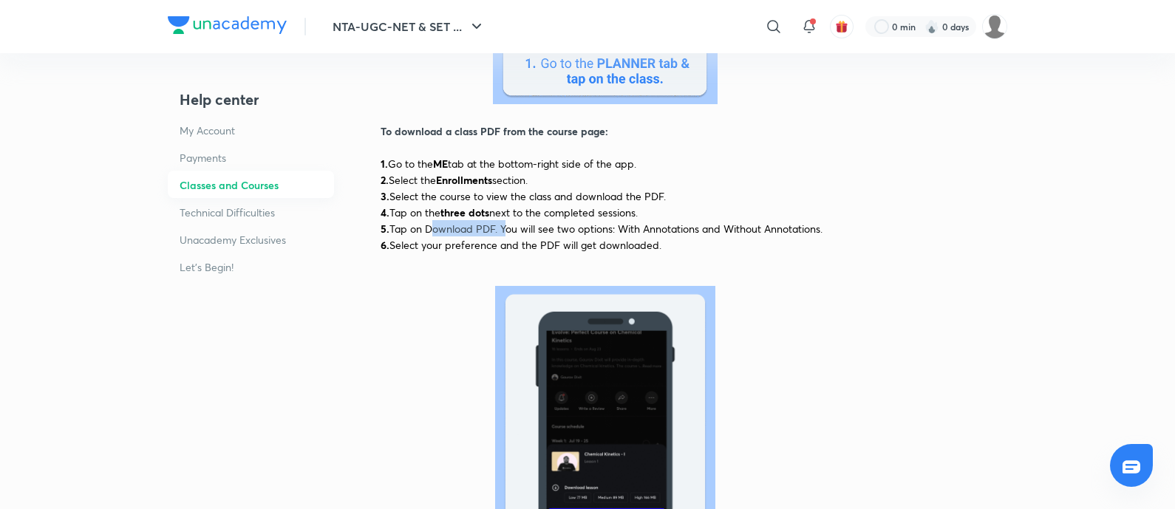
click at [501, 225] on span "Tap on Download PDF. You will see two options: With Annotations and Without Ann…" at bounding box center [606, 229] width 433 height 14
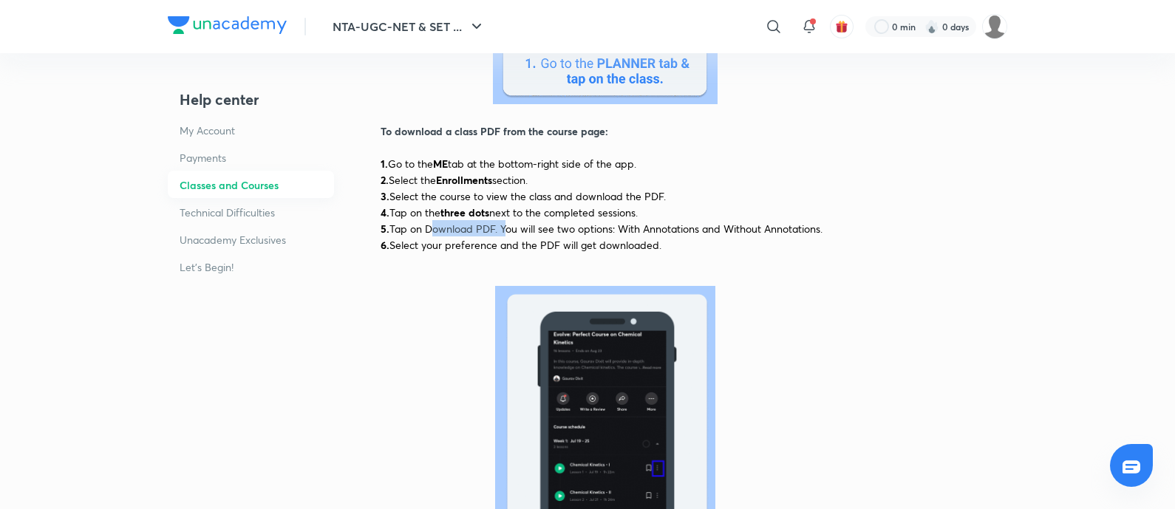
copy span "Download PDF."
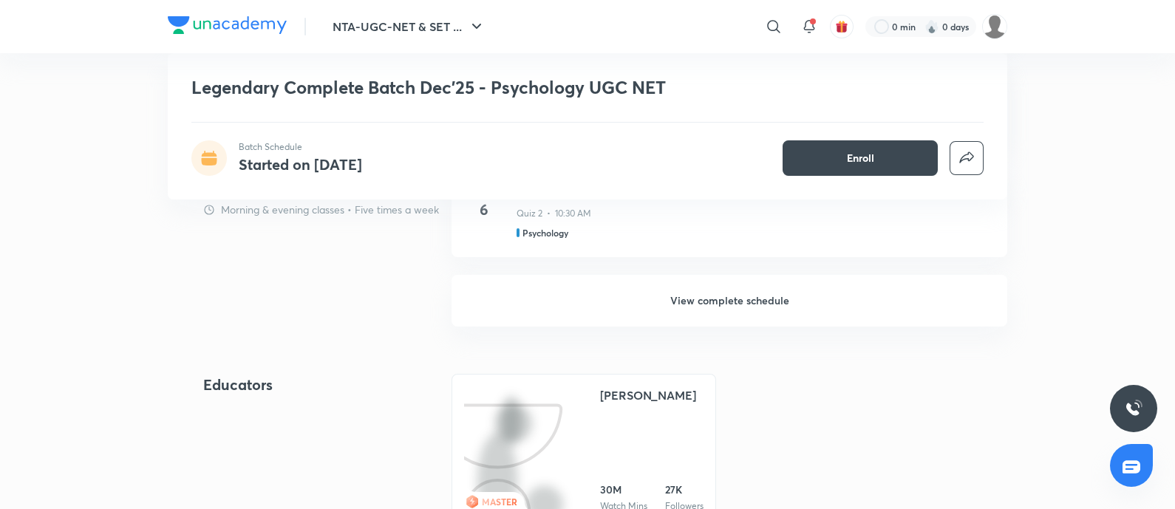
scroll to position [1243, 0]
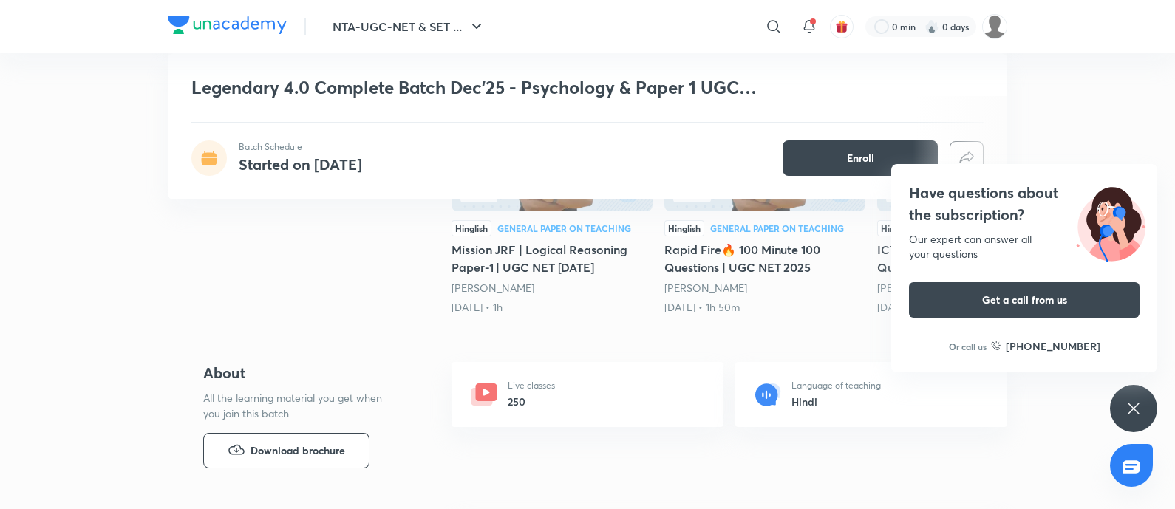
scroll to position [369, 0]
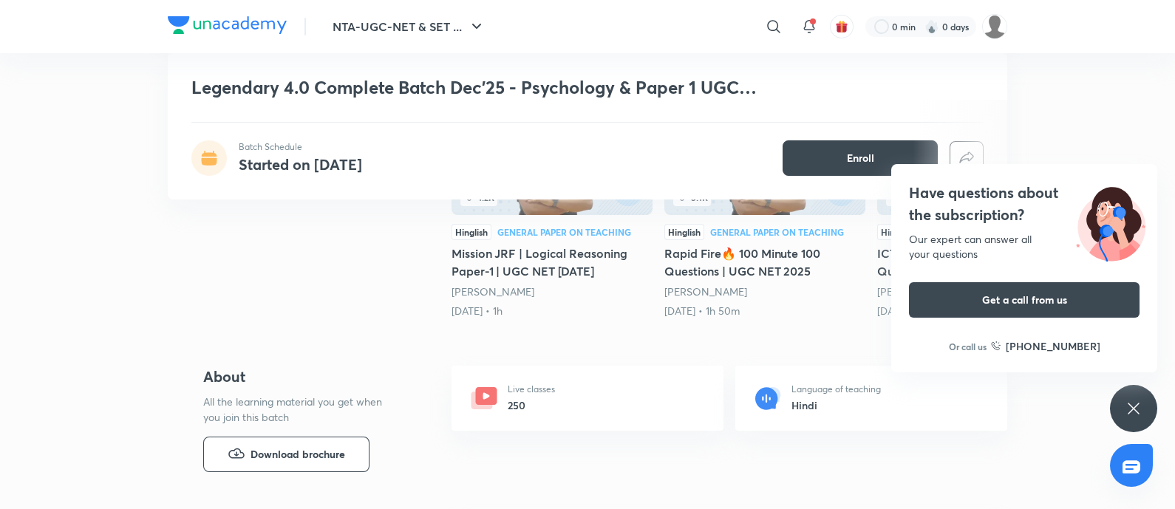
click at [1139, 412] on icon at bounding box center [1134, 409] width 18 height 18
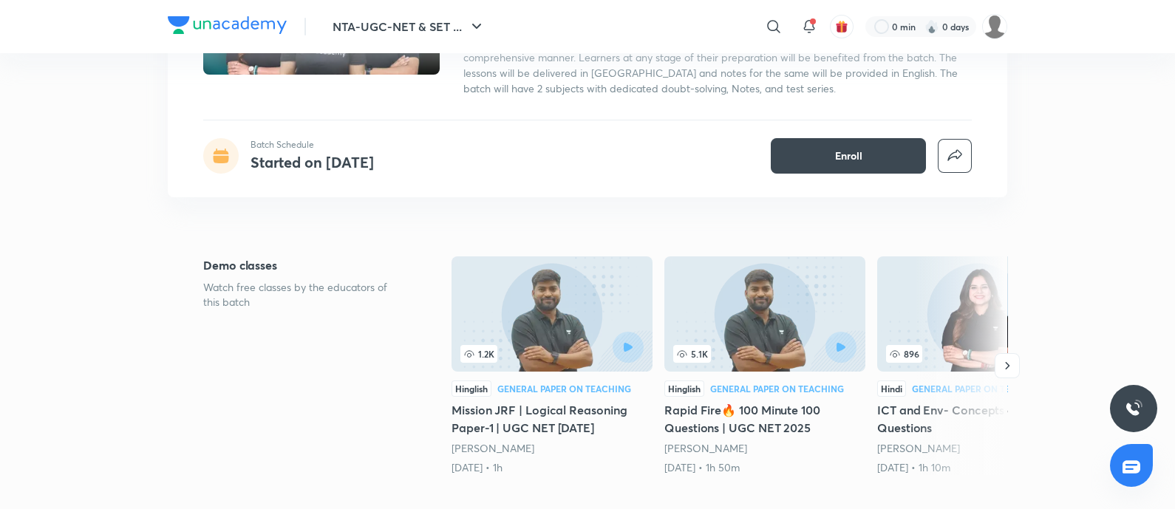
scroll to position [0, 0]
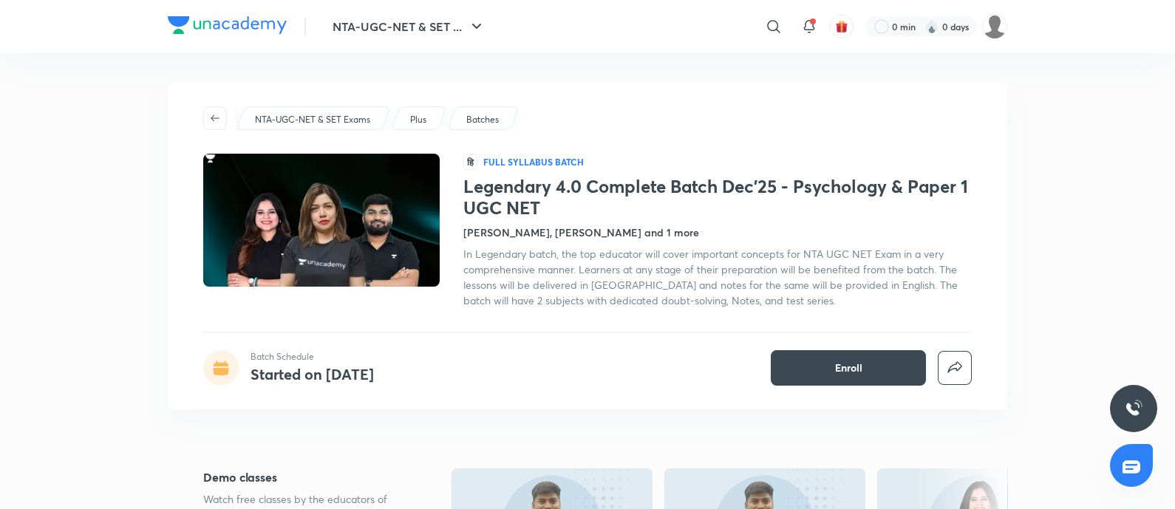
click at [503, 80] on div "Legendary 4.0 Complete Batch Dec'25 - Psychology & Paper 1 UGC NET Batch Schedu…" at bounding box center [588, 20] width 840 height 146
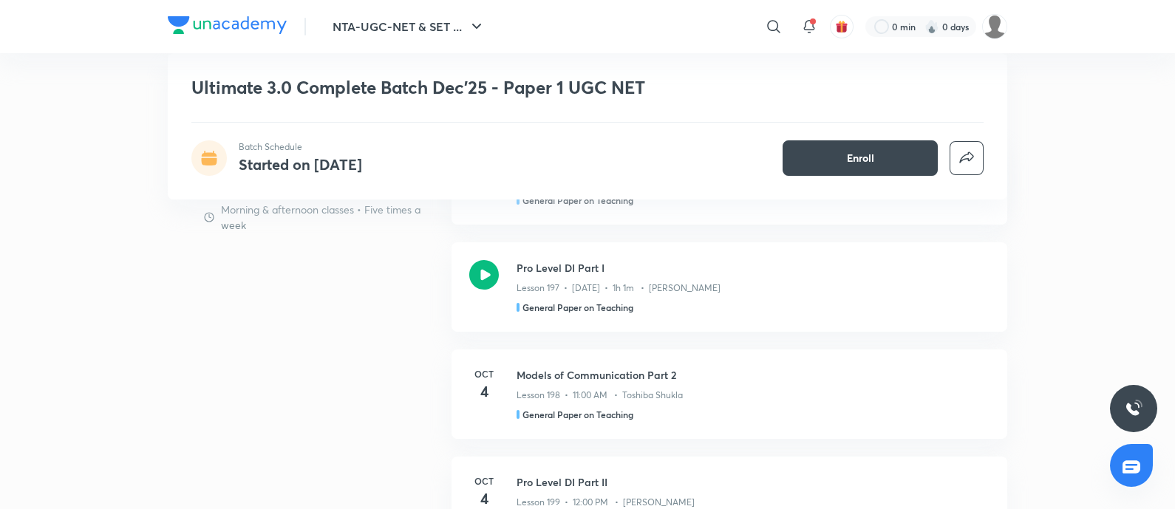
scroll to position [950, 0]
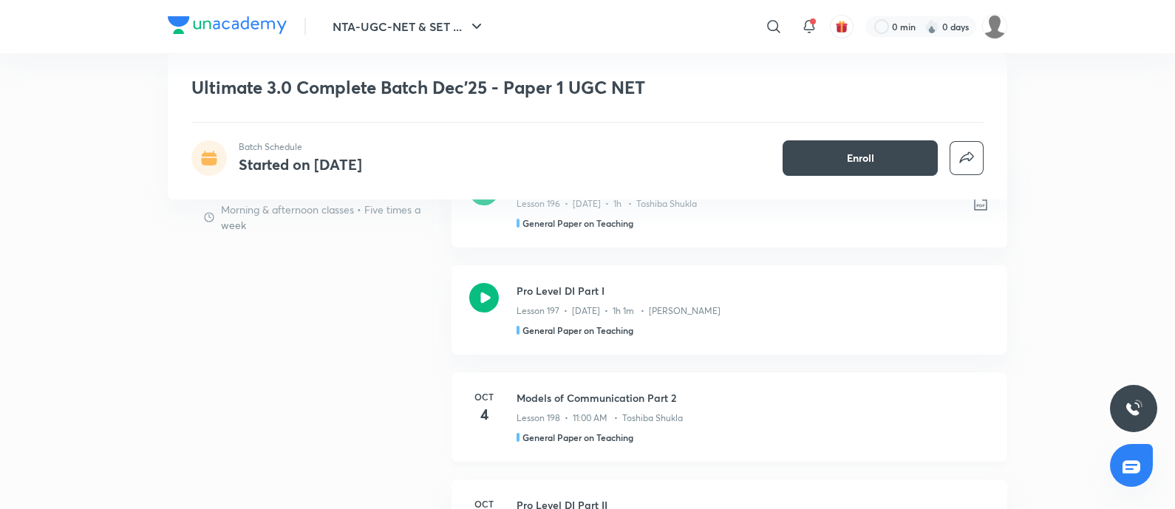
scroll to position [875, 0]
click at [432, 289] on div "Schedule Morning & afternoon classes • Five times a week Sectional Progressive …" at bounding box center [588, 506] width 840 height 695
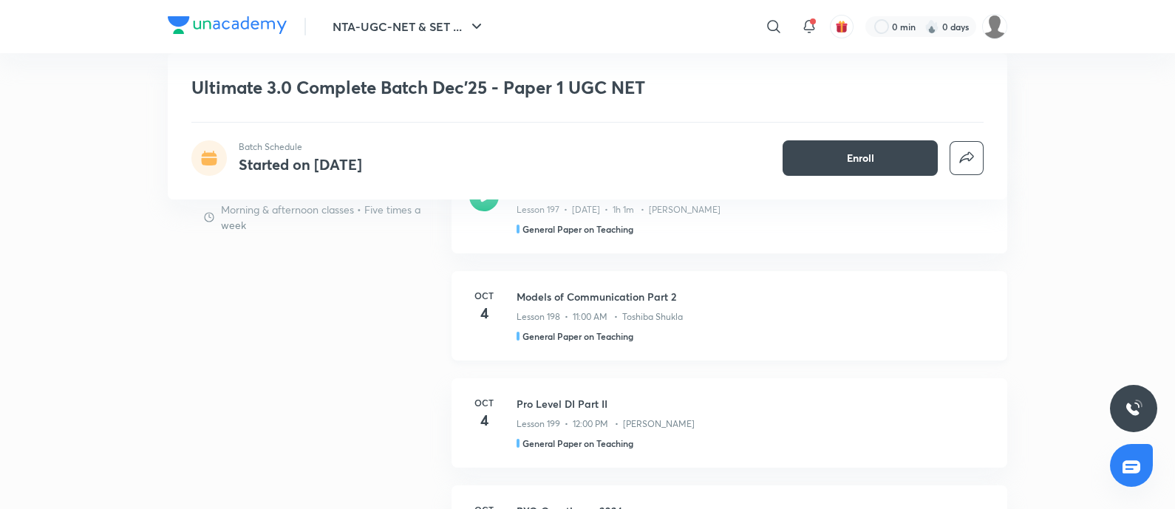
scroll to position [979, 0]
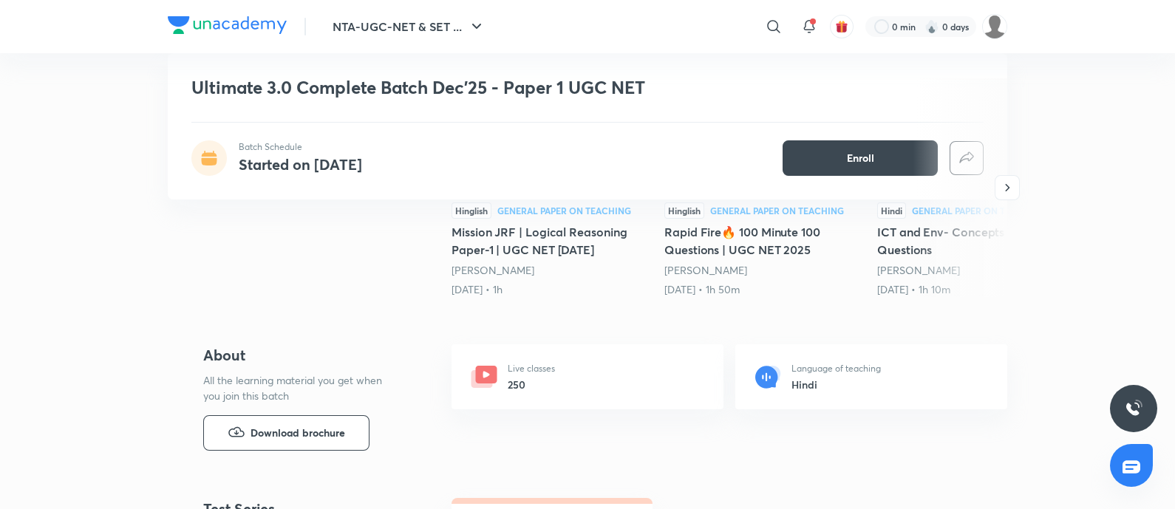
scroll to position [540, 0]
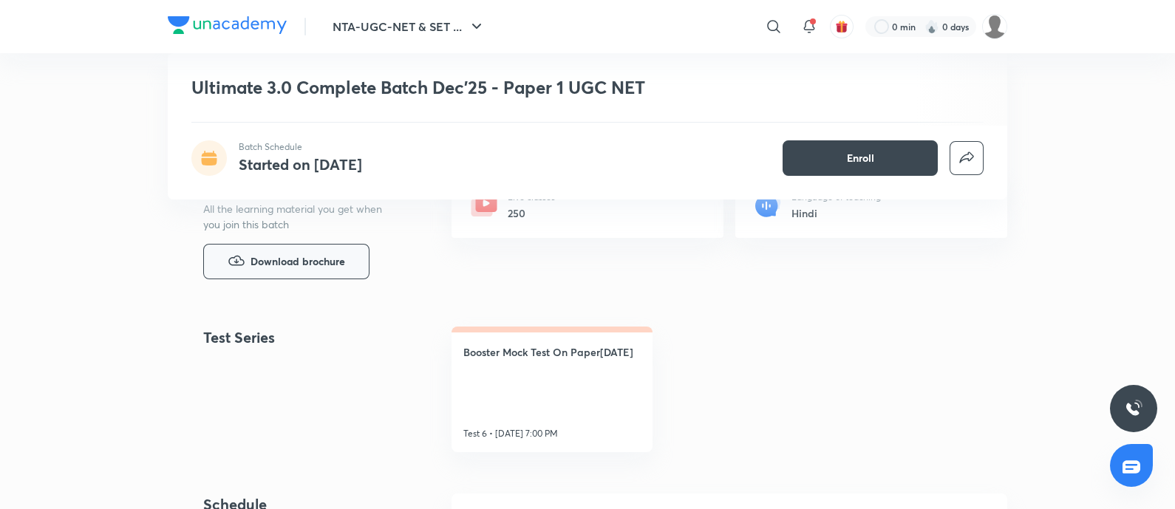
click at [303, 256] on span "Download brochure" at bounding box center [298, 262] width 95 height 16
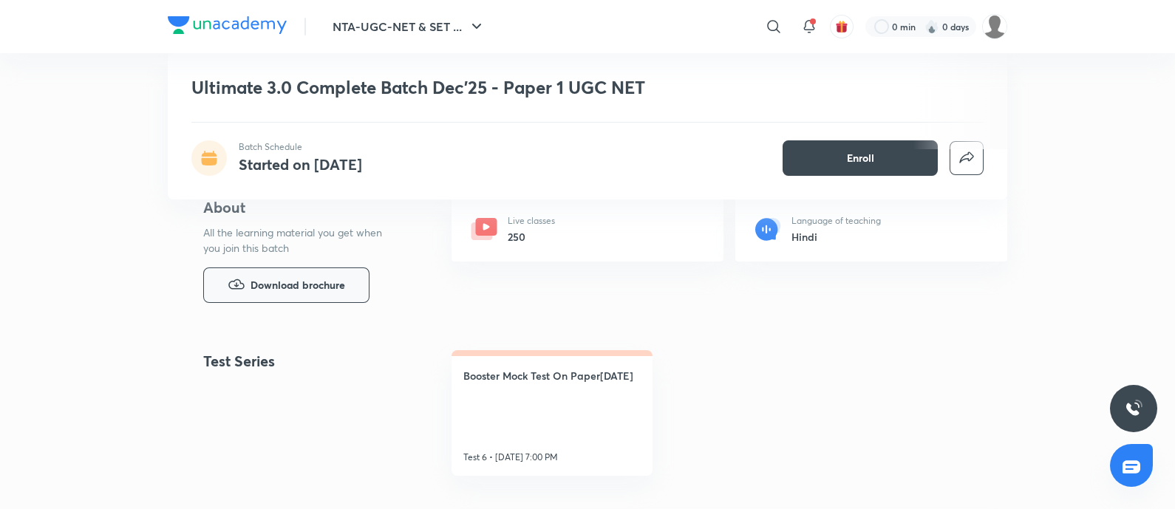
scroll to position [517, 0]
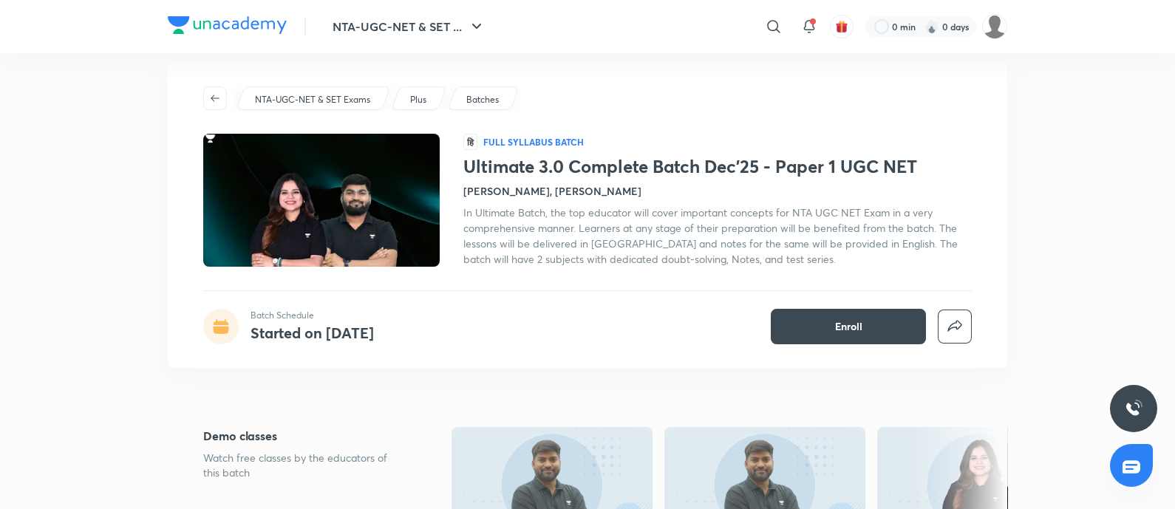
scroll to position [0, 0]
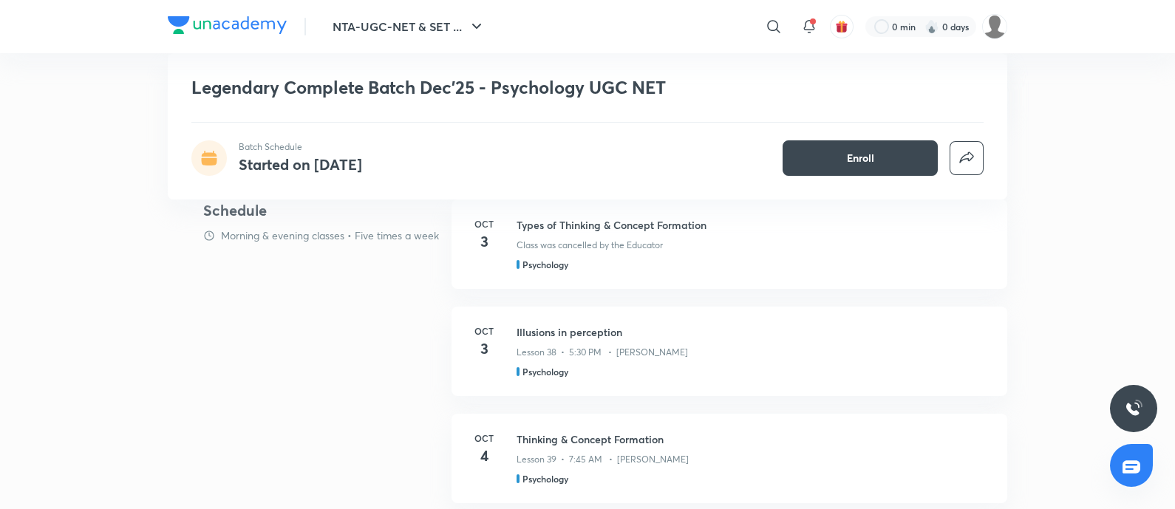
scroll to position [681, 0]
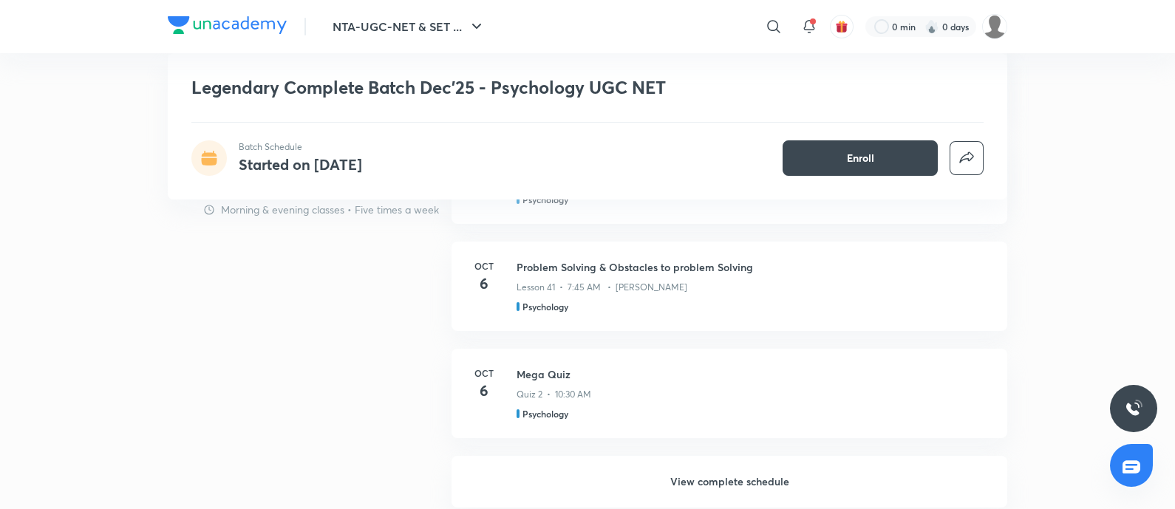
scroll to position [1067, 0]
click at [422, 299] on div "Schedule Morning & evening classes • Five times a week [DATE] Types of Thinking…" at bounding box center [588, 159] width 840 height 695
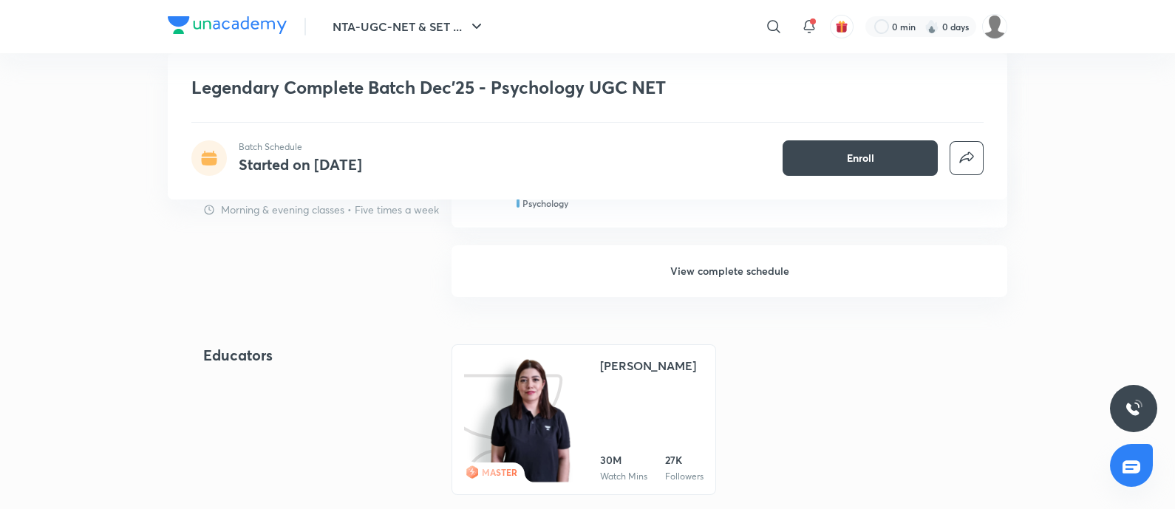
scroll to position [1278, 0]
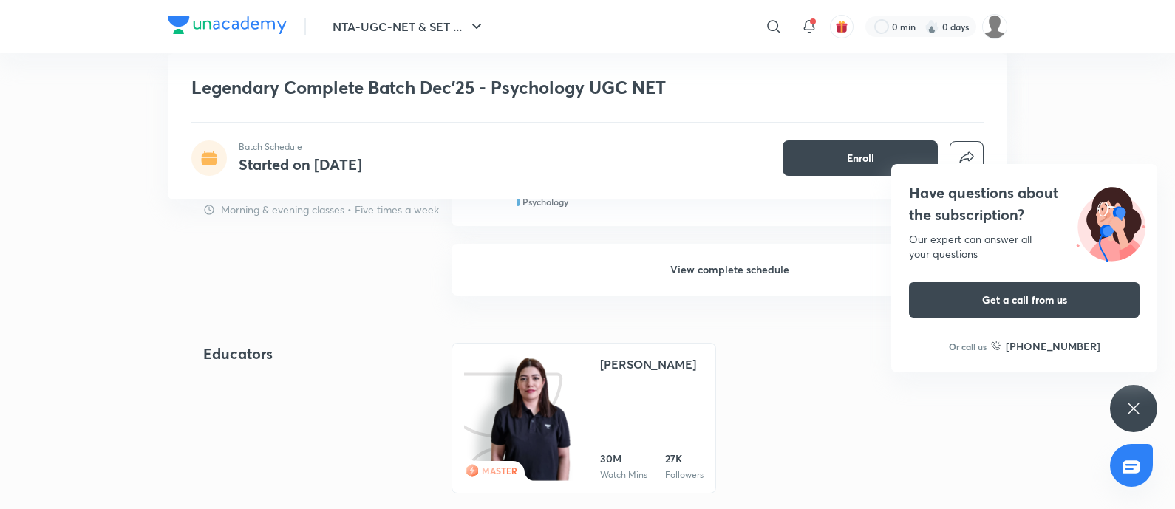
click at [1144, 404] on div "Have questions about the subscription? Our expert can answer all your questions…" at bounding box center [1133, 408] width 47 height 47
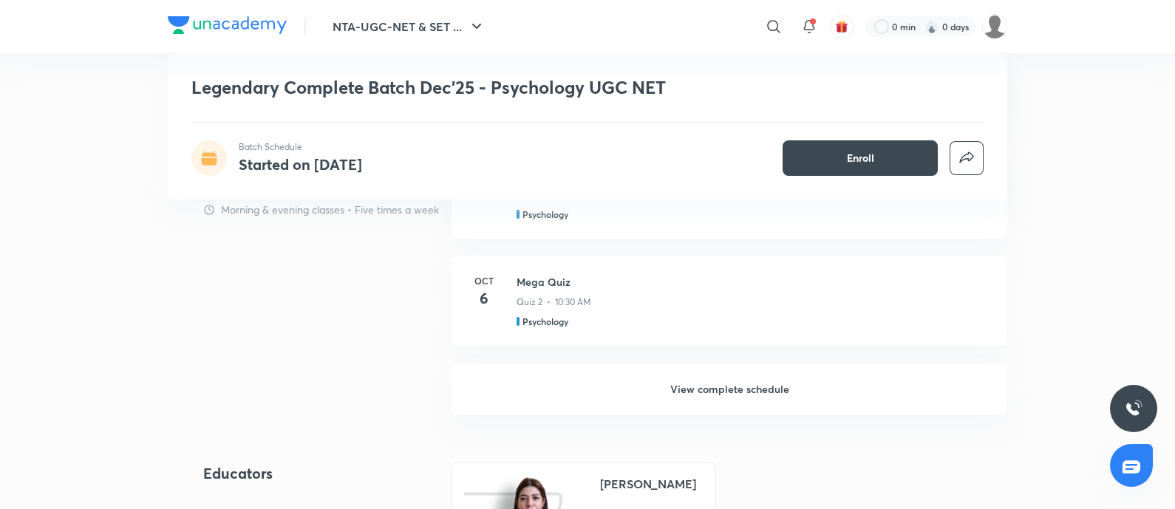
scroll to position [1143, 0]
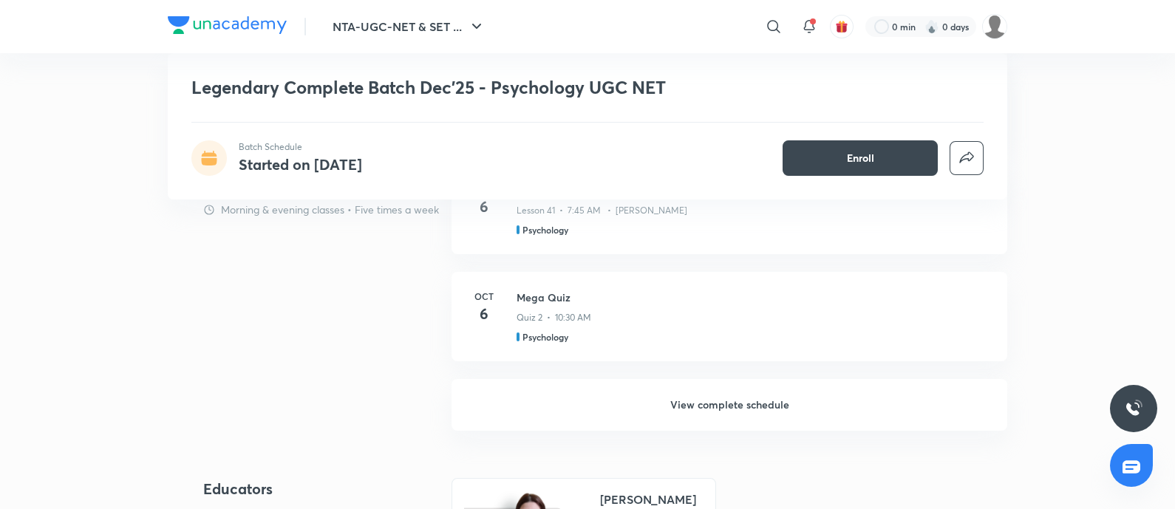
click at [1064, 253] on div "NTA-UGC-NET & SET ... ​ 0 min 0 days Legendary Complete Batch Dec'25 - Psycholo…" at bounding box center [587, 383] width 1175 height 3053
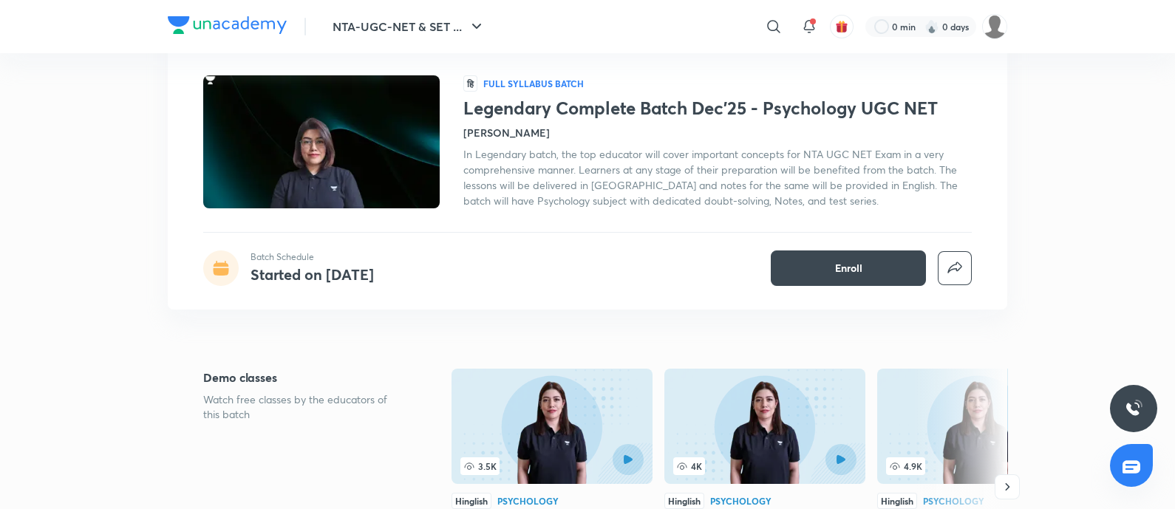
scroll to position [0, 0]
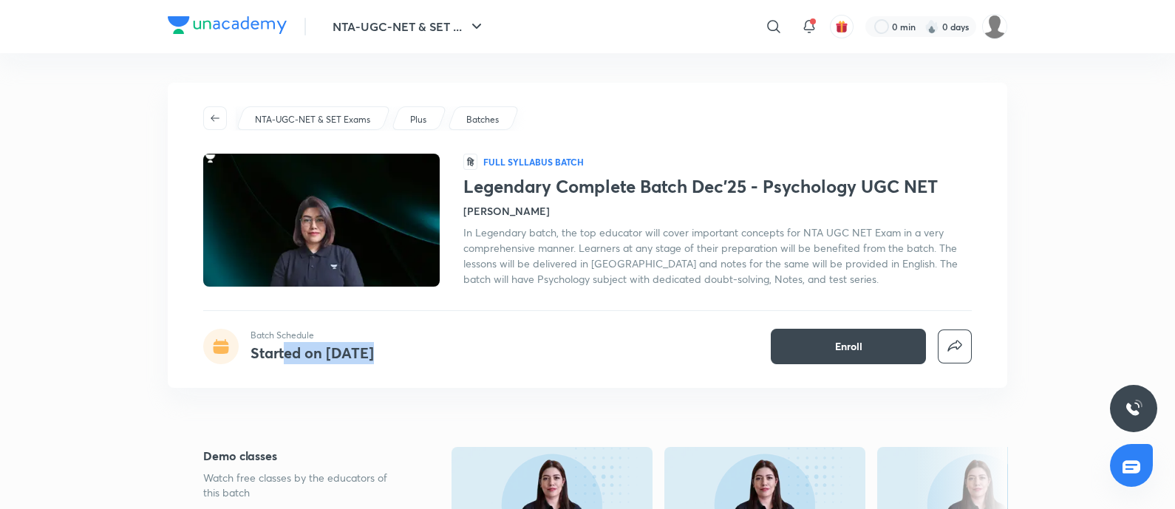
drag, startPoint x: 384, startPoint y: 351, endPoint x: 282, endPoint y: 352, distance: 102.0
click at [282, 352] on div "Batch Schedule Started on [DATE]" at bounding box center [303, 346] width 200 height 35
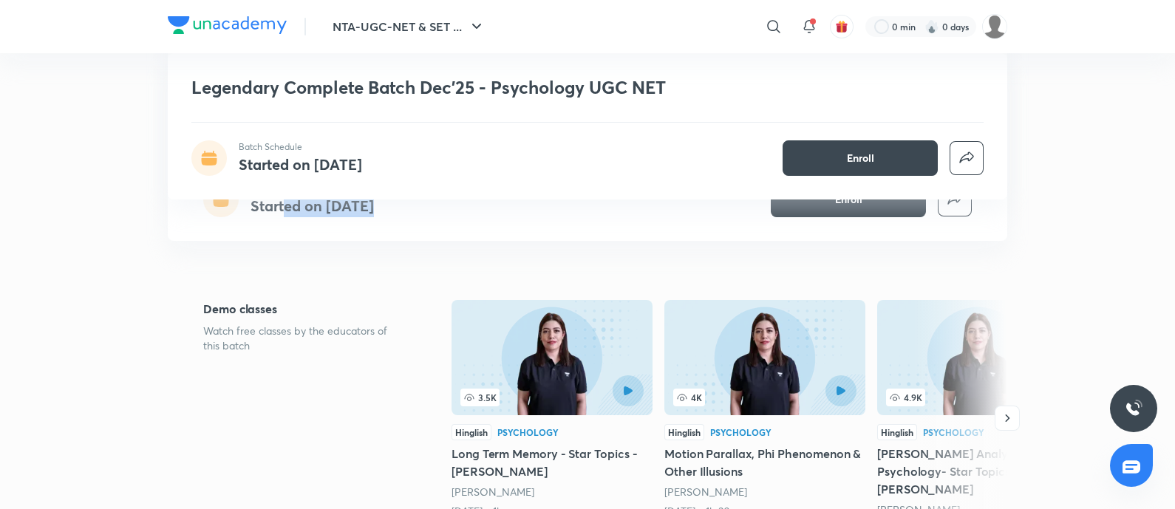
scroll to position [338, 0]
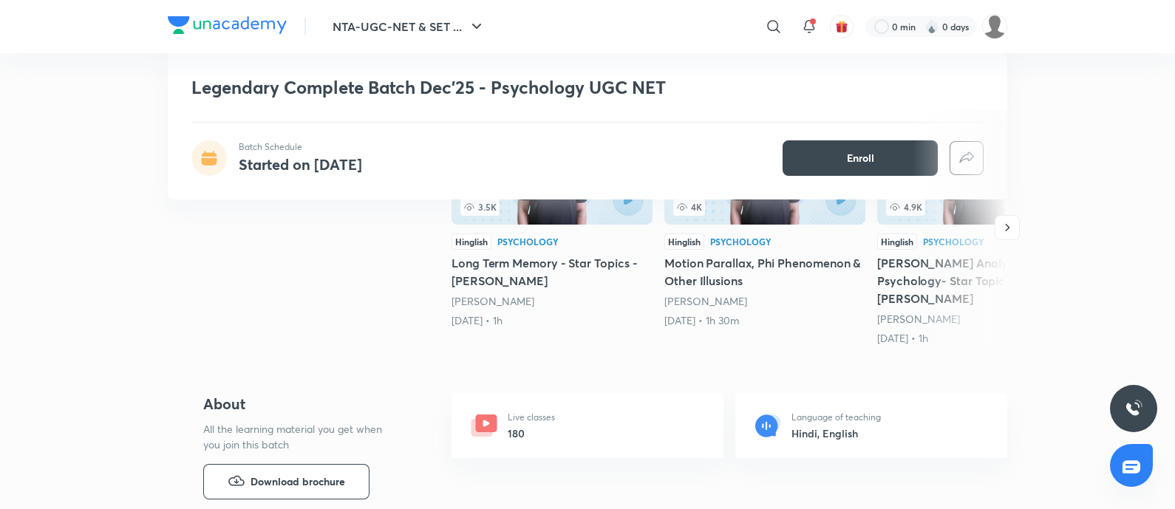
click at [424, 305] on div "Demo classes Watch free classes by the educators of this batch 3.5K Hinglish Ps…" at bounding box center [588, 230] width 840 height 242
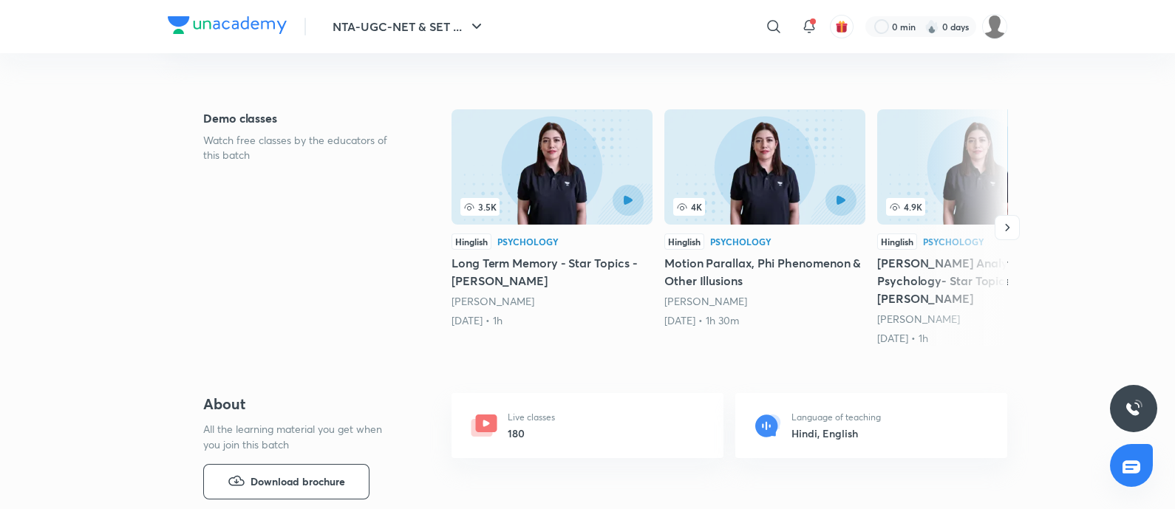
scroll to position [0, 0]
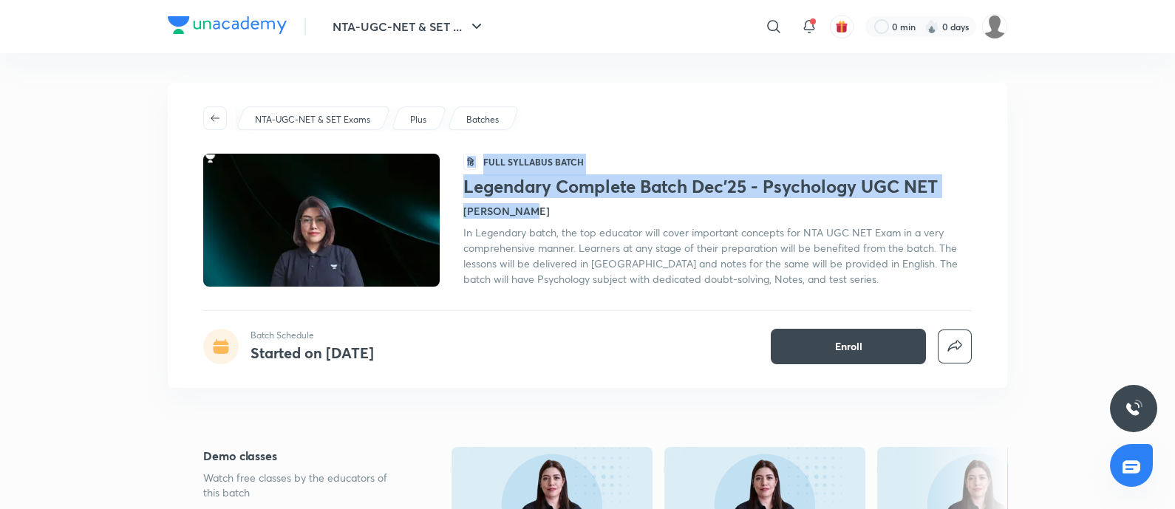
drag, startPoint x: 455, startPoint y: 186, endPoint x: 917, endPoint y: 217, distance: 463.0
click at [917, 217] on div "हि Full Syllabus Batch Legendary Complete Batch Dec'25 - Psychology UGC NET [PE…" at bounding box center [587, 220] width 769 height 133
click at [917, 217] on div "[PERSON_NAME]" at bounding box center [717, 211] width 509 height 16
drag, startPoint x: 953, startPoint y: 191, endPoint x: 458, endPoint y: 186, distance: 495.2
click at [458, 186] on div "हि Full Syllabus Batch Legendary Complete Batch Dec'25 - Psychology UGC NET [PE…" at bounding box center [587, 220] width 769 height 133
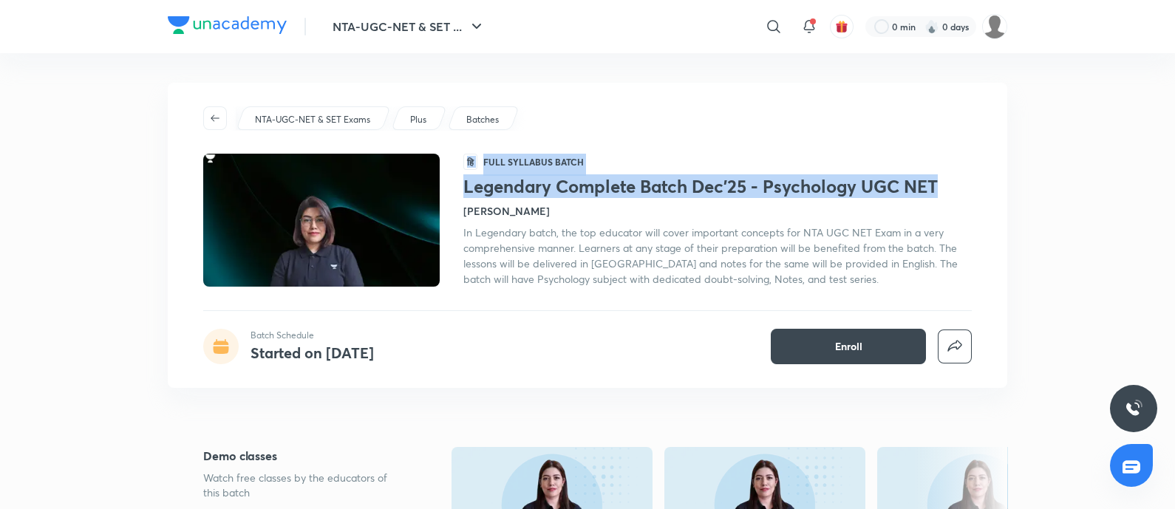
click at [458, 186] on div at bounding box center [333, 220] width 260 height 133
drag, startPoint x: 458, startPoint y: 186, endPoint x: 939, endPoint y: 190, distance: 480.4
click at [939, 190] on div "हि Full Syllabus Batch Legendary Complete Batch Dec'25 - Psychology UGC NET Haf…" at bounding box center [587, 220] width 769 height 133
click at [939, 190] on h1 "Legendary Complete Batch Dec'25 - Psychology UGC NET" at bounding box center [717, 186] width 509 height 21
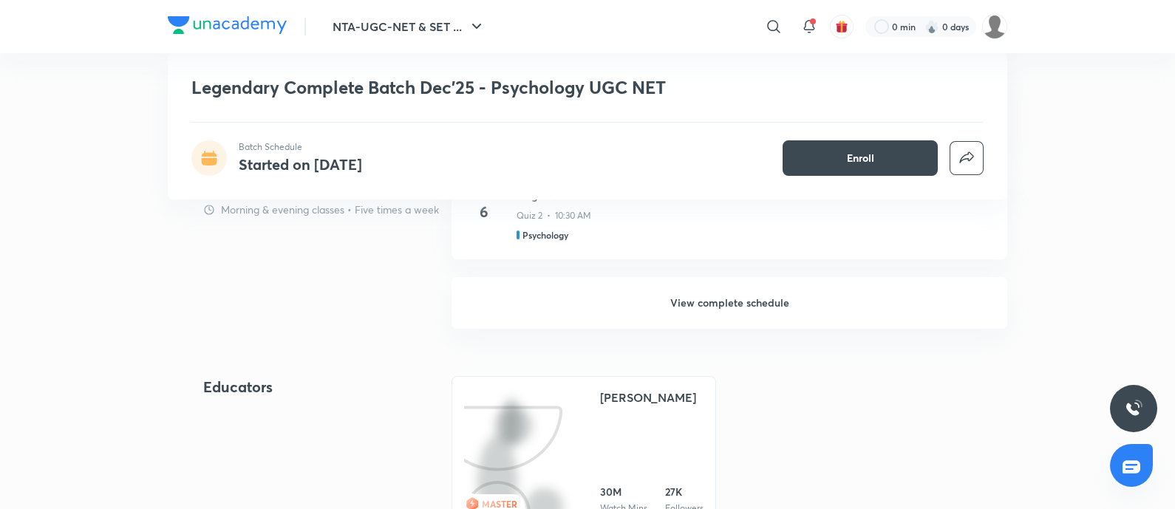
scroll to position [1235, 0]
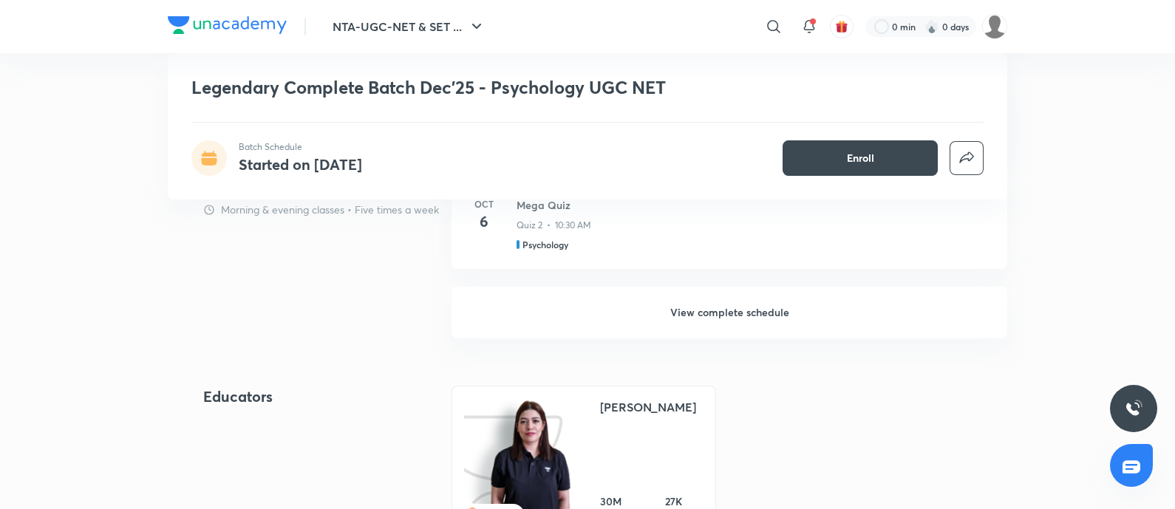
click at [746, 305] on h6 "View complete schedule" at bounding box center [730, 313] width 556 height 52
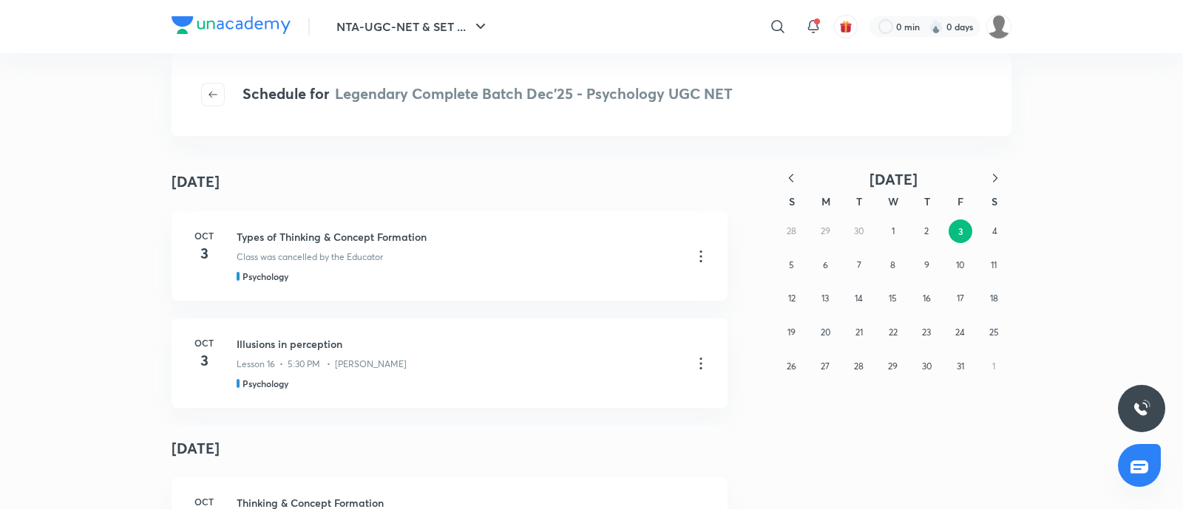
click at [794, 177] on icon "button" at bounding box center [790, 178] width 15 height 15
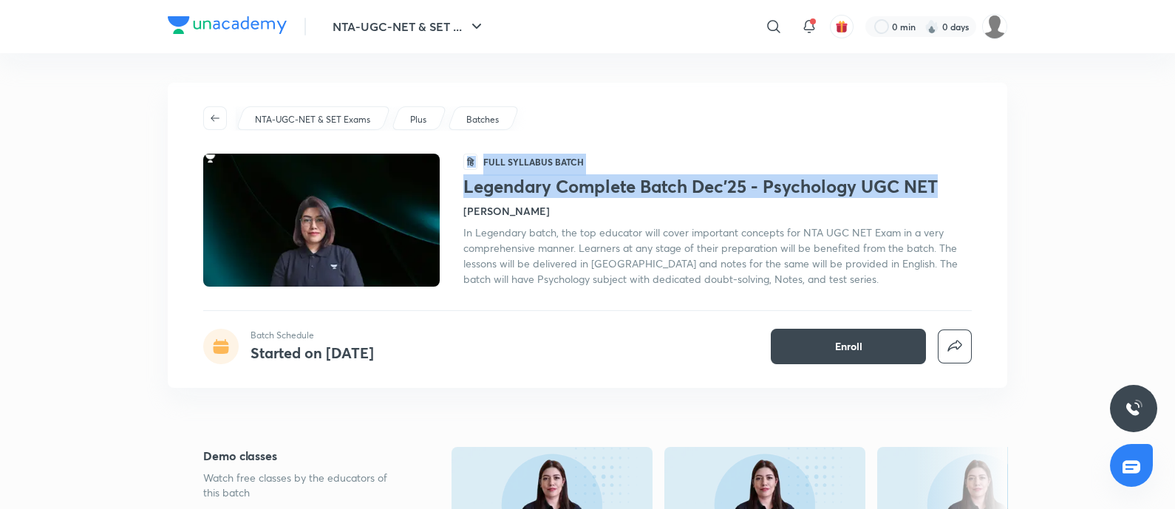
click at [939, 183] on div "हि Full Syllabus Batch Legendary Complete Batch Dec'25 - Psychology UGC NET Haf…" at bounding box center [587, 220] width 769 height 133
click at [939, 183] on h1 "Legendary Complete Batch Dec'25 - Psychology UGC NET" at bounding box center [717, 186] width 509 height 21
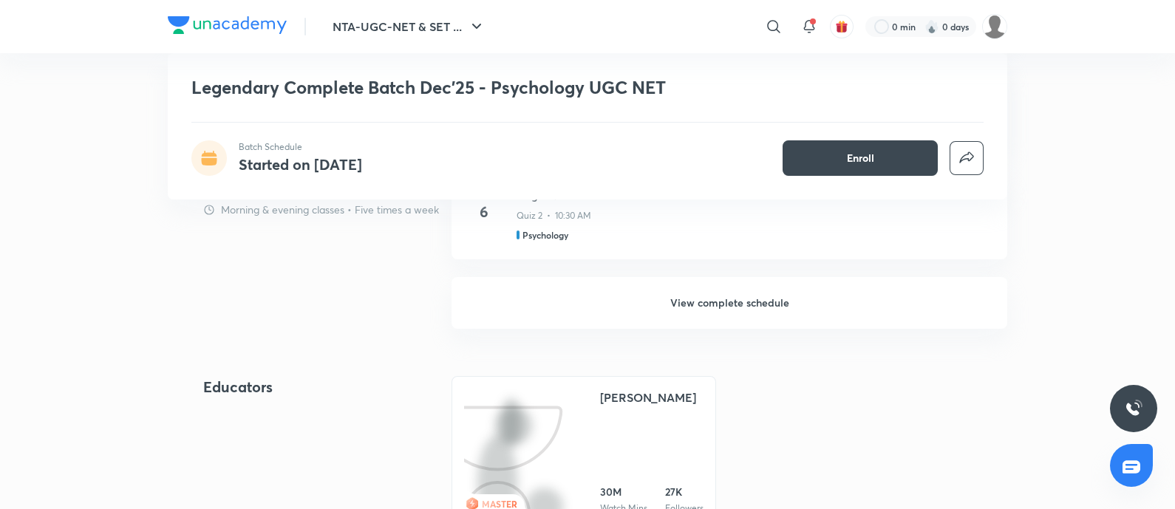
scroll to position [1246, 0]
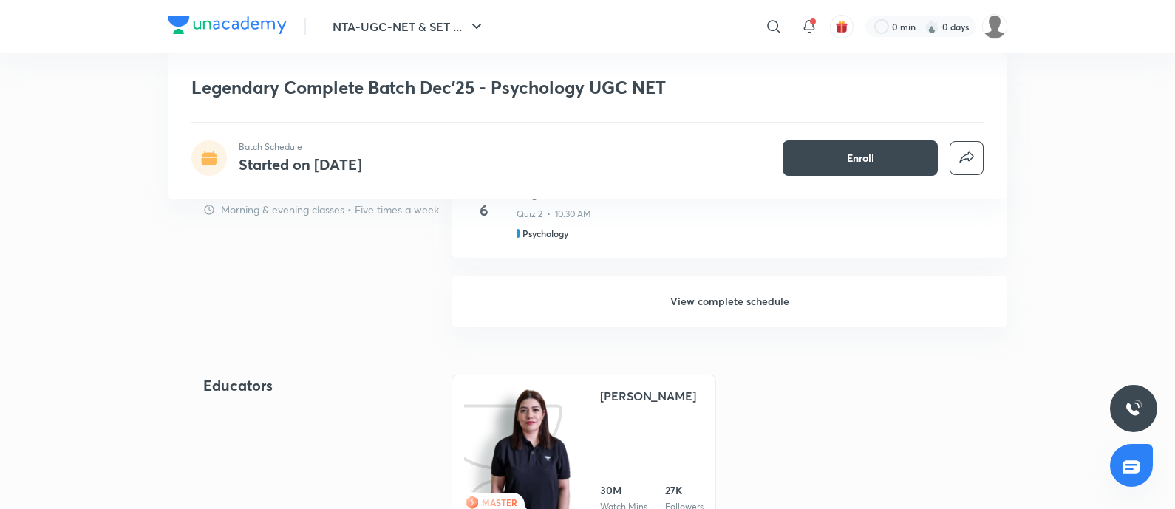
click at [747, 288] on h6 "View complete schedule" at bounding box center [730, 302] width 556 height 52
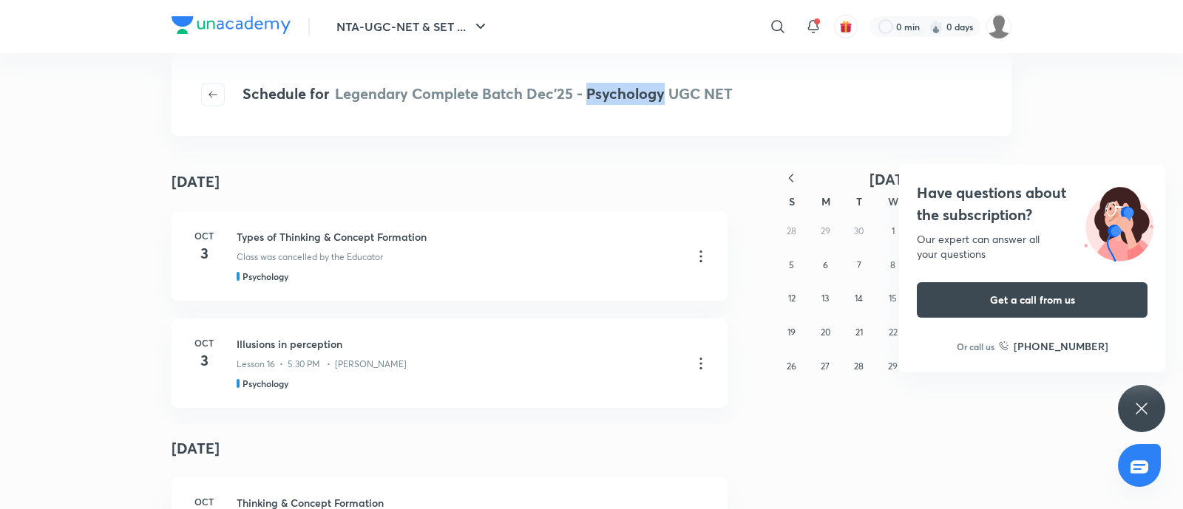
drag, startPoint x: 588, startPoint y: 92, endPoint x: 665, endPoint y: 99, distance: 77.9
click at [665, 99] on span "Legendary Complete Batch Dec'25 - Psychology UGC NET" at bounding box center [534, 94] width 398 height 20
copy span "Psychology"
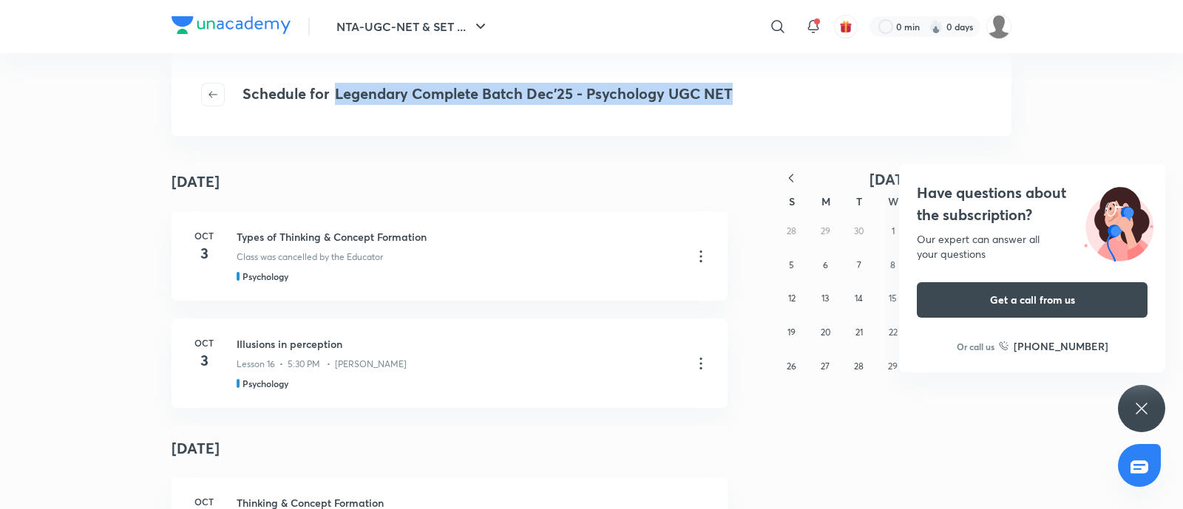
drag, startPoint x: 333, startPoint y: 95, endPoint x: 829, endPoint y: 122, distance: 496.7
click at [829, 122] on div "Schedule for Legendary Complete Batch Dec'25 - Psychology UGC NET" at bounding box center [591, 94] width 840 height 83
copy span "Legendary Complete Batch Dec'25 - Psychology UGC NET"
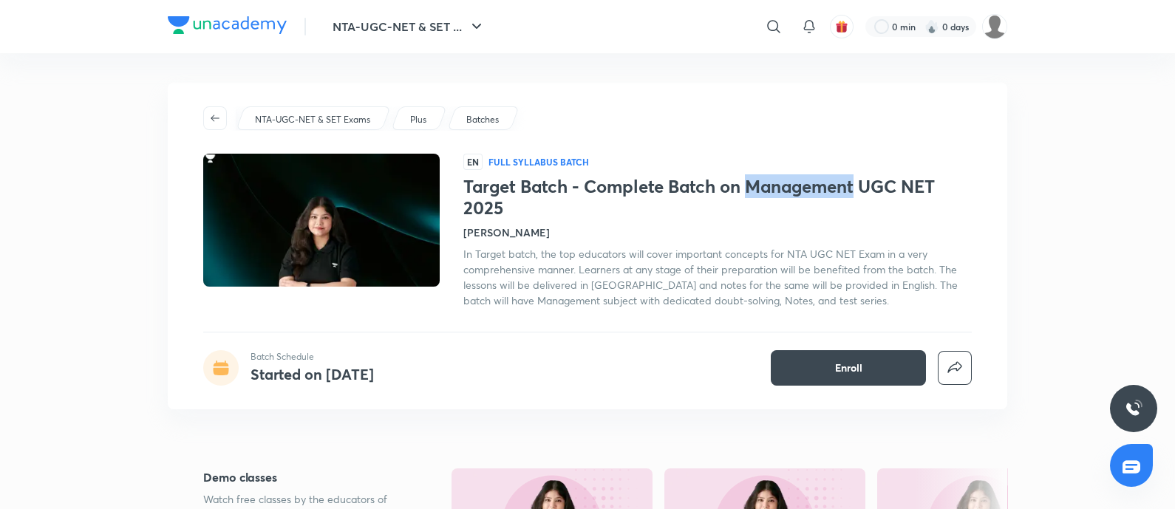
click at [860, 194] on h1 "Target Batch - Complete Batch on Management UGC NET 2025" at bounding box center [717, 197] width 509 height 43
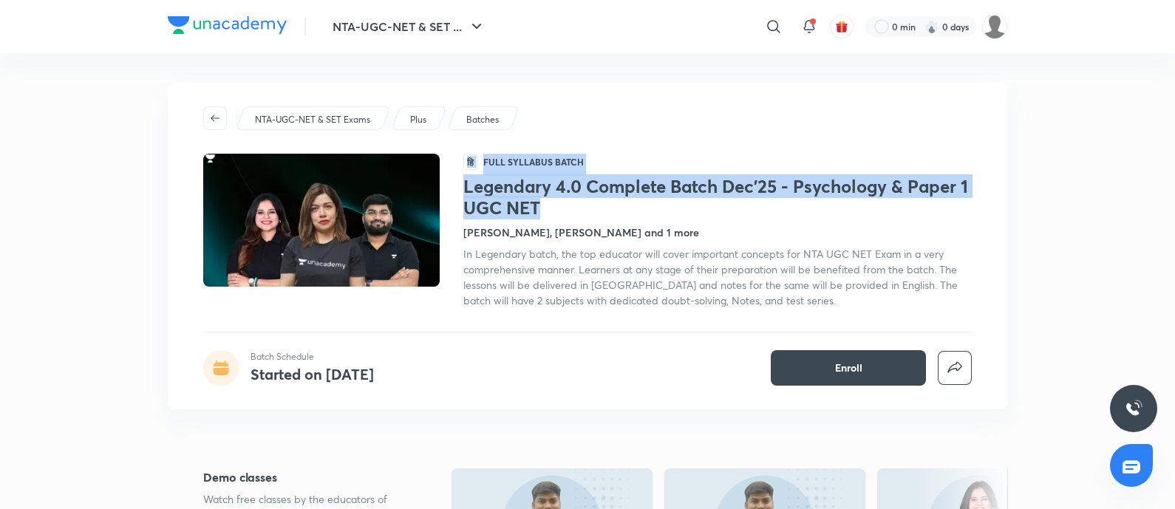
drag, startPoint x: 458, startPoint y: 183, endPoint x: 568, endPoint y: 209, distance: 112.4
click at [568, 209] on div "हि Full Syllabus Batch Legendary 4.0 Complete Batch Dec'25 - Psychology & Paper…" at bounding box center [587, 231] width 769 height 154
click at [568, 209] on h1 "Legendary 4.0 Complete Batch Dec'25 - Psychology & Paper 1 UGC NET" at bounding box center [717, 197] width 509 height 43
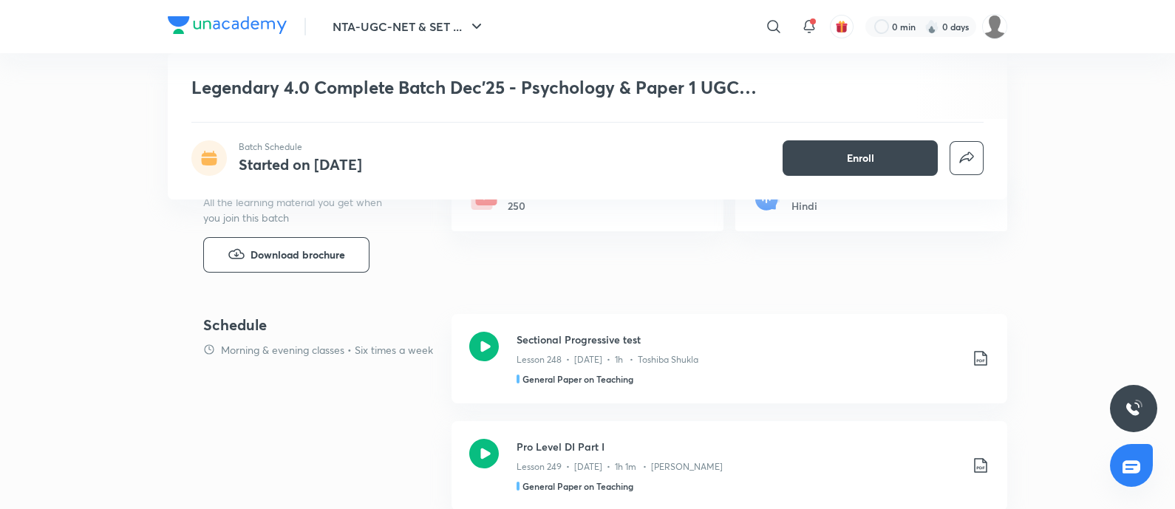
scroll to position [437, 0]
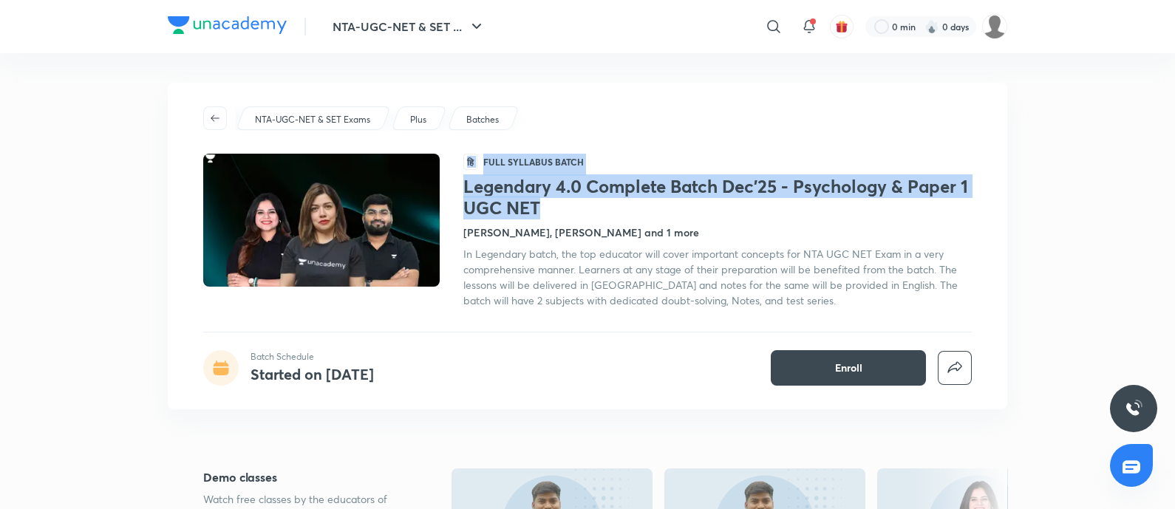
drag, startPoint x: 543, startPoint y: 206, endPoint x: 447, endPoint y: 188, distance: 97.7
click at [447, 188] on div "हि Full Syllabus Batch Legendary 4.0 Complete Batch Dec'25 - Psychology & Paper…" at bounding box center [587, 231] width 769 height 154
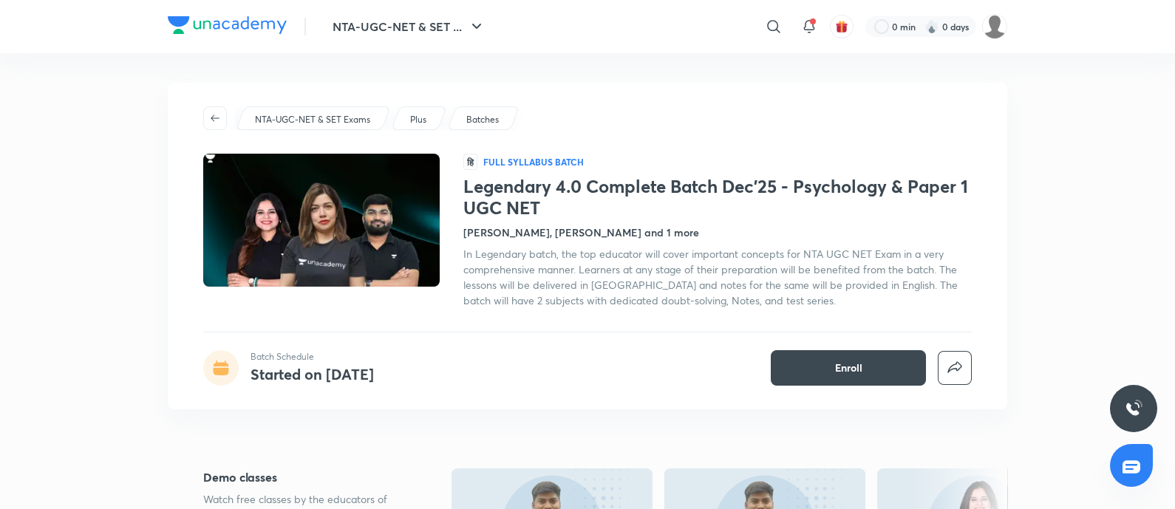
click at [813, 226] on div "[PERSON_NAME], [PERSON_NAME] and 1 more" at bounding box center [717, 233] width 509 height 16
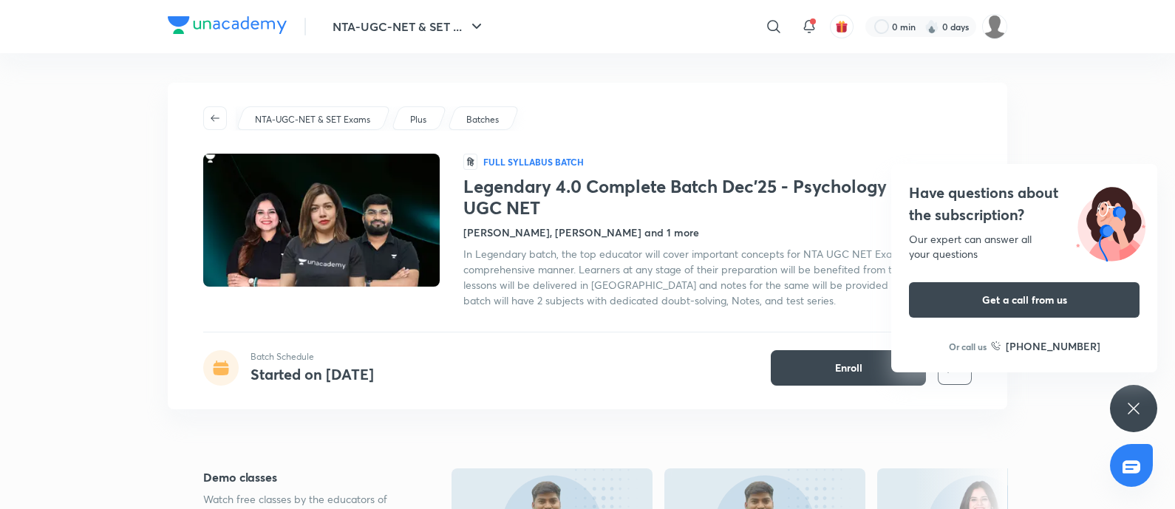
click at [1129, 400] on icon at bounding box center [1134, 409] width 18 height 18
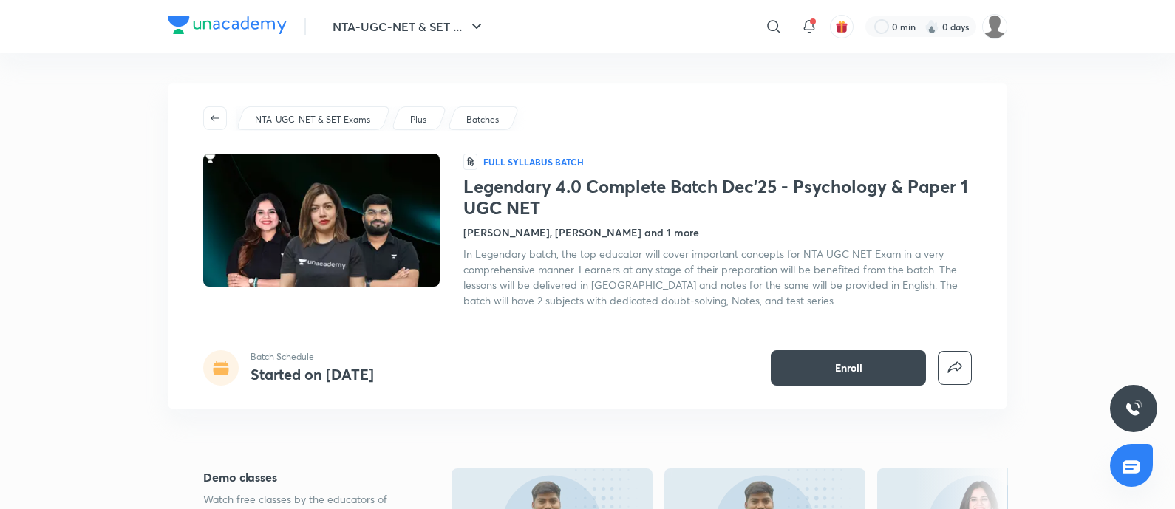
click at [608, 105] on div "NTA-UGC-NET & SET Exams Plus Batches हि Full Syllabus Batch Legendary 4.0 Compl…" at bounding box center [588, 246] width 840 height 327
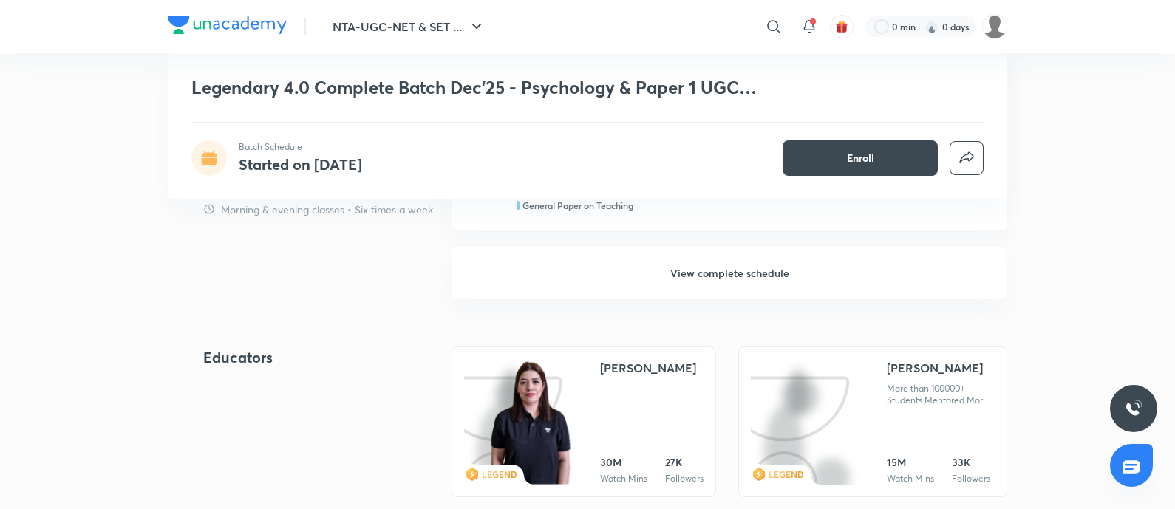
scroll to position [1285, 0]
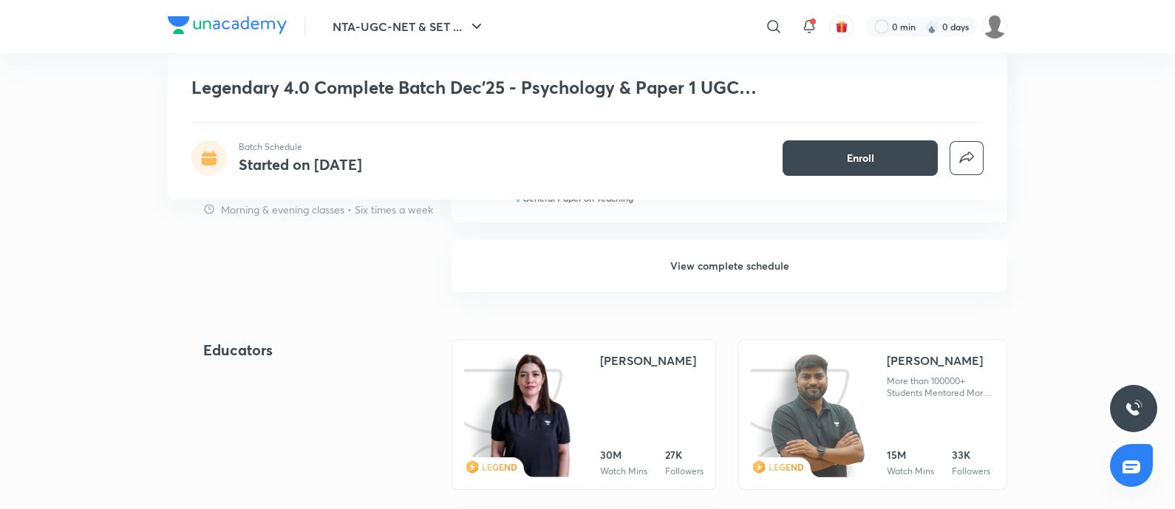
click at [720, 249] on h6 "View complete schedule" at bounding box center [730, 266] width 556 height 52
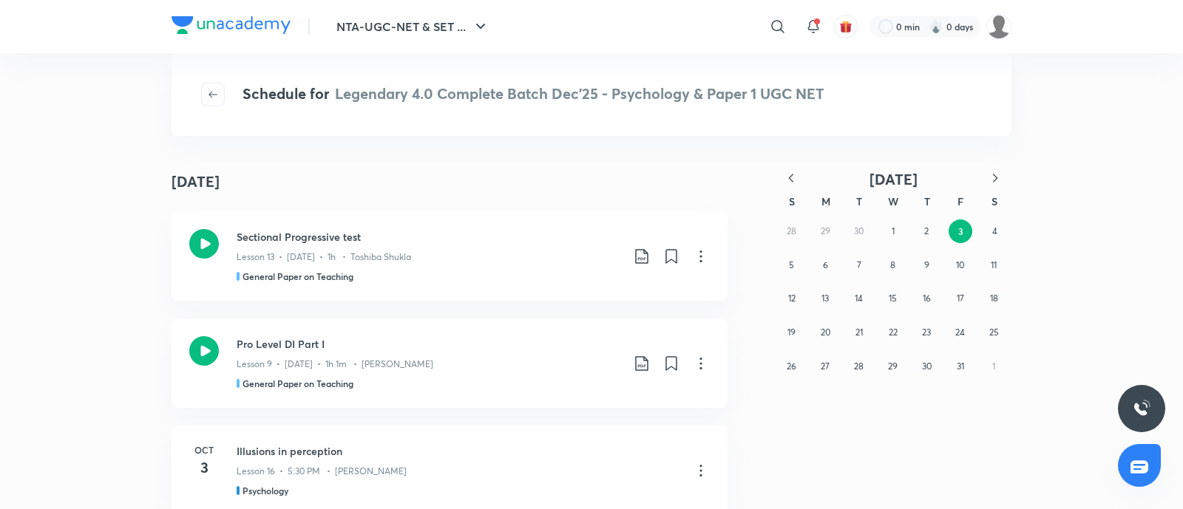
click at [789, 180] on icon "button" at bounding box center [790, 178] width 15 height 15
click at [850, 231] on button "1" at bounding box center [859, 232] width 24 height 24
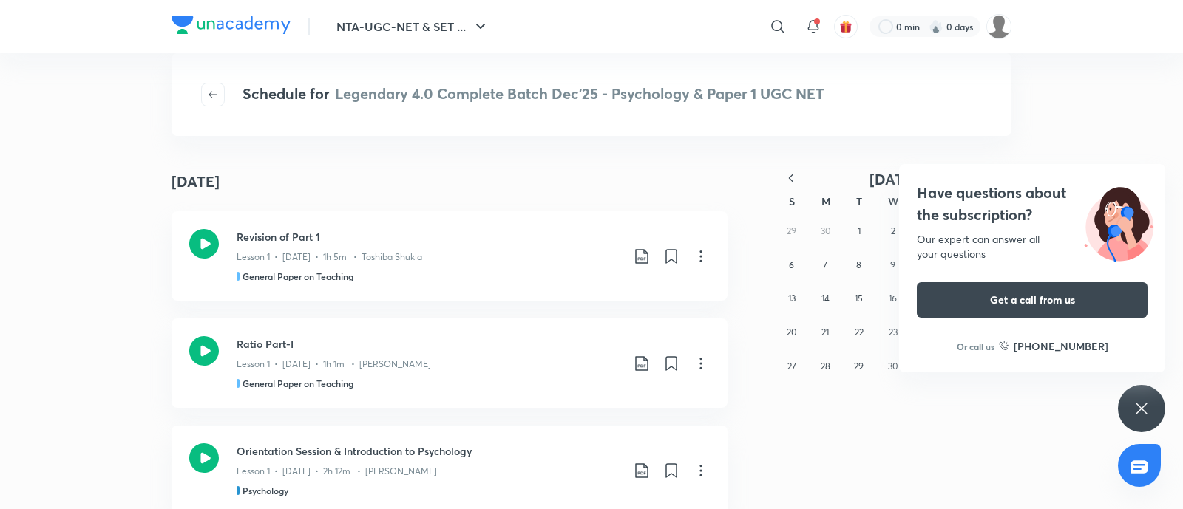
click at [792, 176] on icon "button" at bounding box center [790, 178] width 15 height 15
click at [1143, 424] on div "Have questions about the subscription? Our expert can answer all your questions…" at bounding box center [1141, 408] width 47 height 47
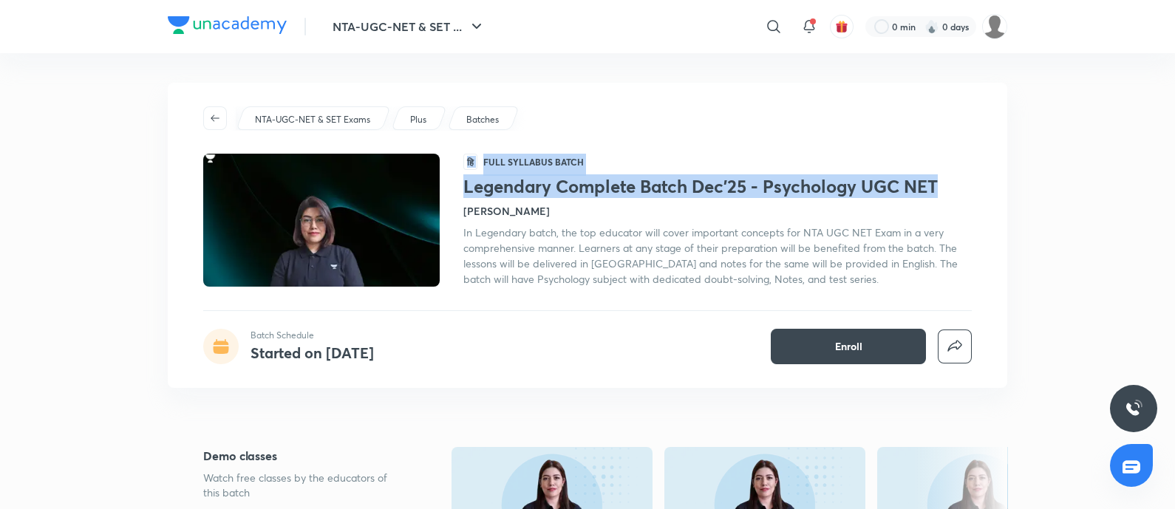
drag, startPoint x: 460, startPoint y: 190, endPoint x: 944, endPoint y: 183, distance: 483.4
click at [944, 183] on div "हि Full Syllabus Batch Legendary Complete Batch Dec'25 - Psychology UGC NET [PE…" at bounding box center [587, 220] width 769 height 133
click at [944, 183] on h1 "Legendary Complete Batch Dec'25 - Psychology UGC NET" at bounding box center [717, 186] width 509 height 21
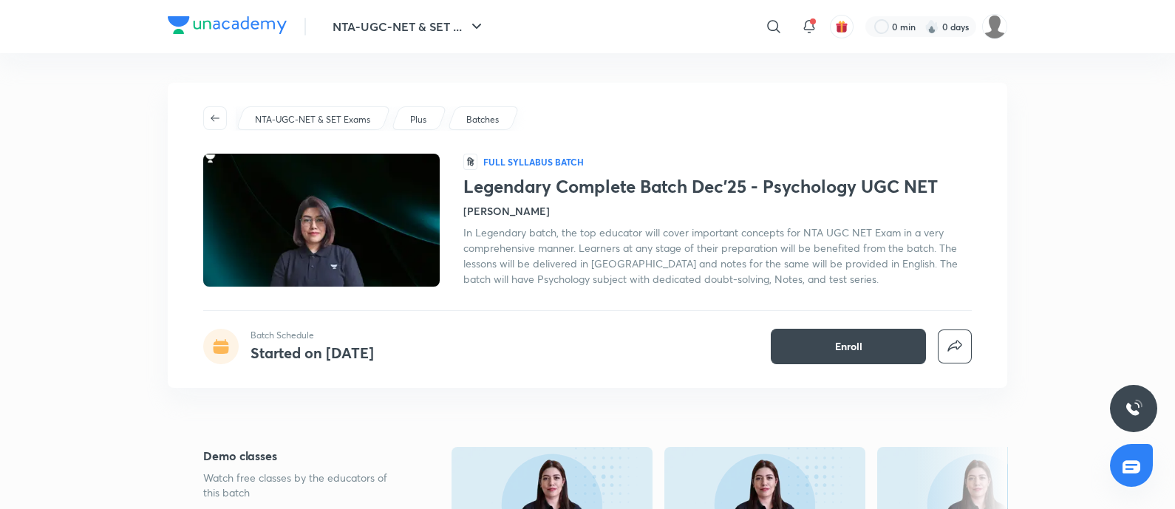
click at [944, 183] on h1 "Legendary Complete Batch Dec'25 - Psychology UGC NET" at bounding box center [717, 186] width 509 height 21
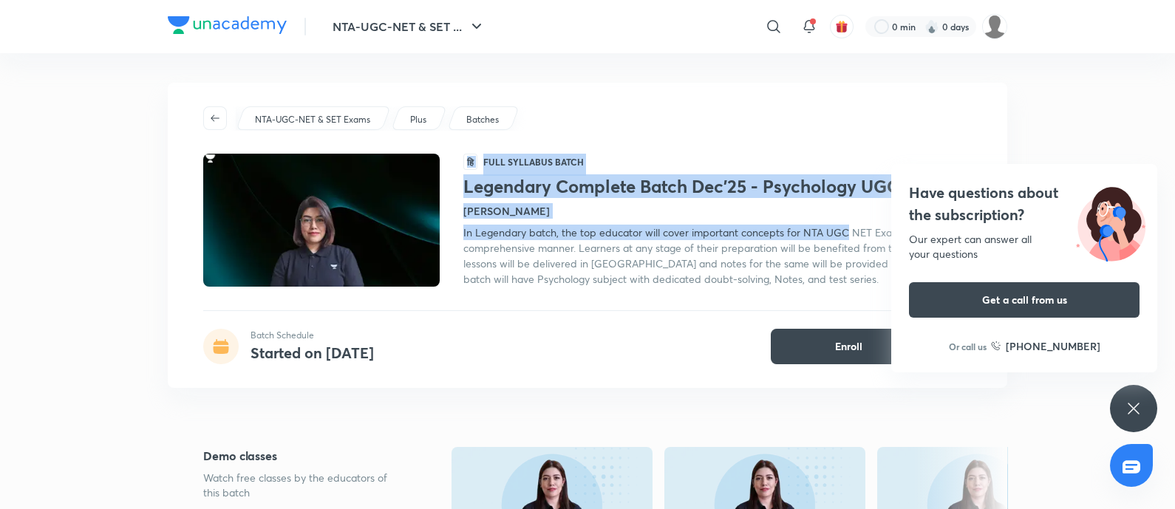
drag, startPoint x: 455, startPoint y: 188, endPoint x: 849, endPoint y: 224, distance: 395.6
click at [849, 224] on div "हि Full Syllabus Batch Legendary Complete Batch Dec'25 - Psychology UGC NET [PE…" at bounding box center [587, 220] width 769 height 133
click at [849, 225] on span "In Legendary batch, the top educator will cover important concepts for NTA UGC …" at bounding box center [710, 255] width 494 height 61
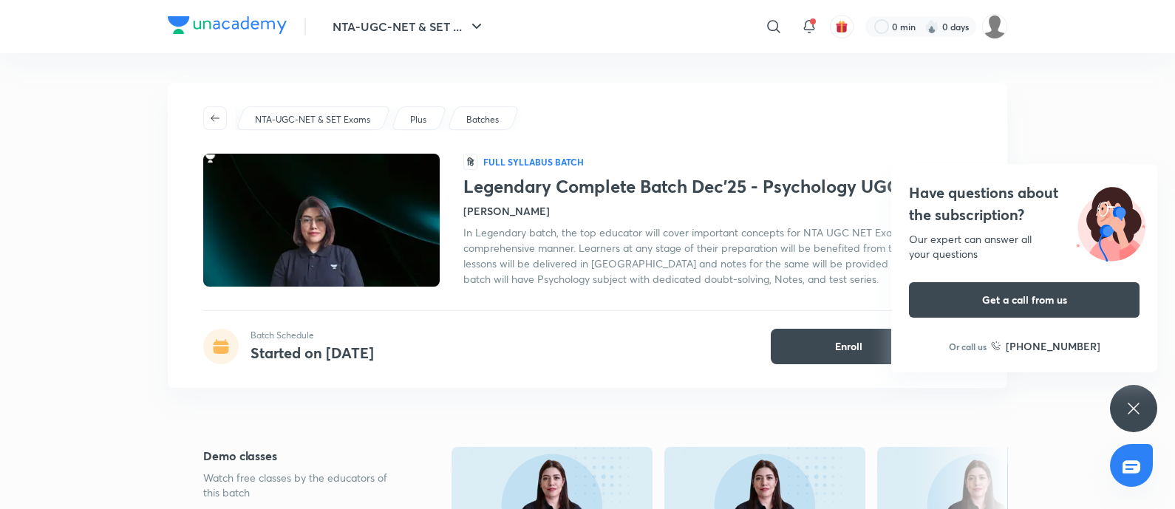
click at [1136, 406] on icon at bounding box center [1133, 408] width 11 height 11
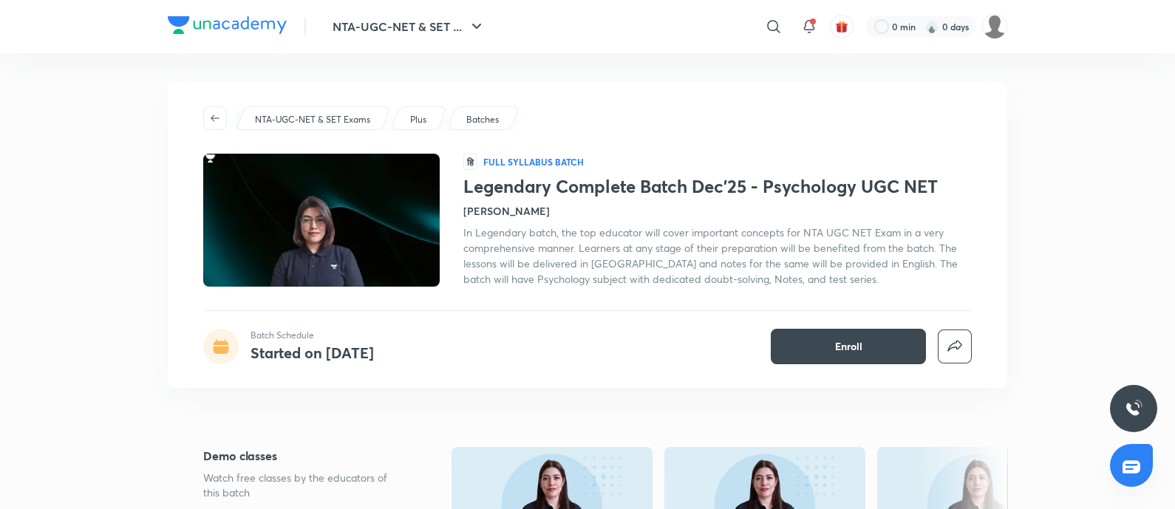
click at [510, 199] on div "Legendary Complete Batch Dec'25 - Psychology UGC NET [PERSON_NAME] In Legendary…" at bounding box center [717, 231] width 509 height 111
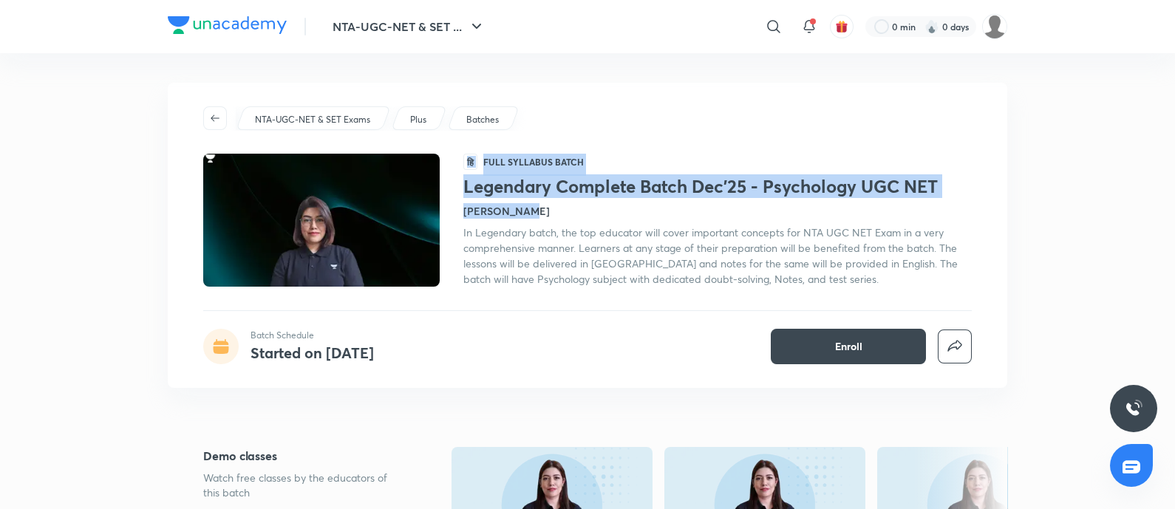
drag, startPoint x: 451, startPoint y: 179, endPoint x: 854, endPoint y: 201, distance: 403.4
click at [854, 201] on div "हि Full Syllabus Batch Legendary Complete Batch Dec'25 - Psychology UGC NET [PE…" at bounding box center [587, 220] width 769 height 133
click at [854, 201] on div "Legendary Complete Batch Dec'25 - Psychology UGC NET Hafsa Malik In Legendary b…" at bounding box center [717, 231] width 509 height 111
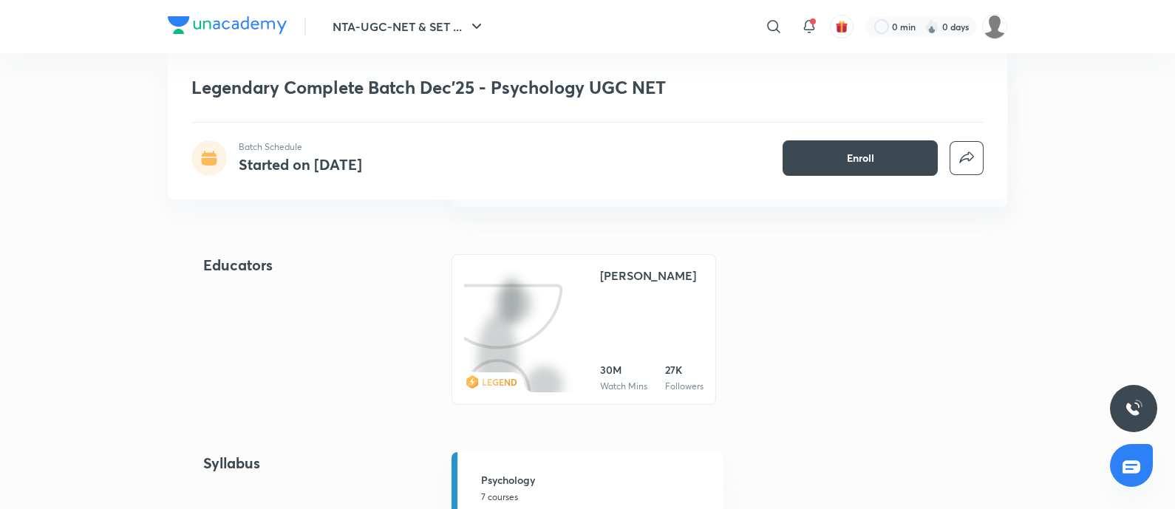
scroll to position [1143, 0]
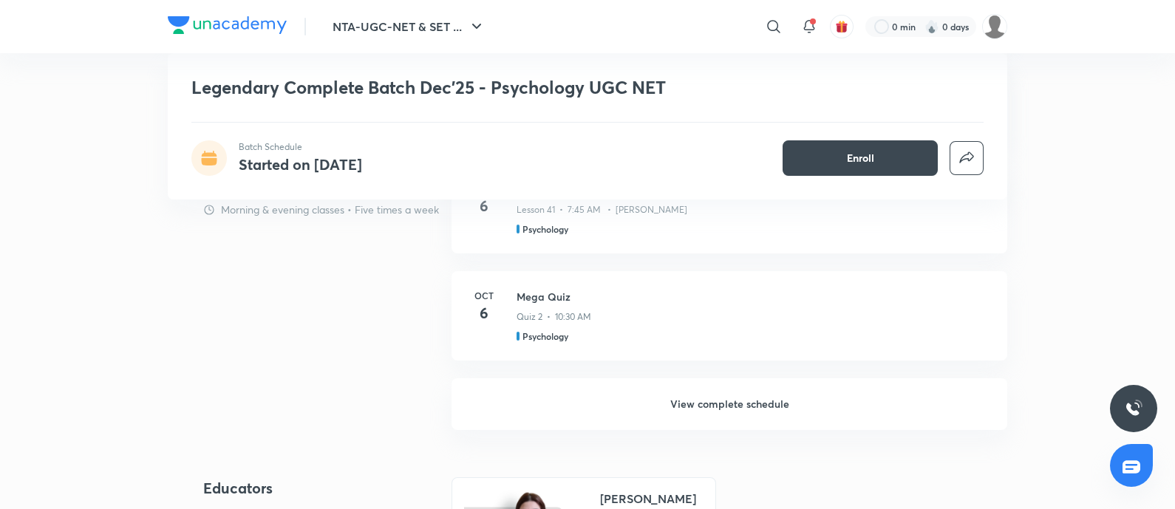
click at [585, 407] on h6 "View complete schedule" at bounding box center [730, 404] width 556 height 52
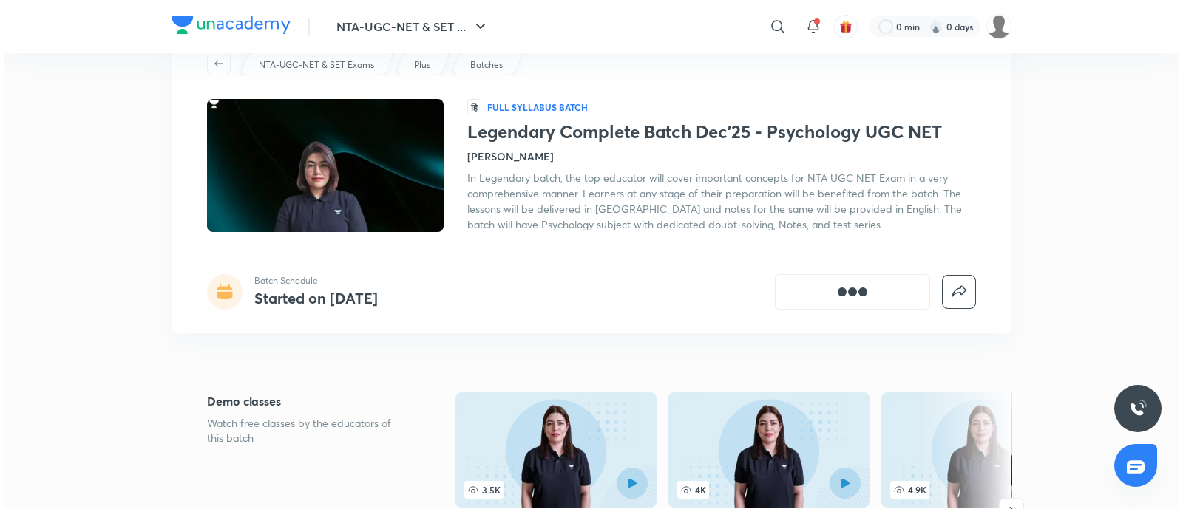
scroll to position [0, 0]
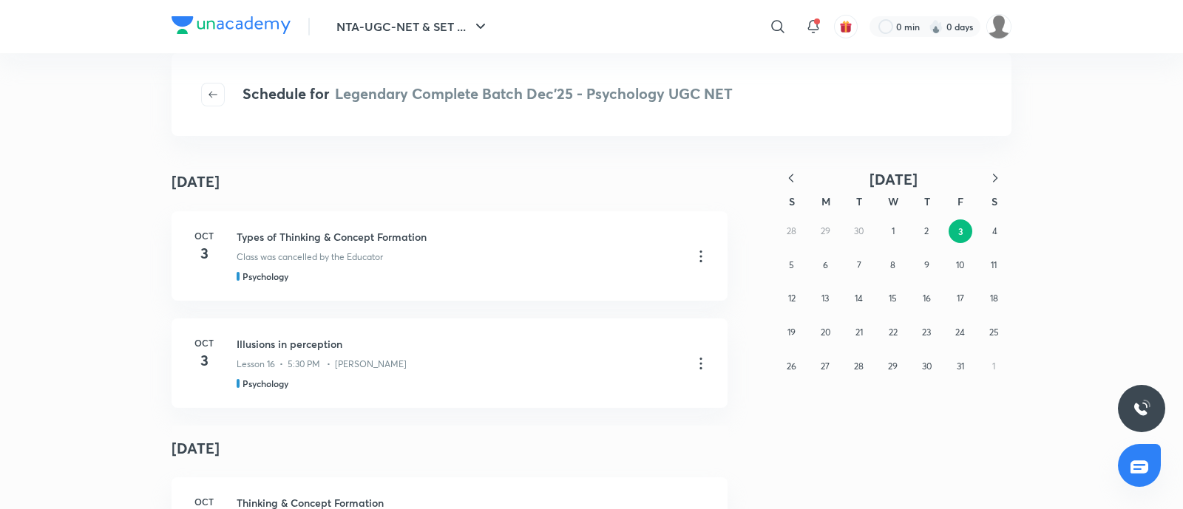
click at [436, 157] on div "Schedule for Legendary Complete Batch Dec'25 - Psychology UGC NET October 3 Oct…" at bounding box center [591, 281] width 840 height 397
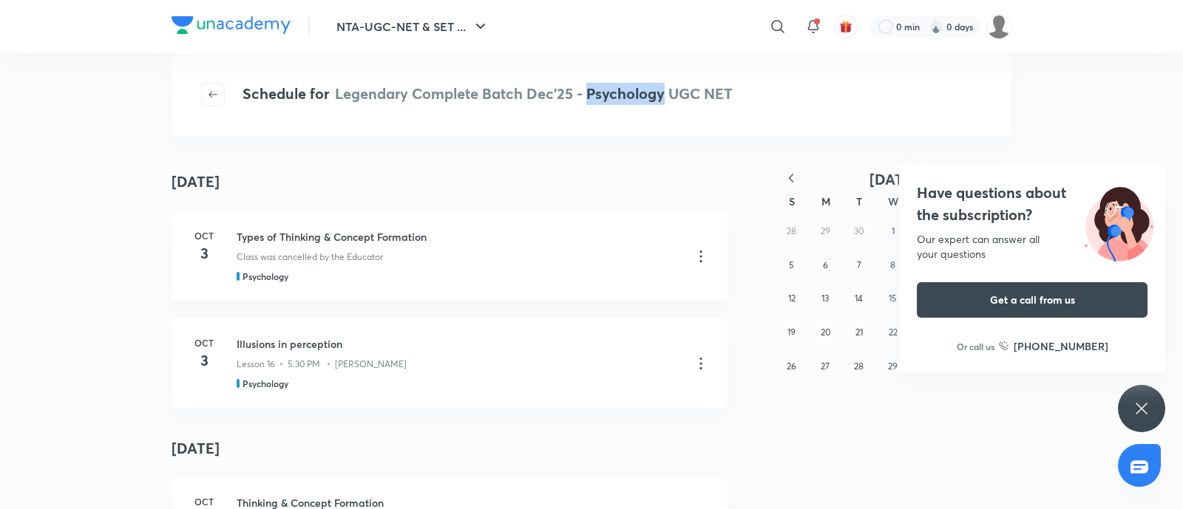
drag, startPoint x: 588, startPoint y: 93, endPoint x: 664, endPoint y: 95, distance: 76.1
click at [664, 95] on span "Legendary Complete Batch Dec'25 - Psychology UGC NET" at bounding box center [534, 94] width 398 height 20
copy span "Psychology"
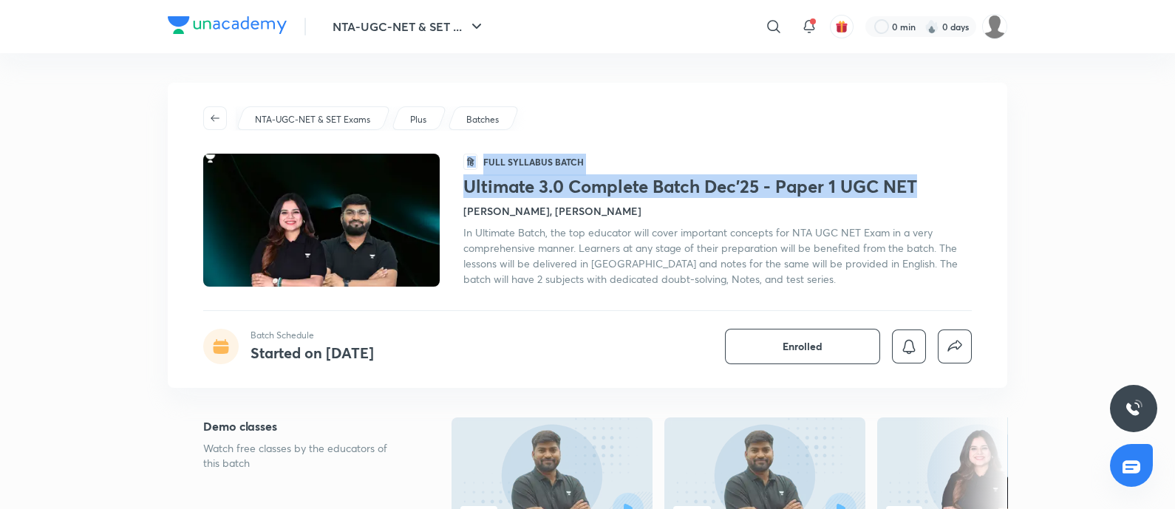
click at [942, 186] on div "हि Full Syllabus Batch Ultimate 3.0 Complete Batch Dec'25 - Paper 1 UGC NET [PE…" at bounding box center [587, 220] width 769 height 133
click at [942, 186] on h1 "Ultimate 3.0 Complete Batch Dec'25 - Paper 1 UGC NET" at bounding box center [717, 186] width 509 height 21
drag, startPoint x: 942, startPoint y: 186, endPoint x: 458, endPoint y: 188, distance: 484.1
click at [458, 188] on div "हि Full Syllabus Batch Ultimate 3.0 Complete Batch Dec'25 - Paper 1 UGC NET [PE…" at bounding box center [587, 220] width 769 height 133
click at [628, 194] on h1 "Ultimate 3.0 Complete Batch Dec'25 - Paper 1 UGC NET" at bounding box center [717, 186] width 509 height 21
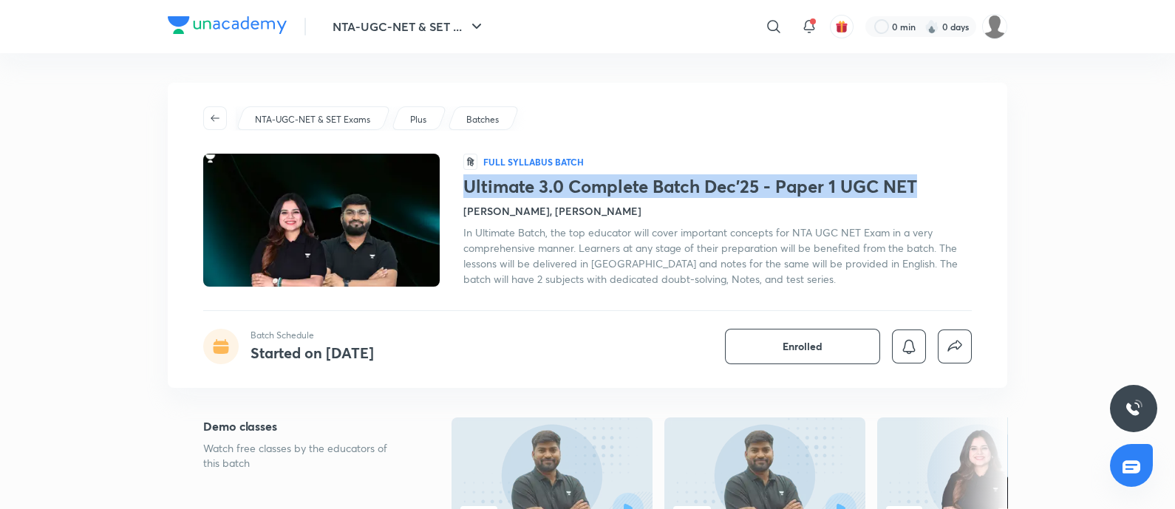
drag, startPoint x: 465, startPoint y: 188, endPoint x: 924, endPoint y: 191, distance: 459.0
click at [924, 191] on h1 "Ultimate 3.0 Complete Batch Dec'25 - Paper 1 UGC NET" at bounding box center [717, 186] width 509 height 21
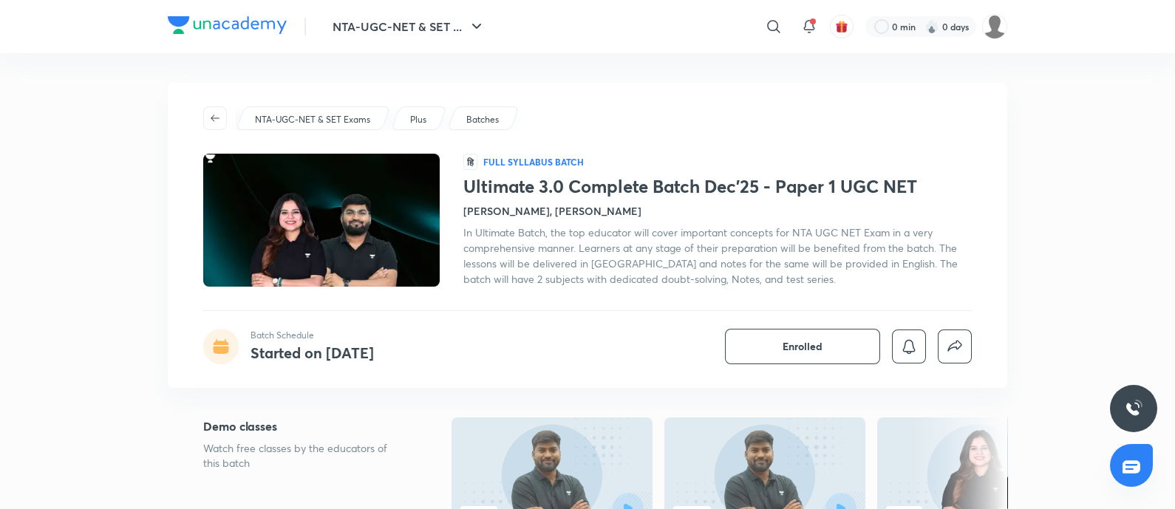
scroll to position [50, 0]
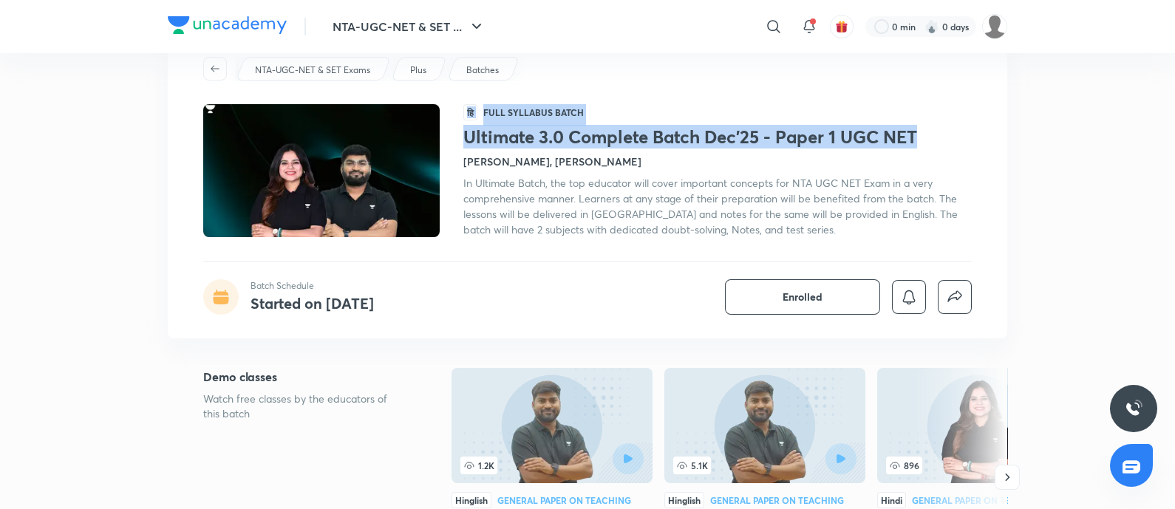
drag, startPoint x: 458, startPoint y: 135, endPoint x: 924, endPoint y: 142, distance: 465.7
click at [924, 142] on div "हि Full Syllabus Batch Ultimate 3.0 Complete Batch Dec'25 - Paper 1 UGC NET [PE…" at bounding box center [587, 170] width 769 height 133
click at [924, 142] on h1 "Ultimate 3.0 Complete Batch Dec'25 - Paper 1 UGC NET" at bounding box center [717, 136] width 509 height 21
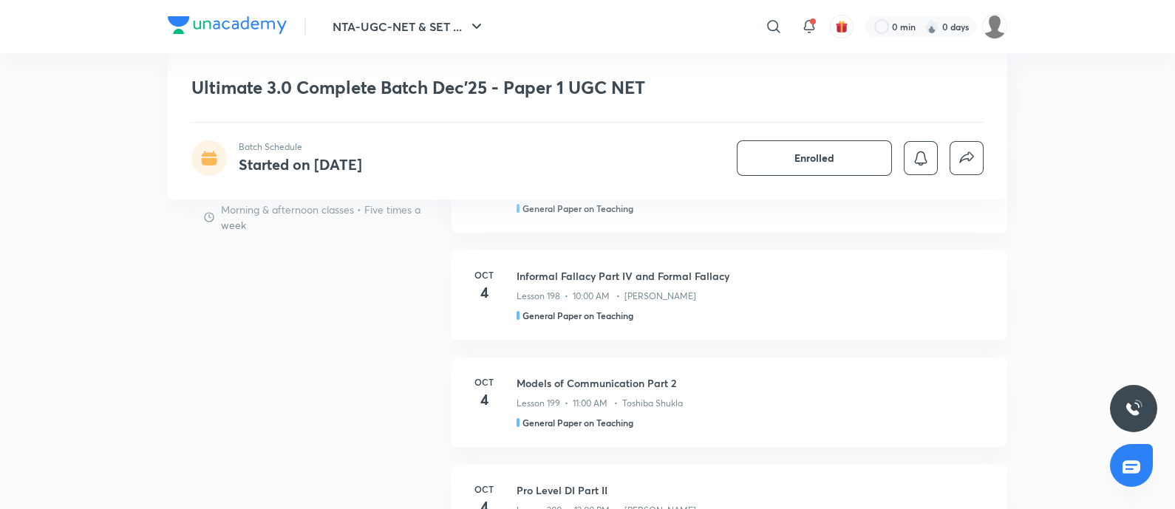
scroll to position [890, 0]
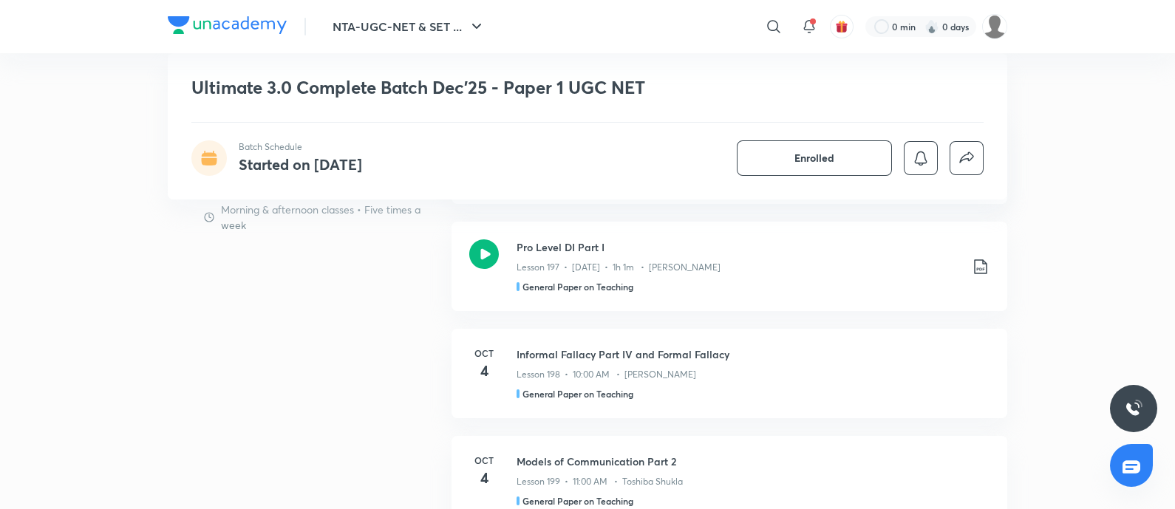
click at [436, 231] on p "Morning & afternoon classes • Five times a week" at bounding box center [330, 217] width 219 height 31
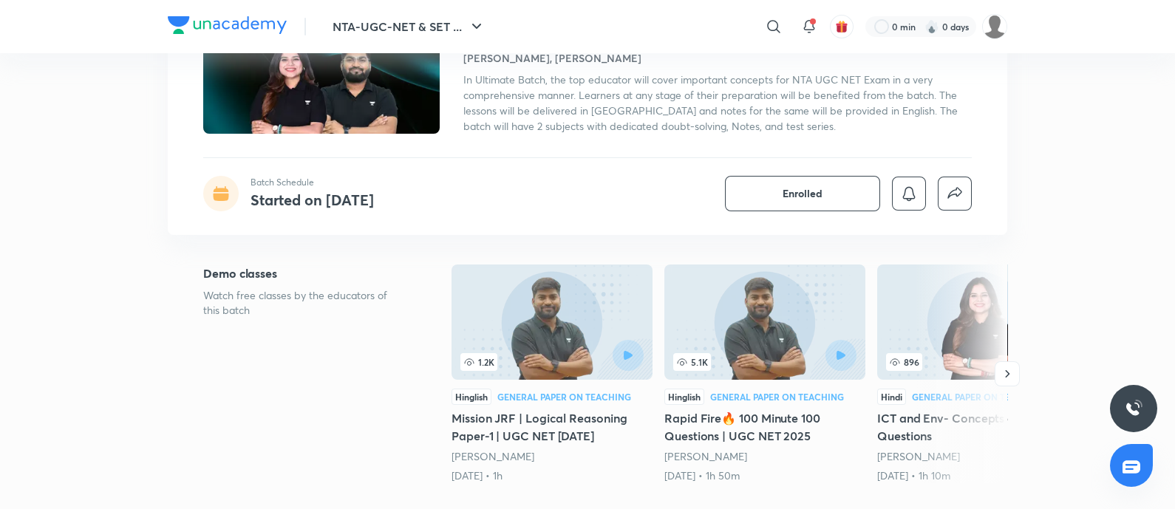
scroll to position [0, 0]
